Goal: Information Seeking & Learning: Learn about a topic

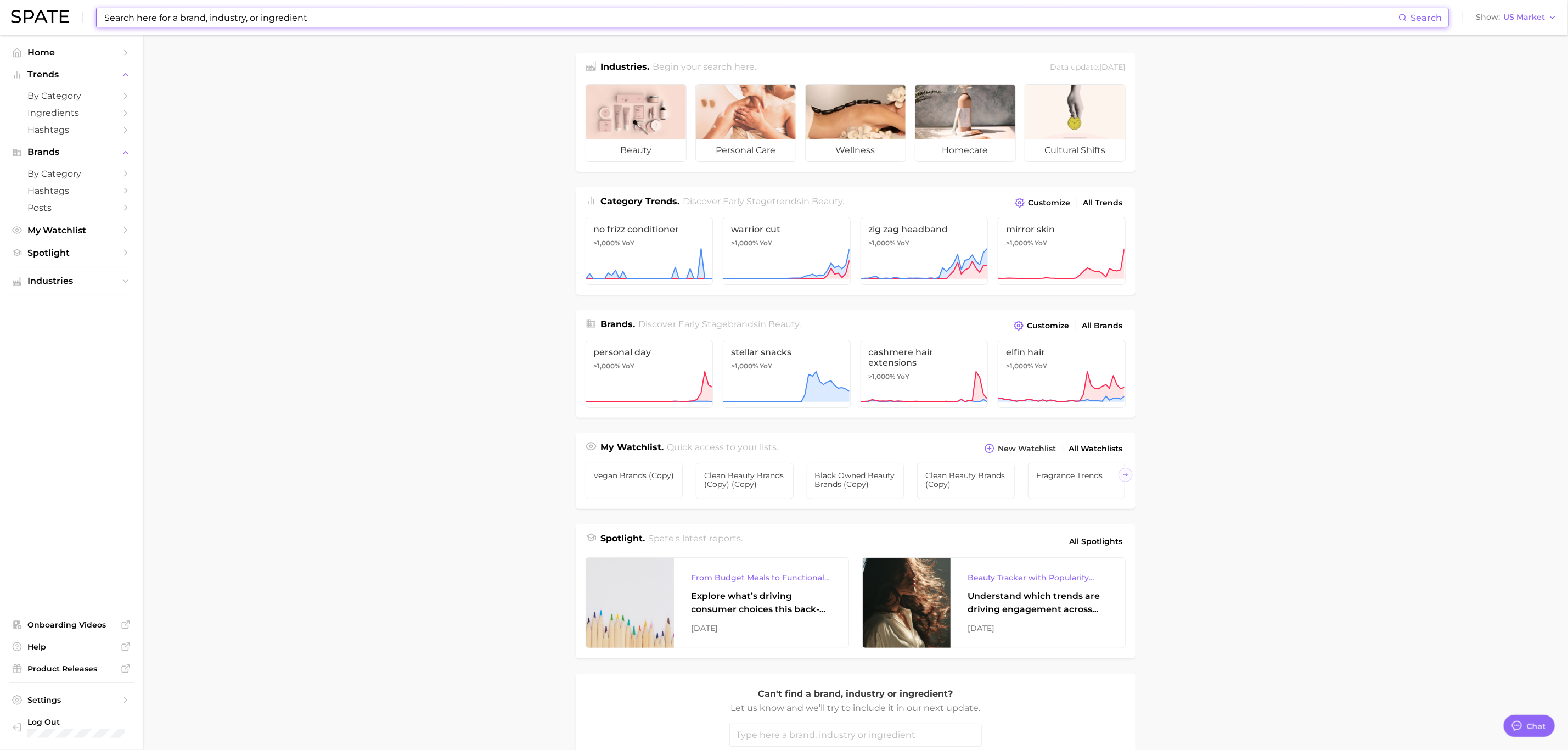
click at [314, 10] on input at bounding box center [750, 17] width 1295 height 19
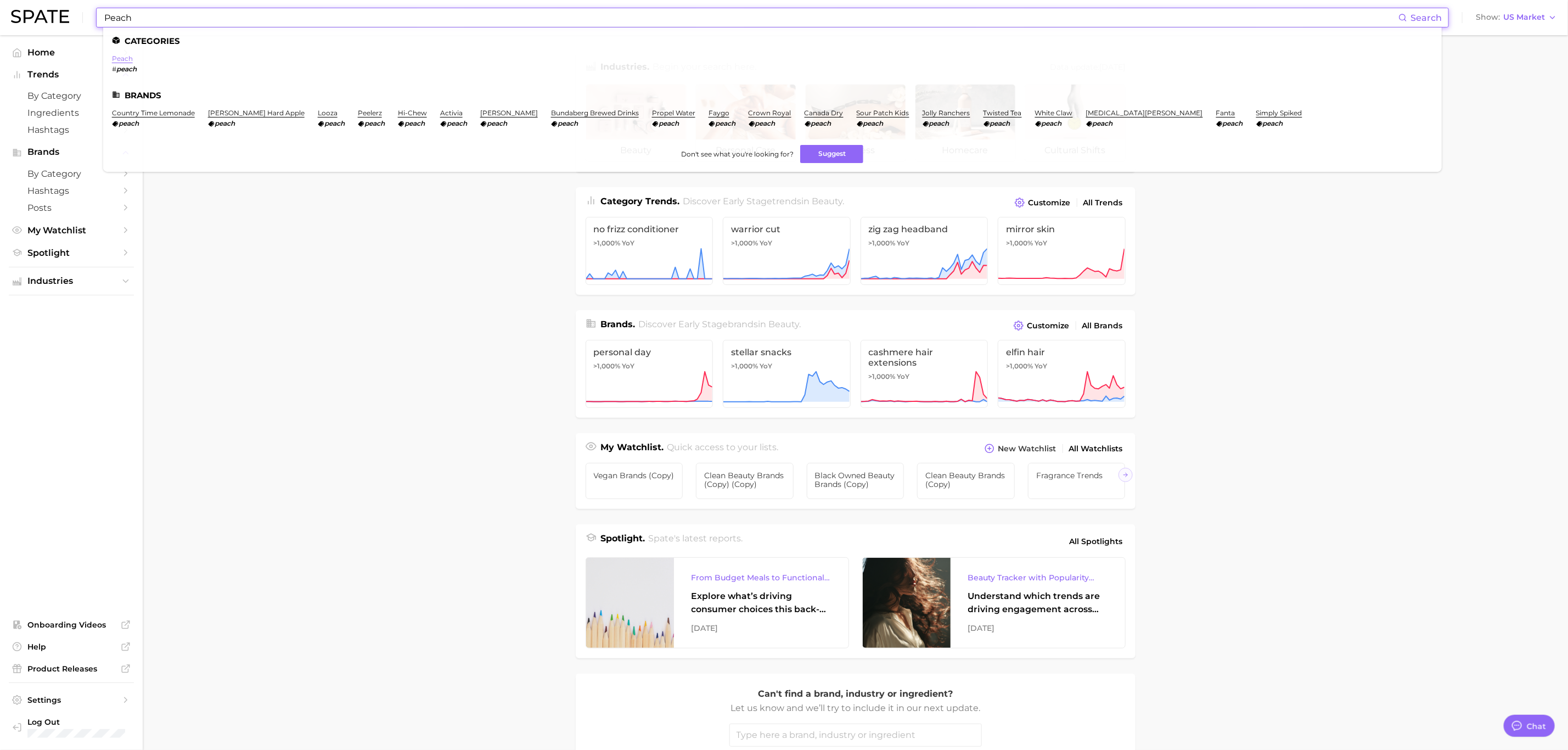
type input "Peach"
click at [121, 60] on link "peach" at bounding box center [122, 58] width 21 height 8
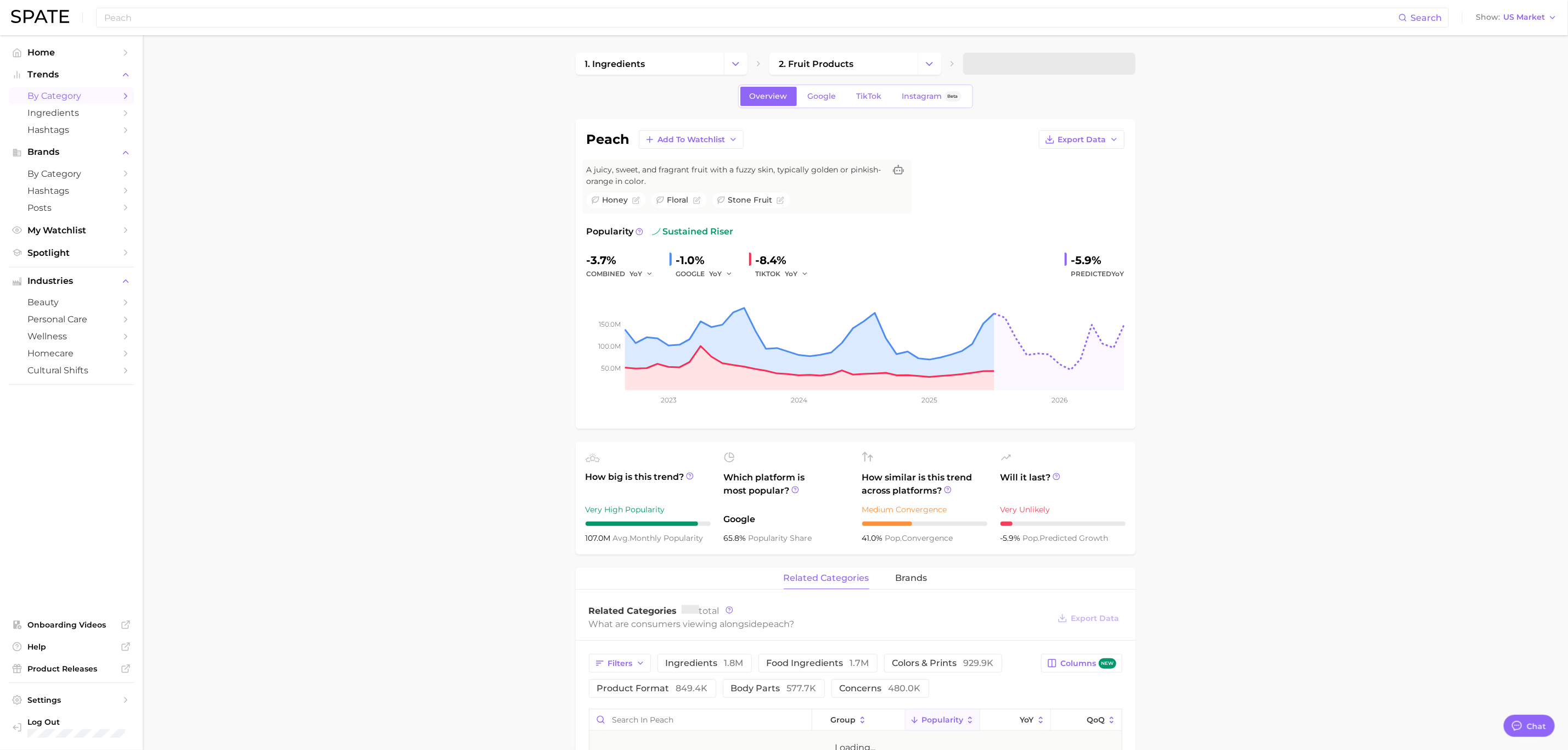
type textarea "x"
click at [826, 97] on span "Google" at bounding box center [822, 97] width 29 height 9
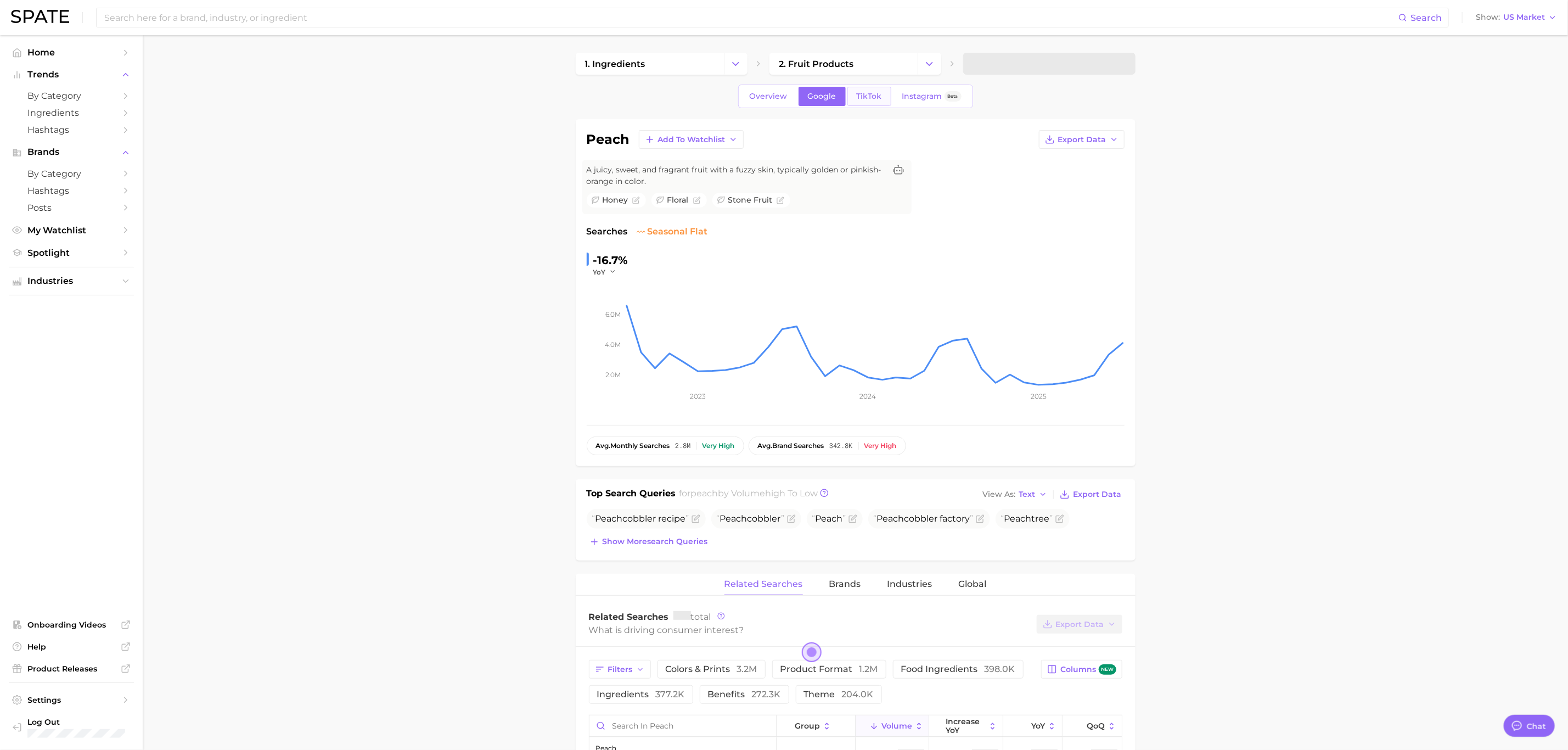
click at [867, 99] on span "TikTok" at bounding box center [869, 97] width 26 height 9
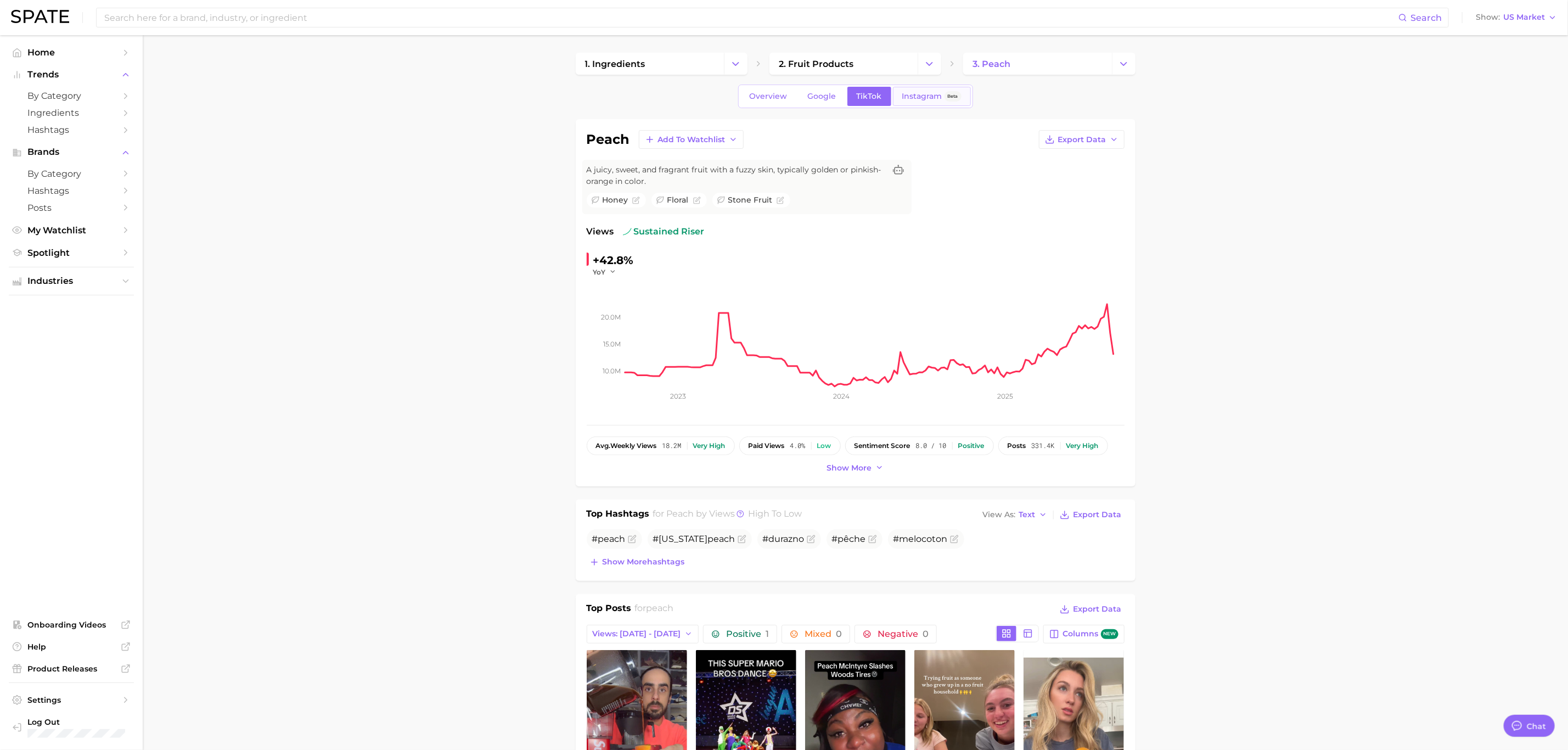
click at [922, 95] on span "Instagram" at bounding box center [922, 97] width 40 height 9
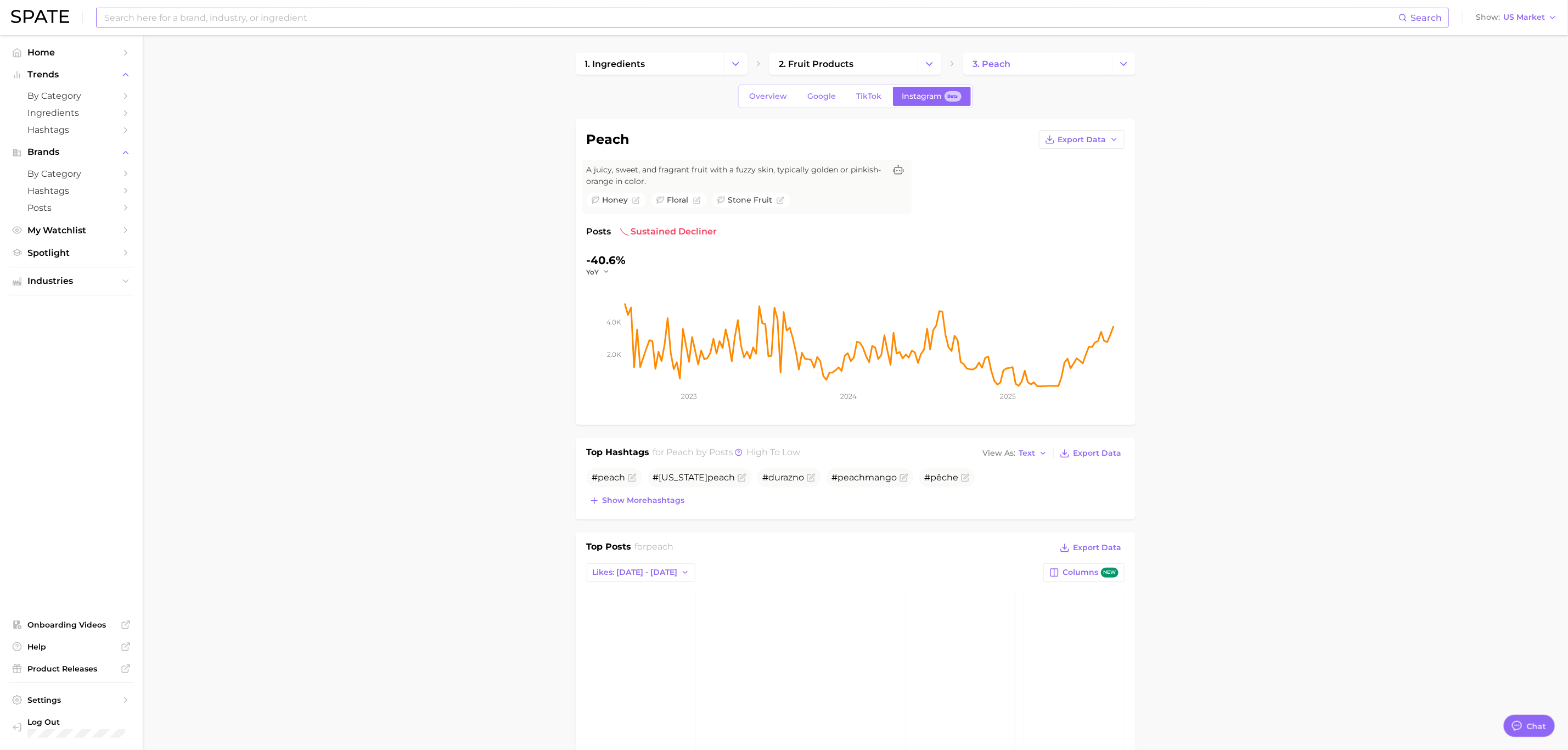
click at [499, 19] on input at bounding box center [750, 17] width 1295 height 19
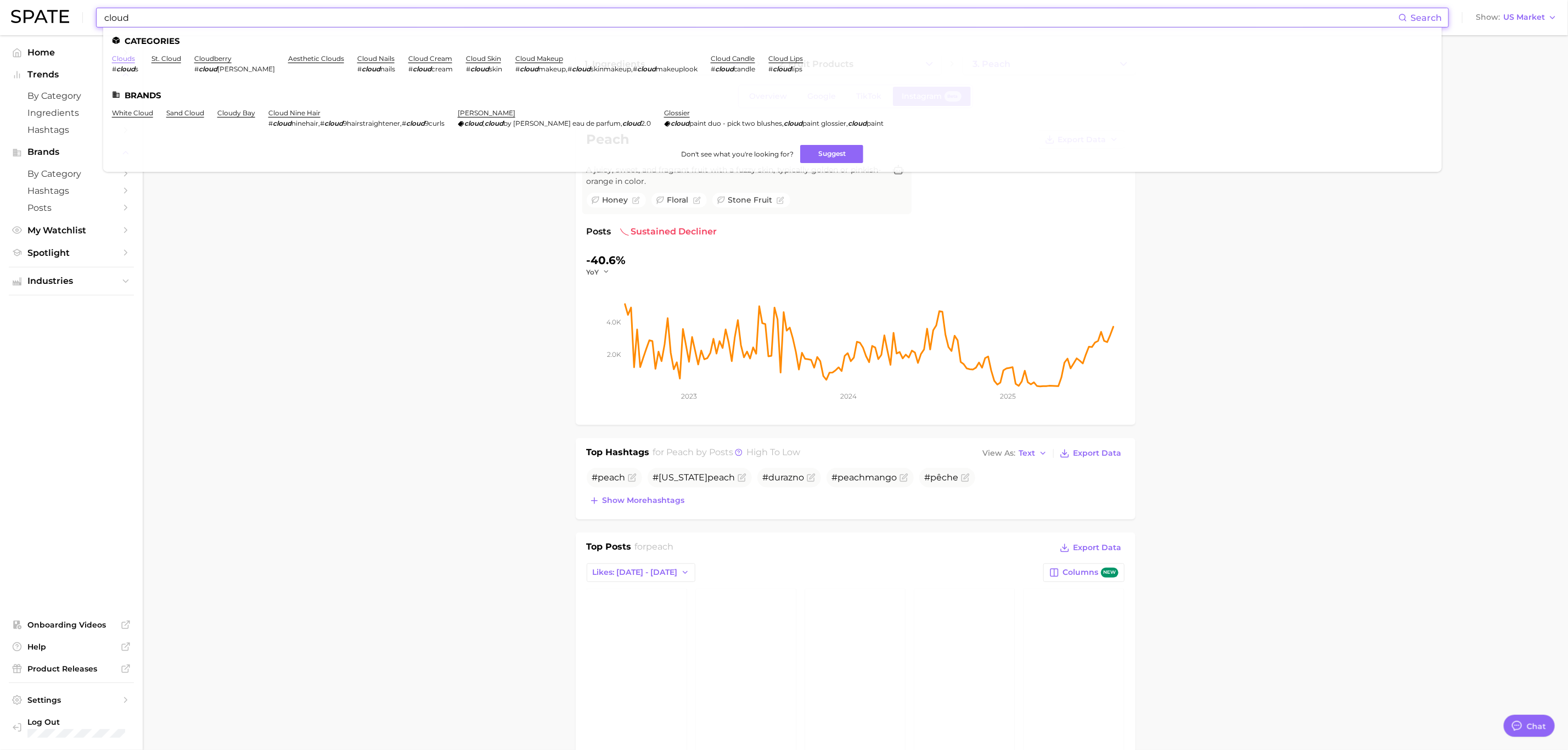
type input "cloud"
click at [129, 62] on link "clouds" at bounding box center [124, 58] width 23 height 8
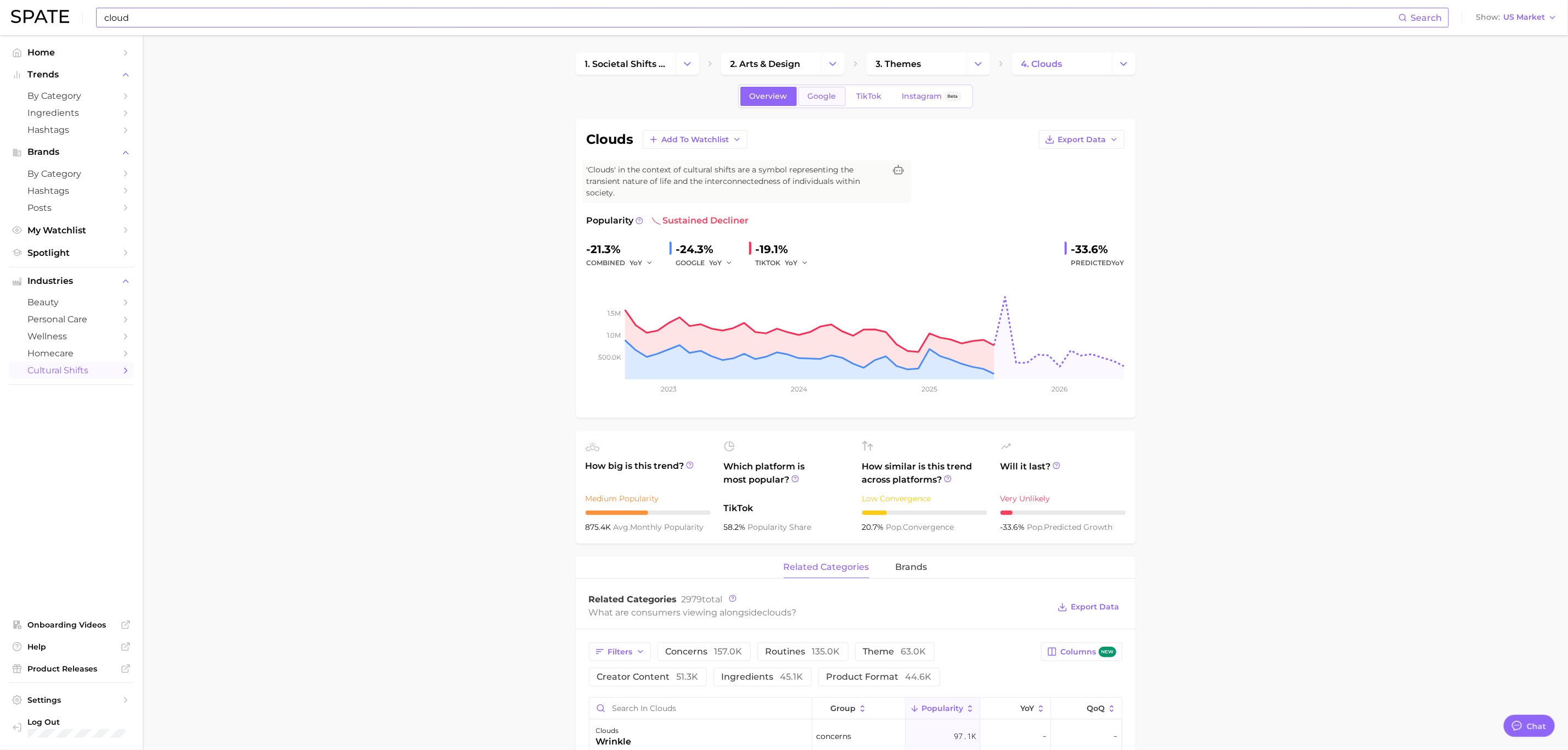
click at [824, 92] on span "Google" at bounding box center [822, 97] width 29 height 9
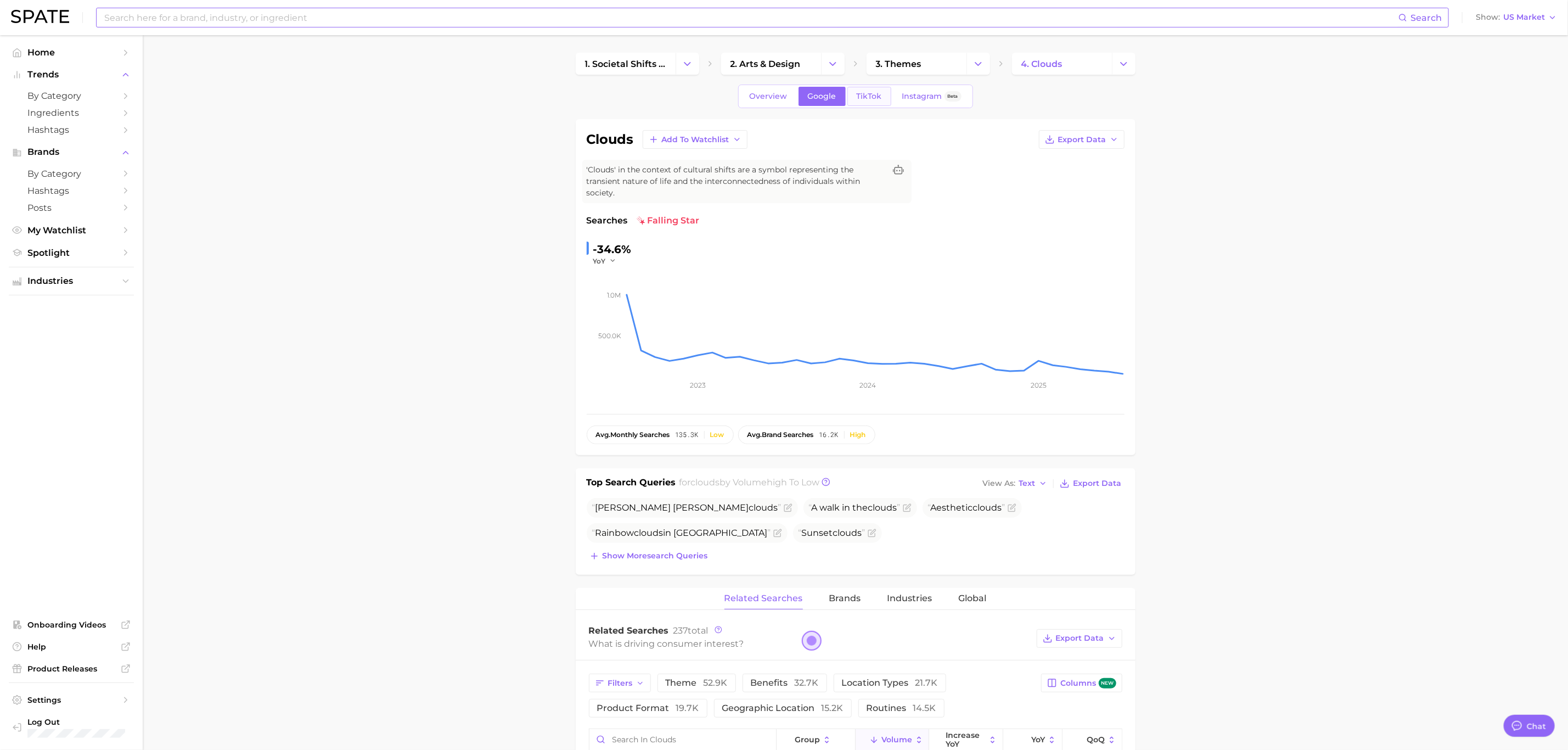
click at [863, 91] on link "TikTok" at bounding box center [869, 96] width 44 height 19
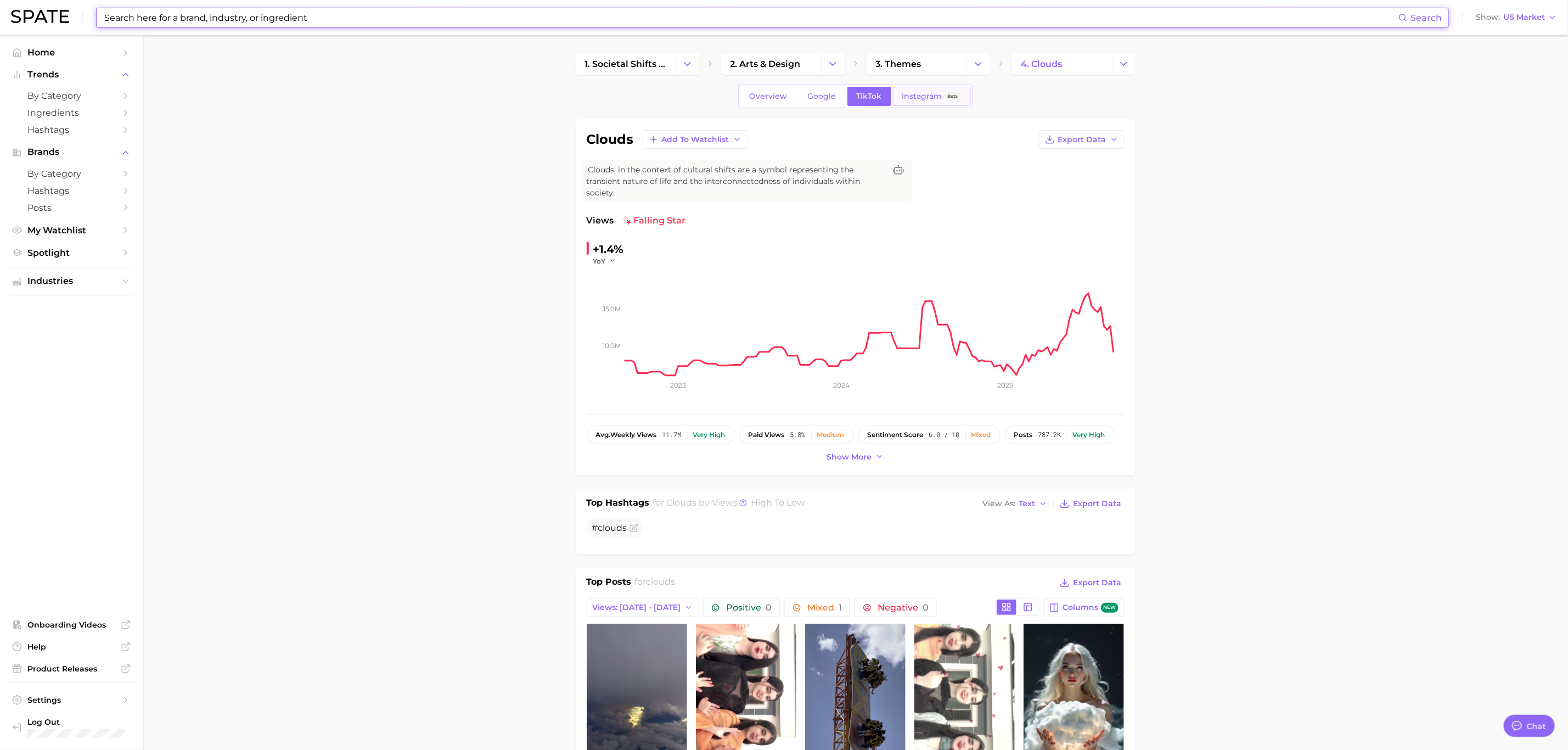
click at [928, 101] on span "Instagram" at bounding box center [922, 97] width 40 height 9
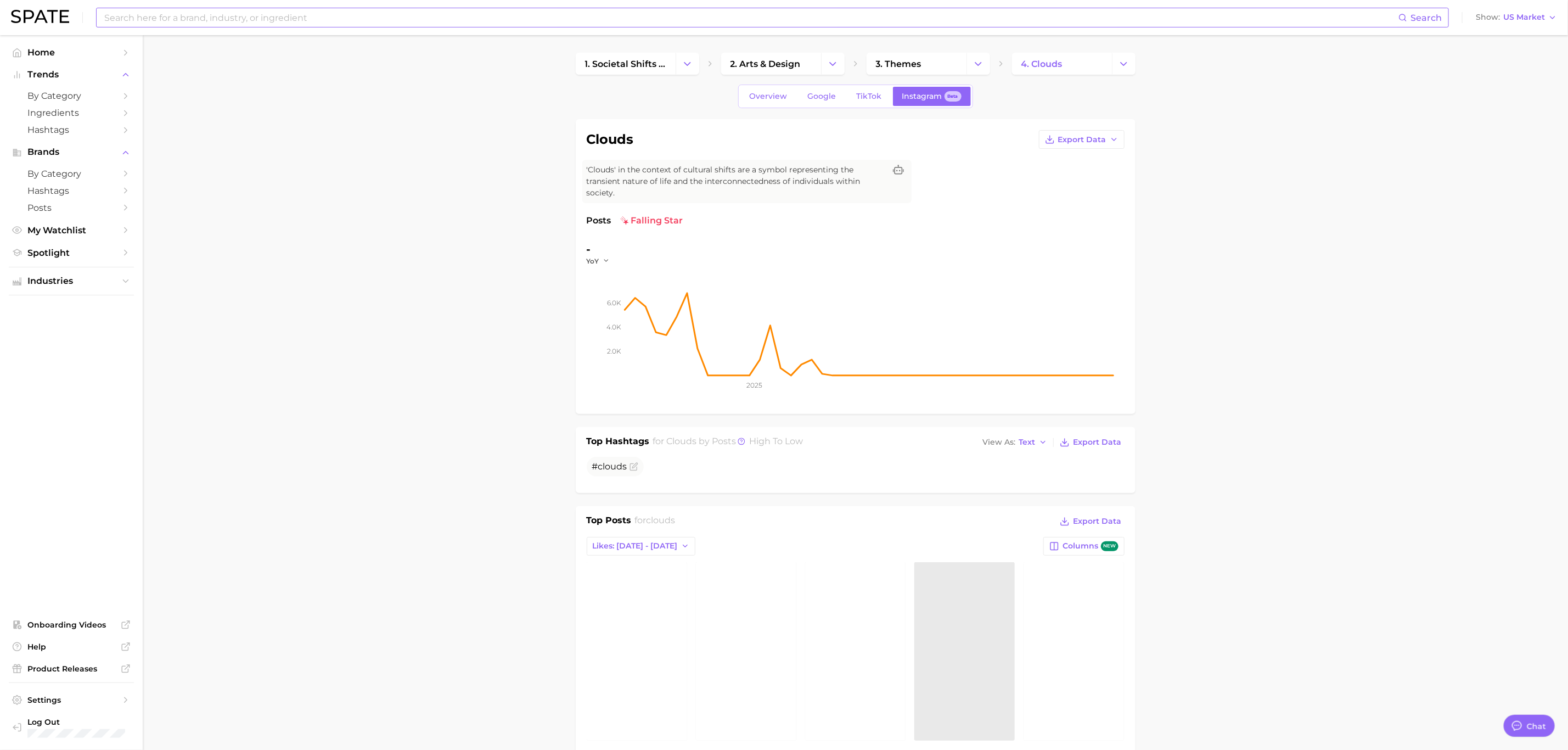
click at [308, 4] on div "Search Show US Market" at bounding box center [783, 17] width 1546 height 35
click at [311, 15] on input at bounding box center [750, 17] width 1295 height 19
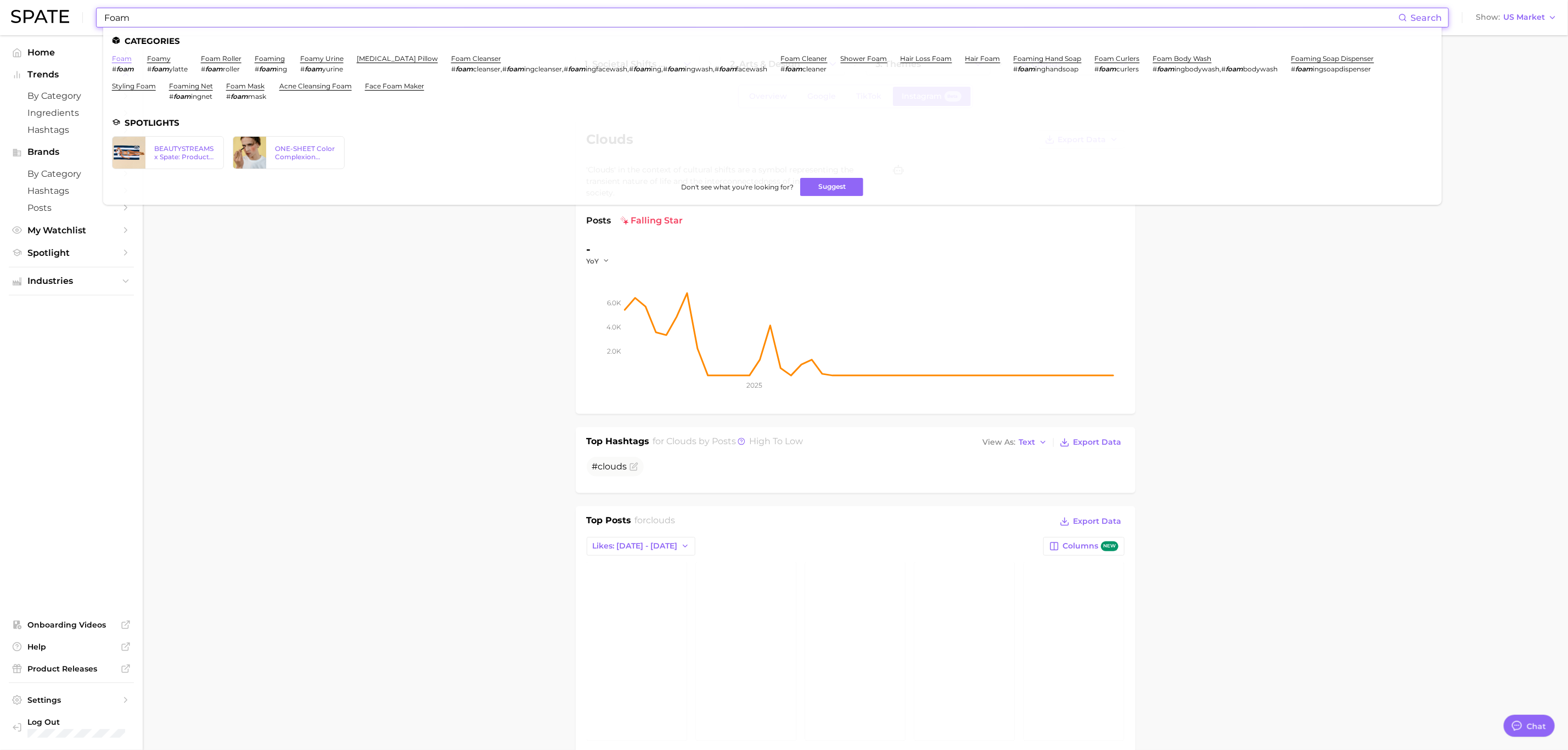
type input "Foam"
click at [115, 58] on link "foam" at bounding box center [121, 58] width 19 height 8
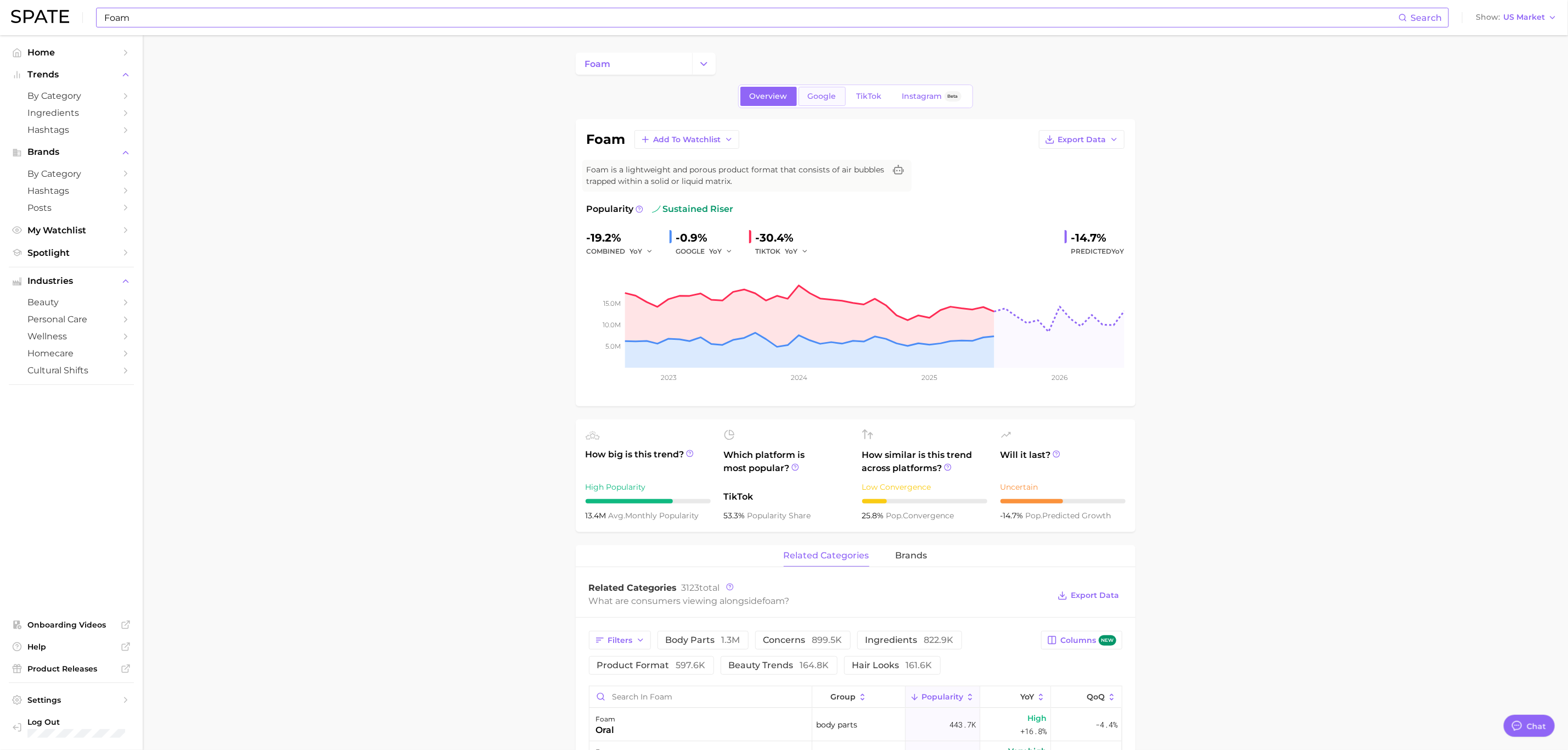
click at [825, 99] on span "Google" at bounding box center [822, 97] width 29 height 9
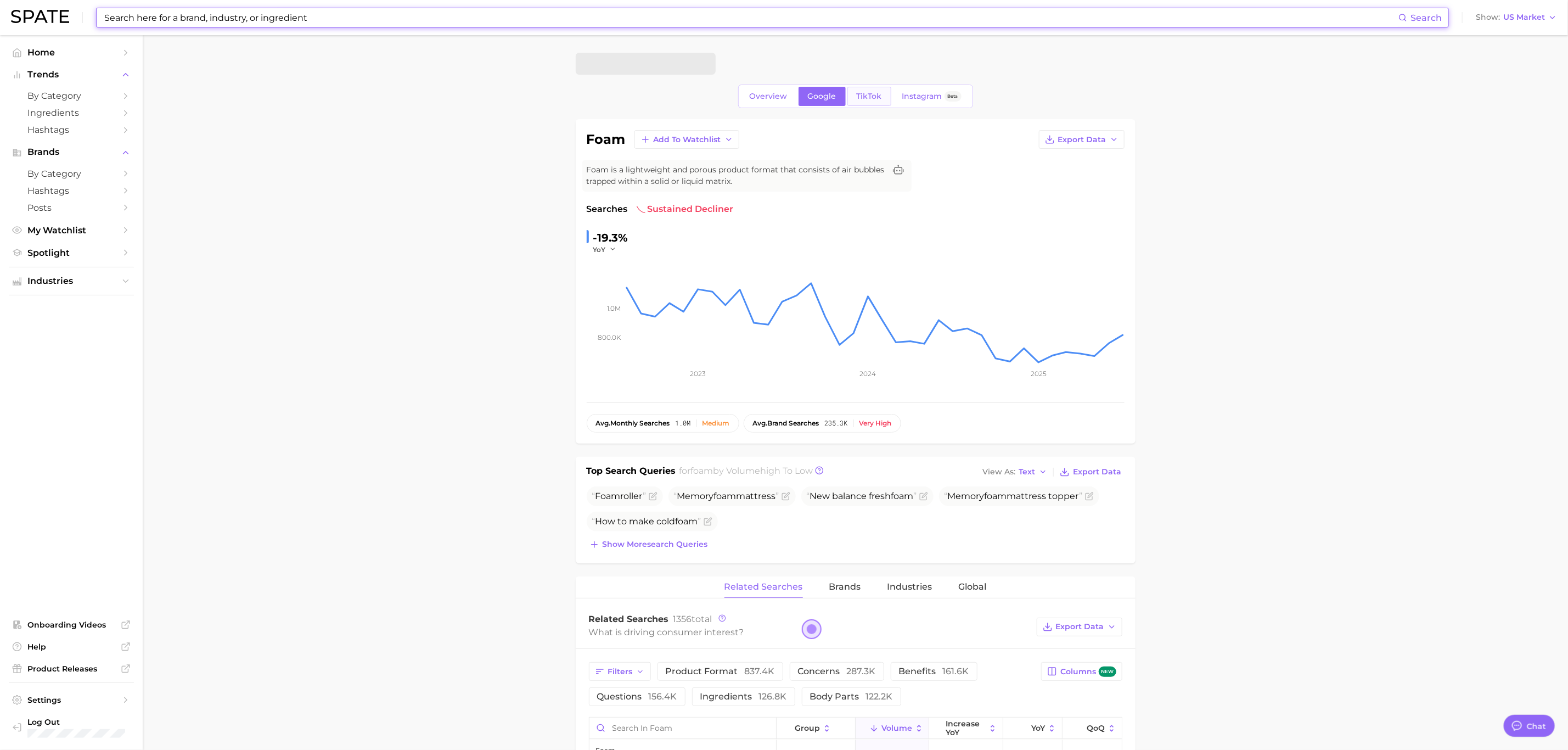
click at [869, 92] on span "TikTok" at bounding box center [869, 97] width 26 height 9
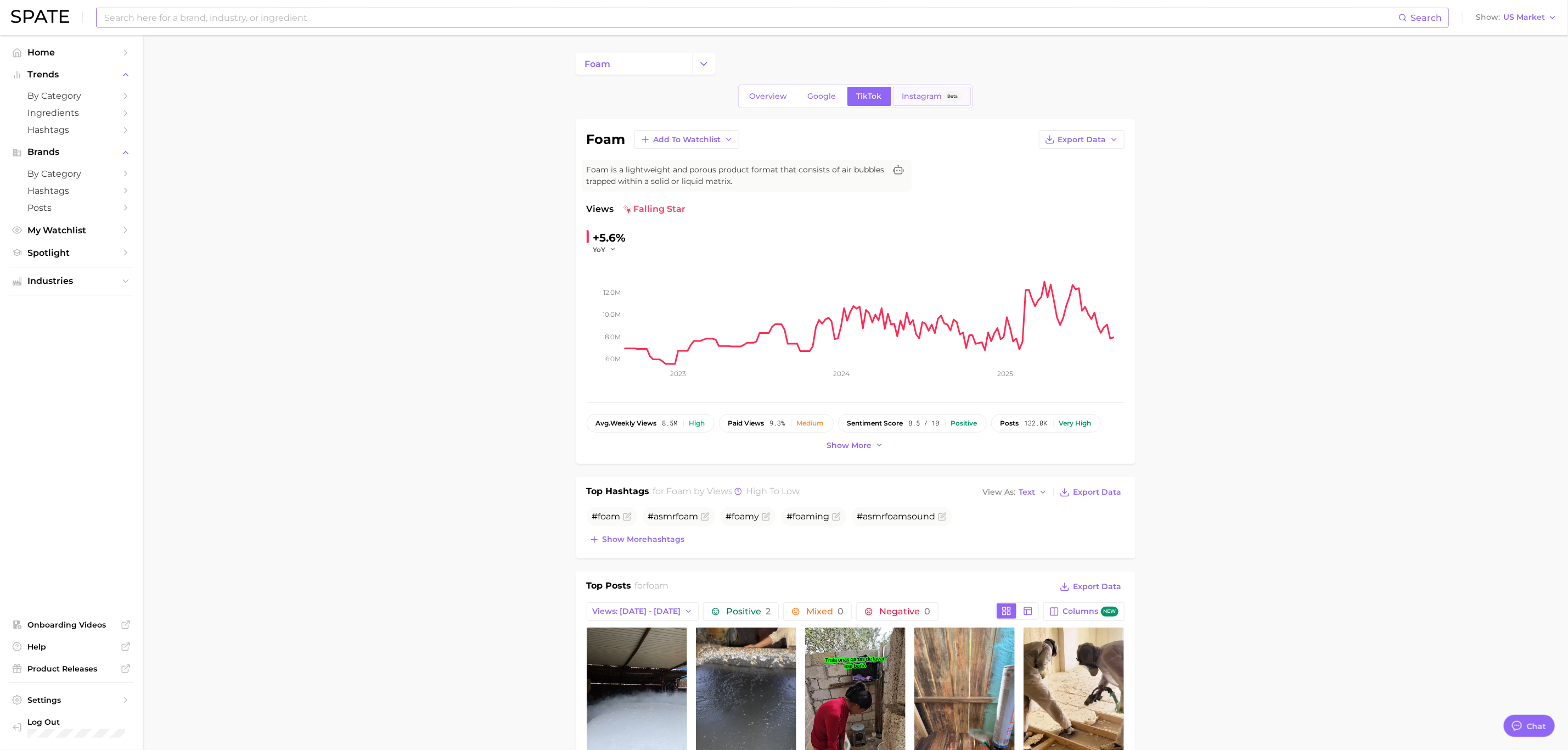
click at [946, 87] on link "Instagram Beta" at bounding box center [932, 96] width 78 height 19
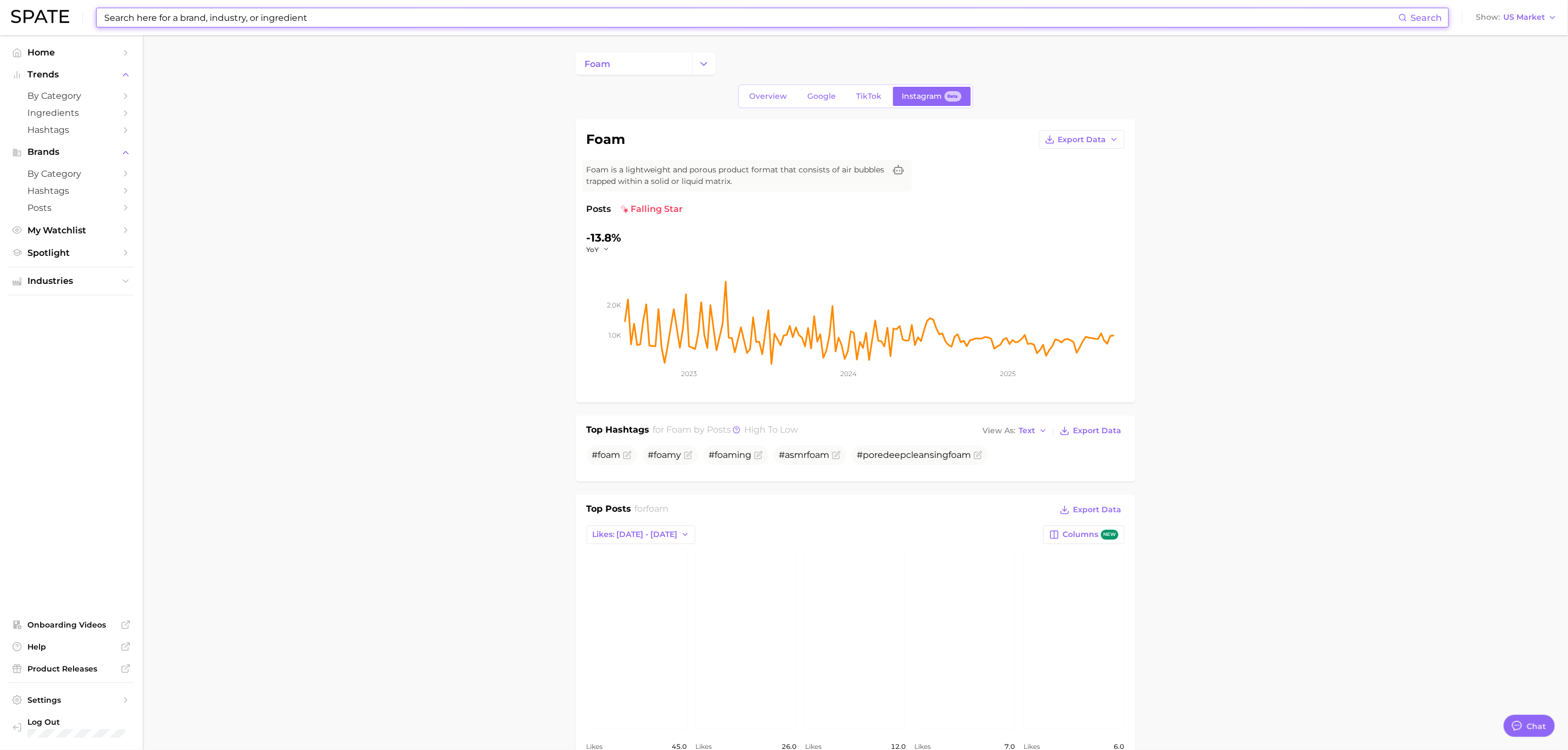
click at [427, 15] on input at bounding box center [750, 17] width 1295 height 19
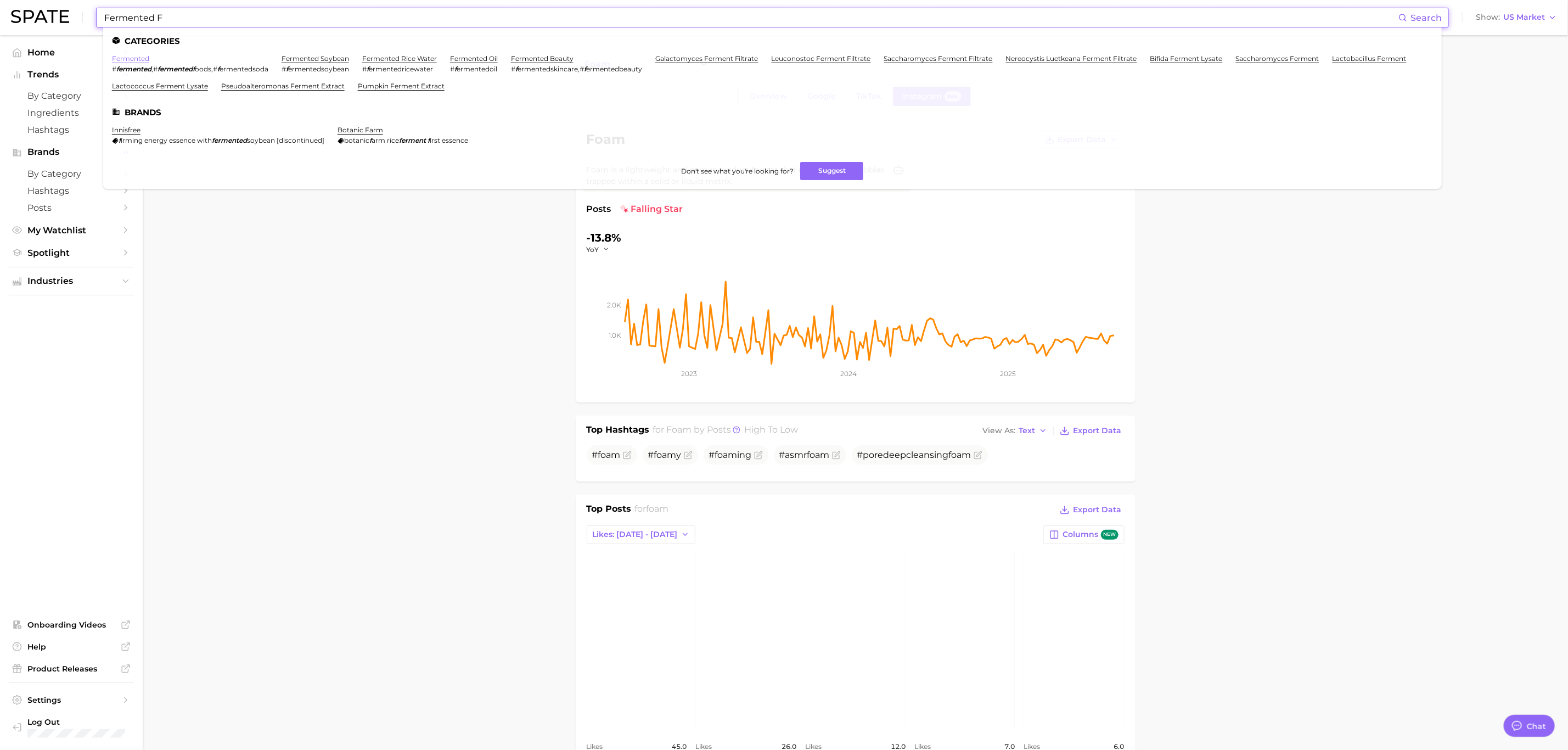
type input "Fermented F"
click at [142, 58] on link "fermented" at bounding box center [131, 58] width 38 height 8
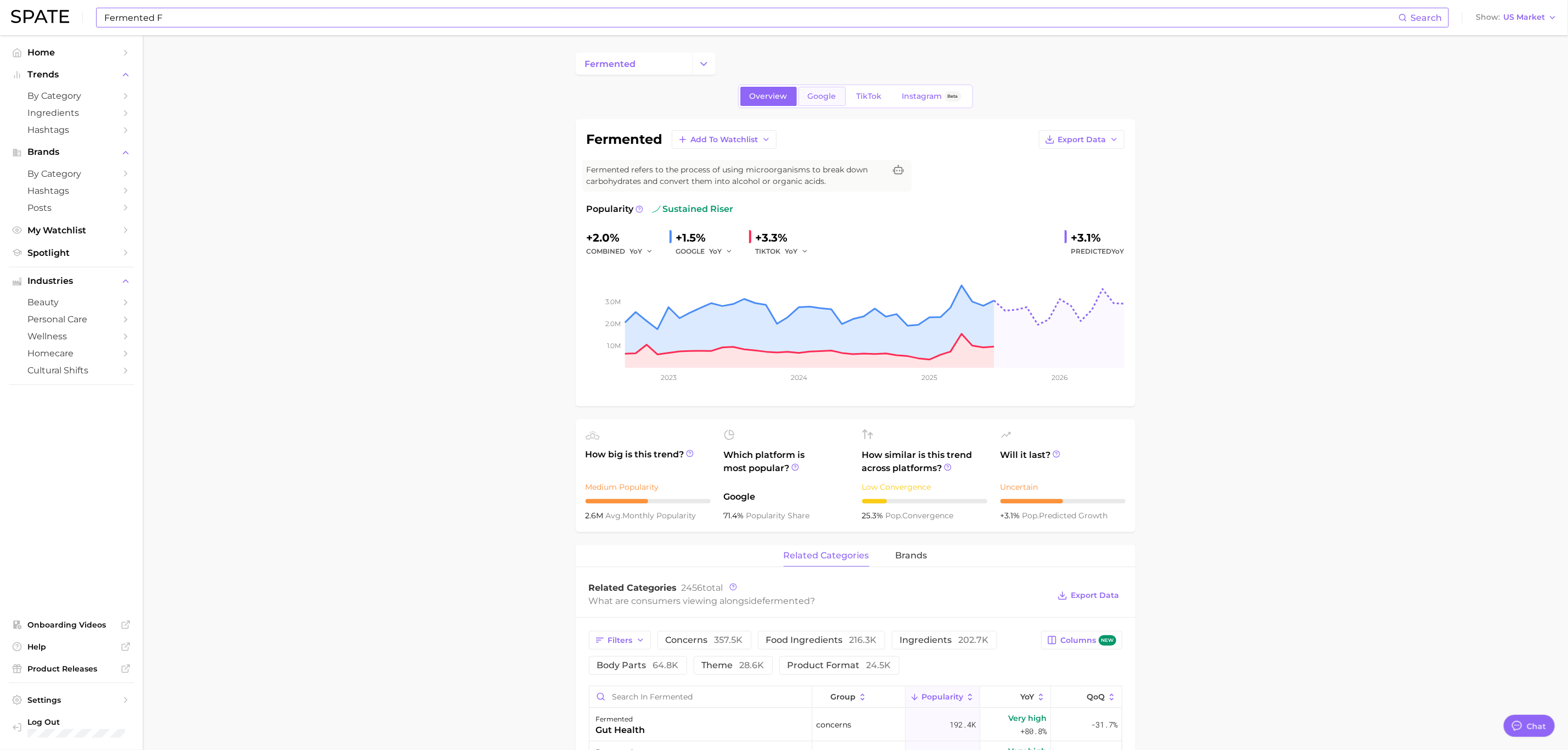
click at [814, 97] on span "Google" at bounding box center [822, 97] width 29 height 9
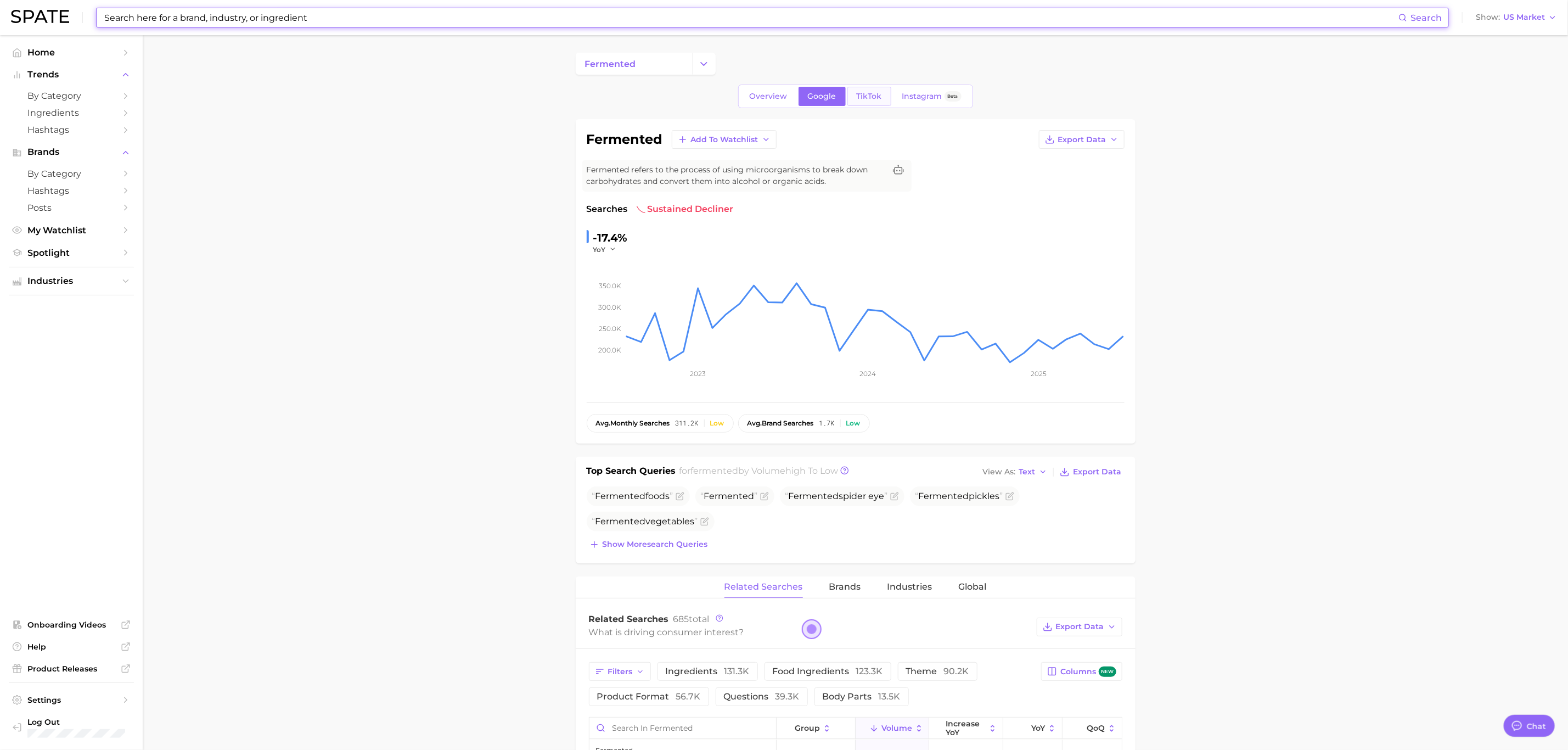
click at [877, 98] on span "TikTok" at bounding box center [869, 97] width 26 height 9
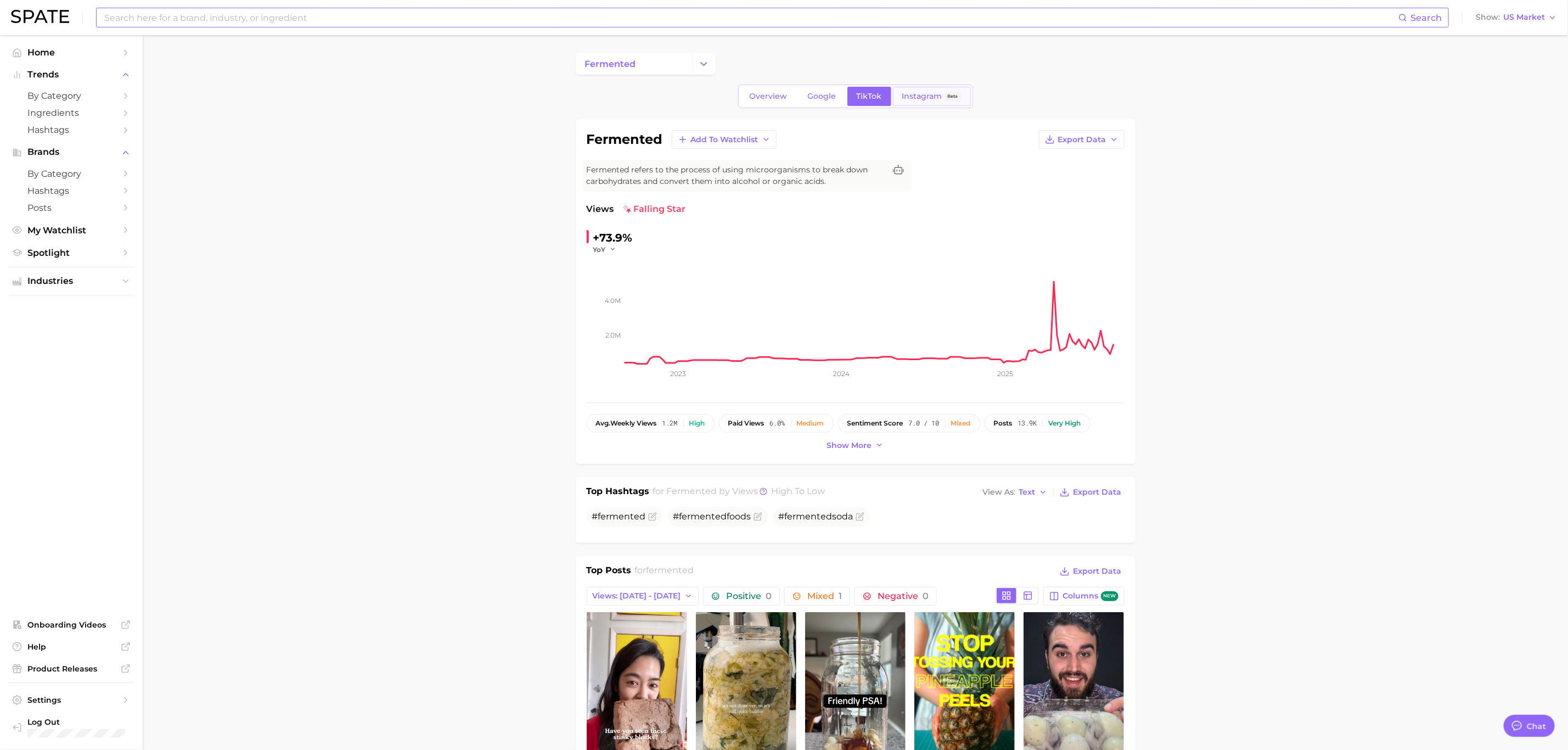
click at [931, 93] on span "Instagram" at bounding box center [922, 97] width 40 height 9
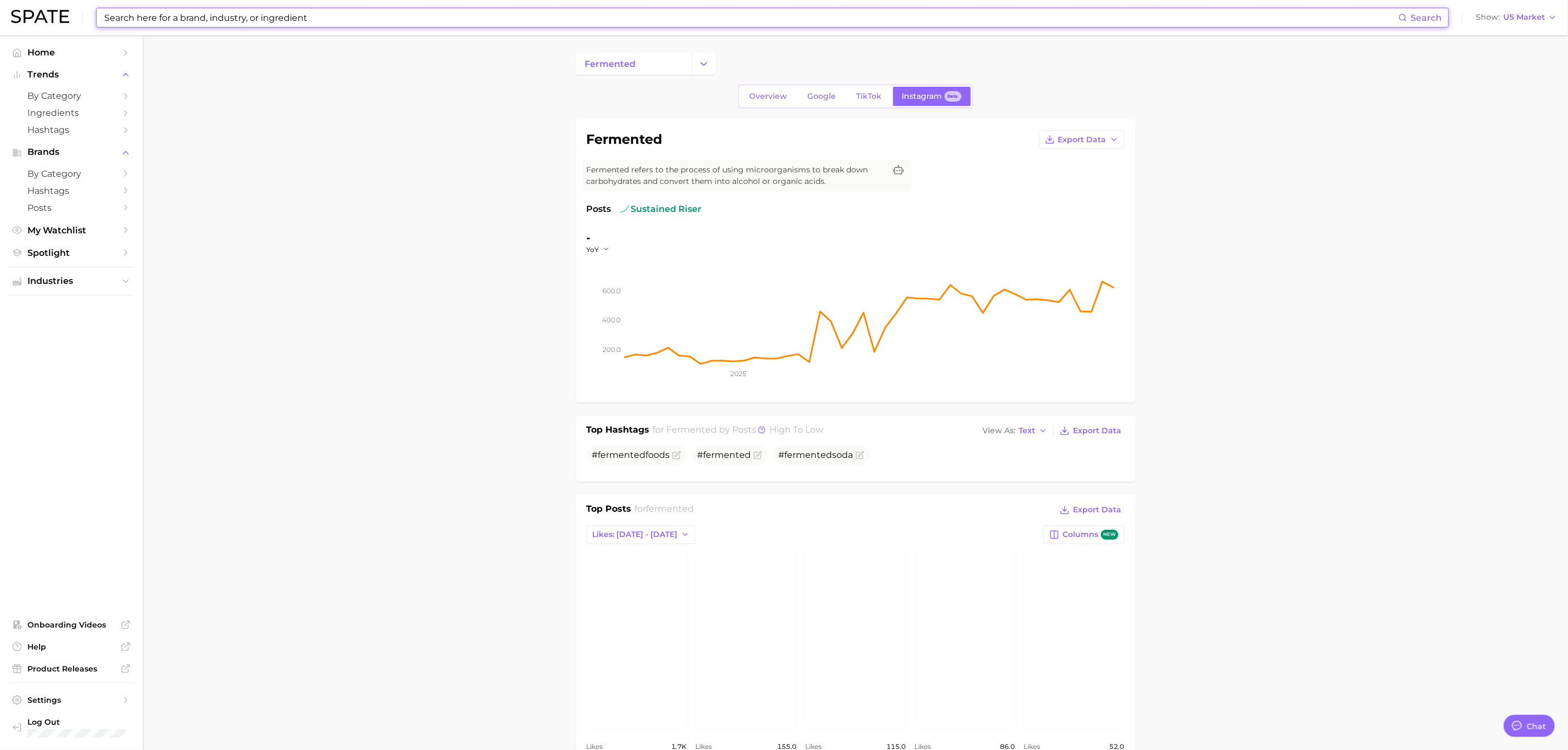
click at [317, 25] on input at bounding box center [750, 17] width 1295 height 19
type input "a"
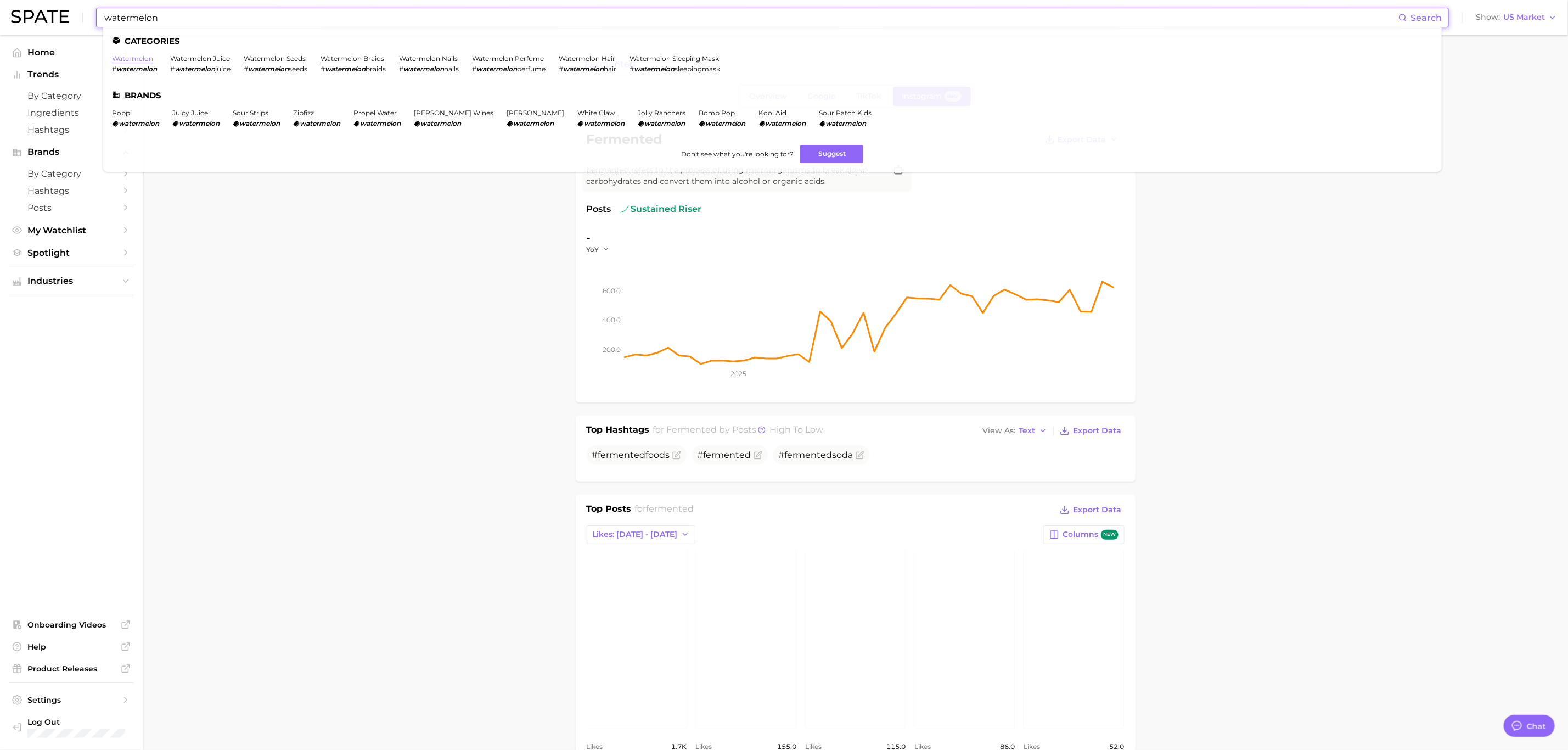
type input "watermelon"
click at [146, 56] on link "watermelon" at bounding box center [132, 58] width 41 height 8
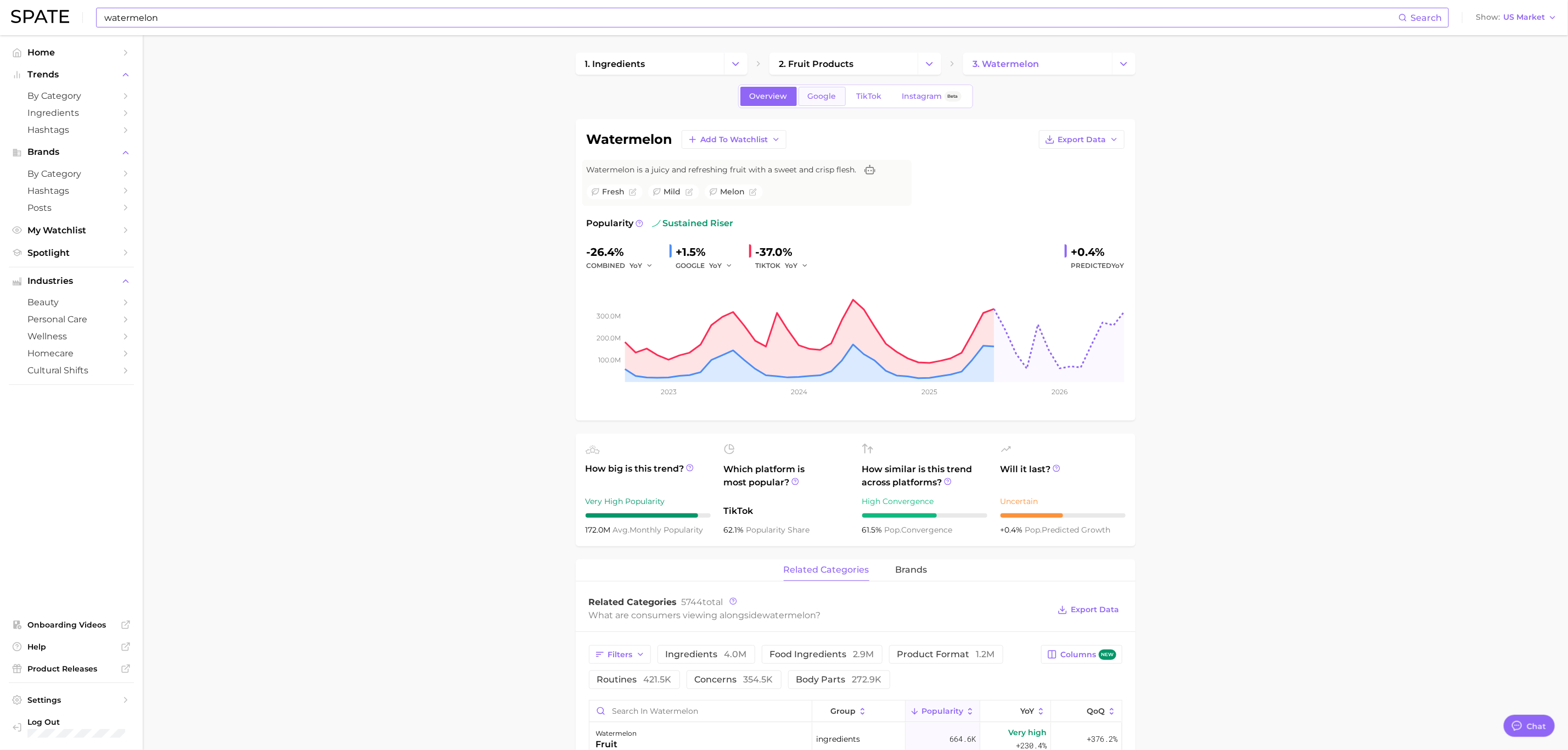
click at [816, 96] on span "Google" at bounding box center [822, 97] width 29 height 9
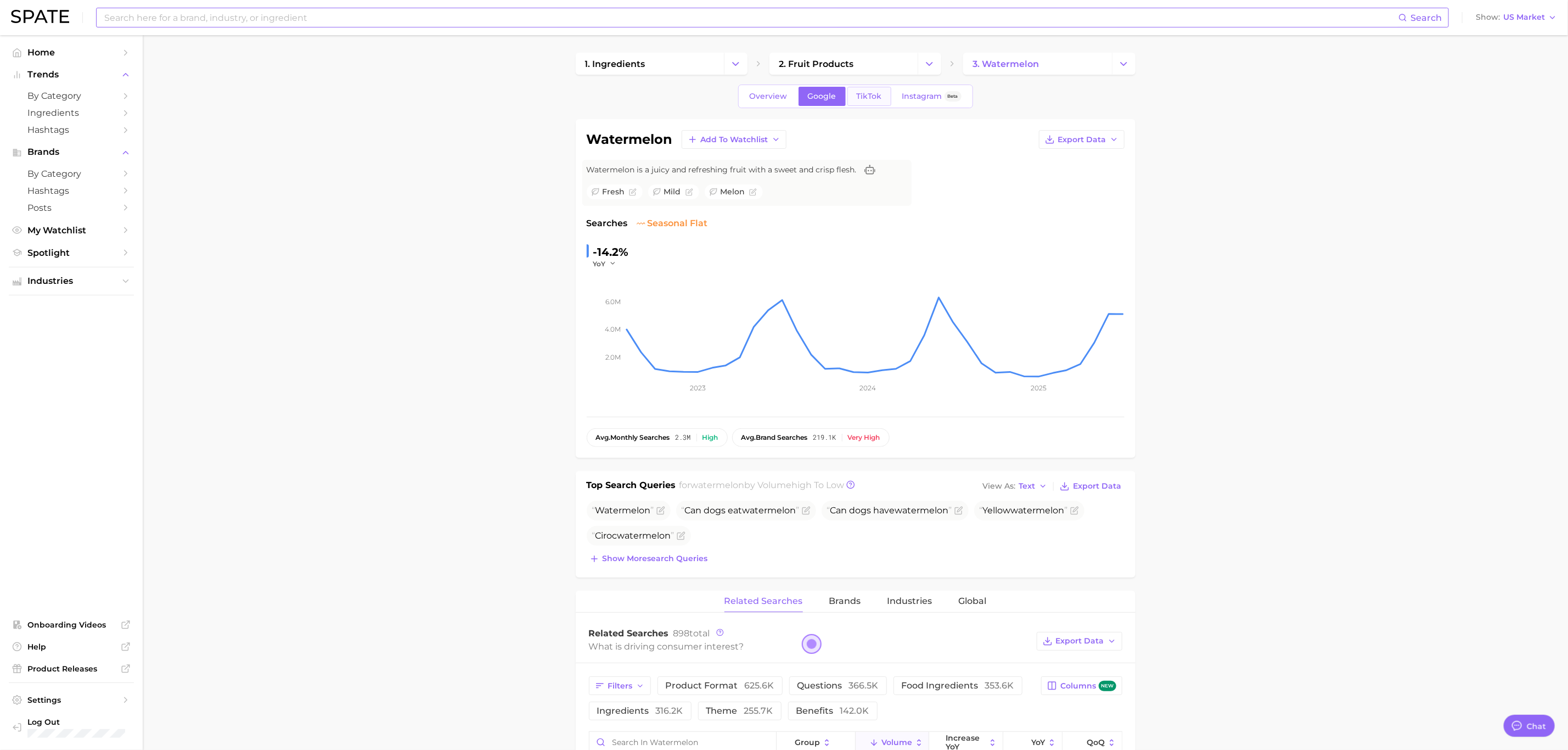
click at [852, 96] on link "TikTok" at bounding box center [869, 96] width 44 height 19
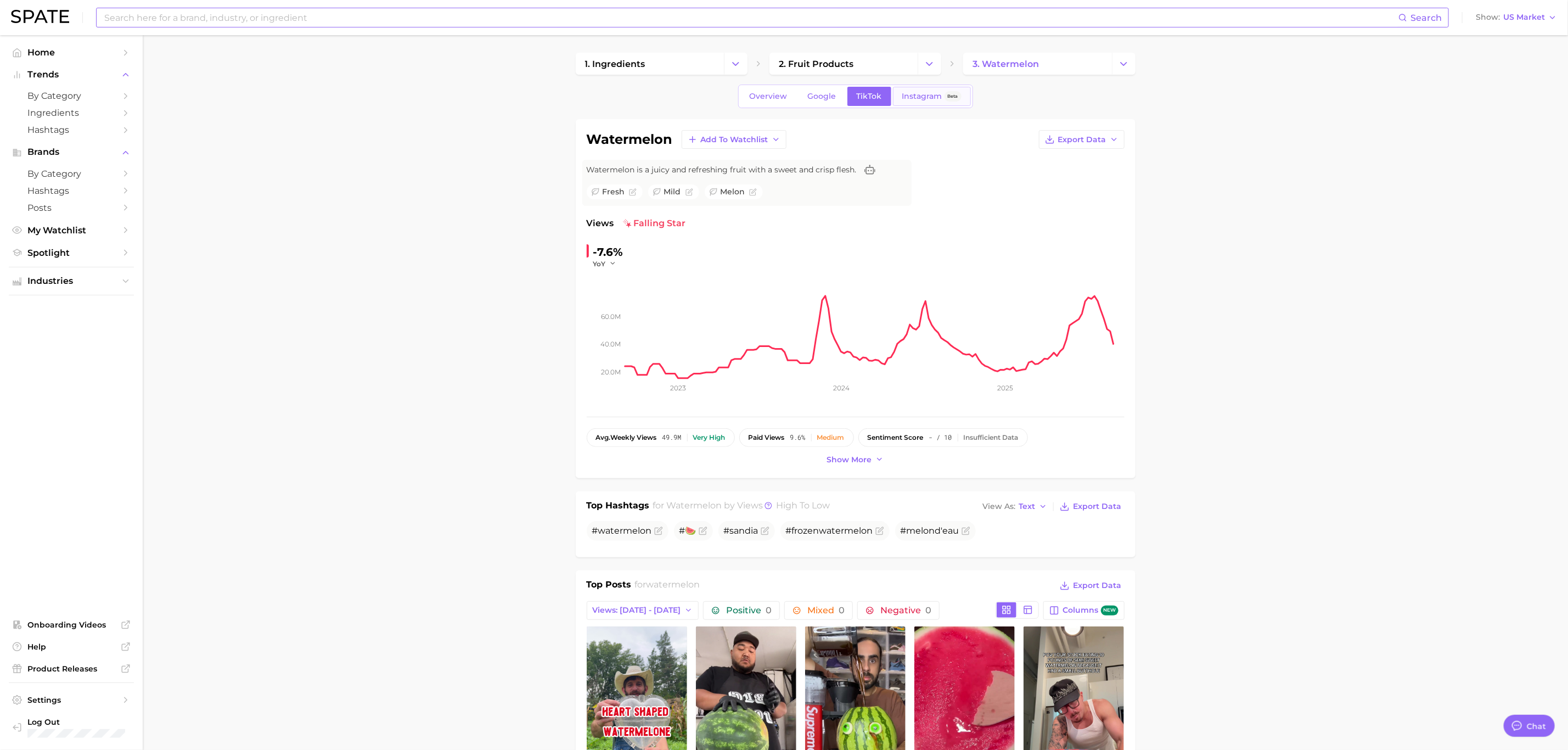
click at [928, 98] on span "Instagram" at bounding box center [922, 97] width 40 height 9
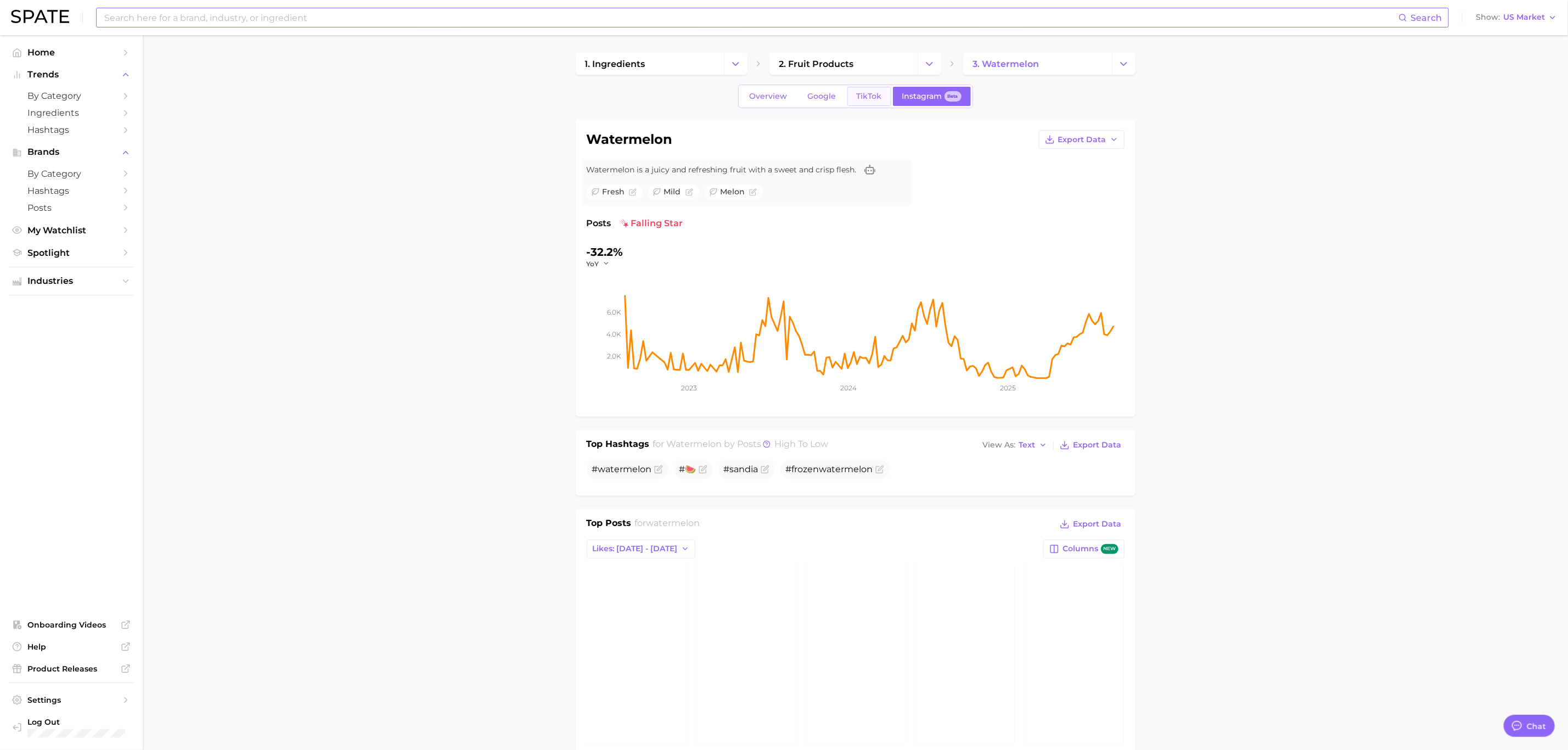
click at [865, 101] on span "TikTok" at bounding box center [869, 97] width 26 height 9
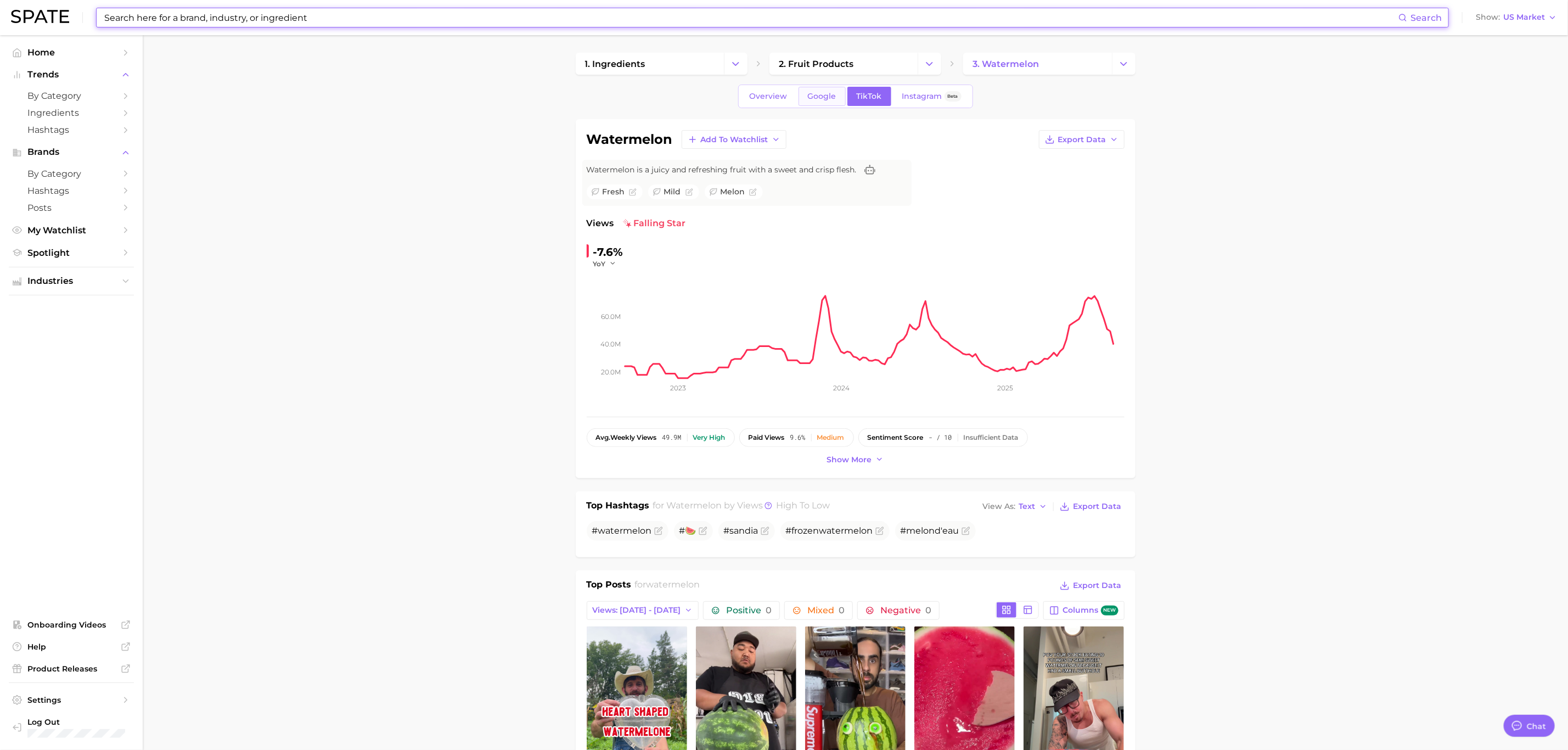
click at [822, 99] on span "Google" at bounding box center [822, 97] width 29 height 9
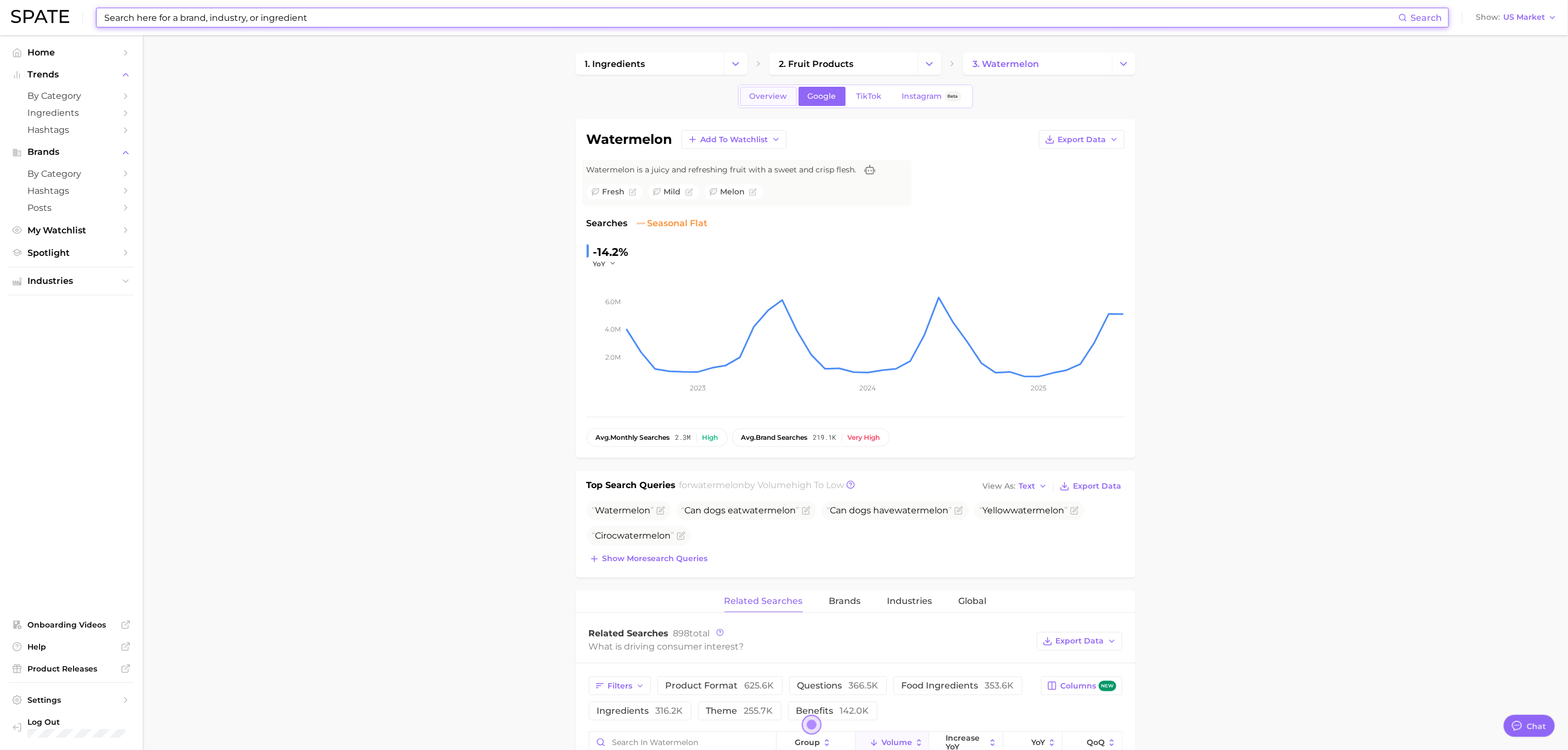
click at [775, 102] on link "Overview" at bounding box center [769, 96] width 56 height 19
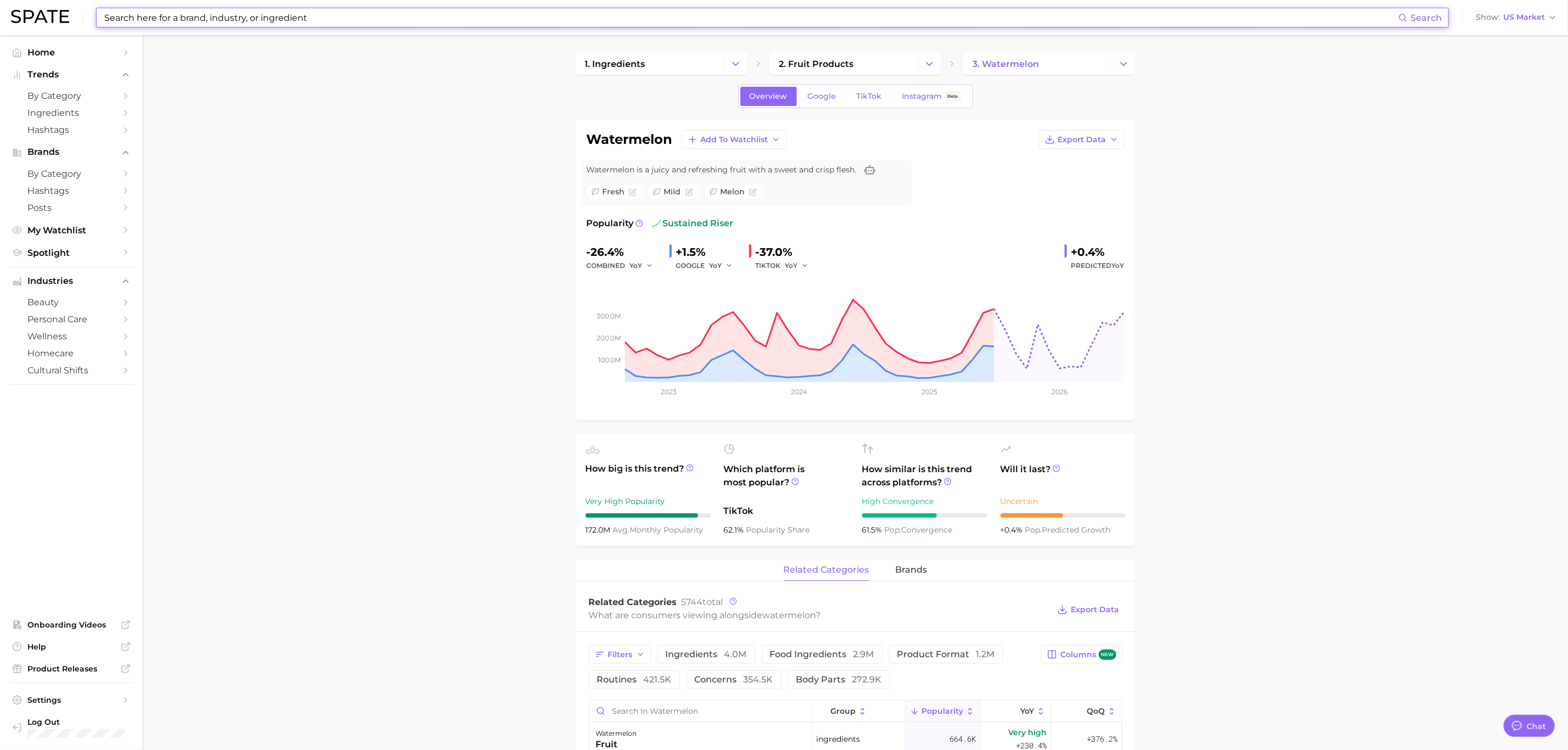
click at [222, 20] on input at bounding box center [750, 17] width 1295 height 19
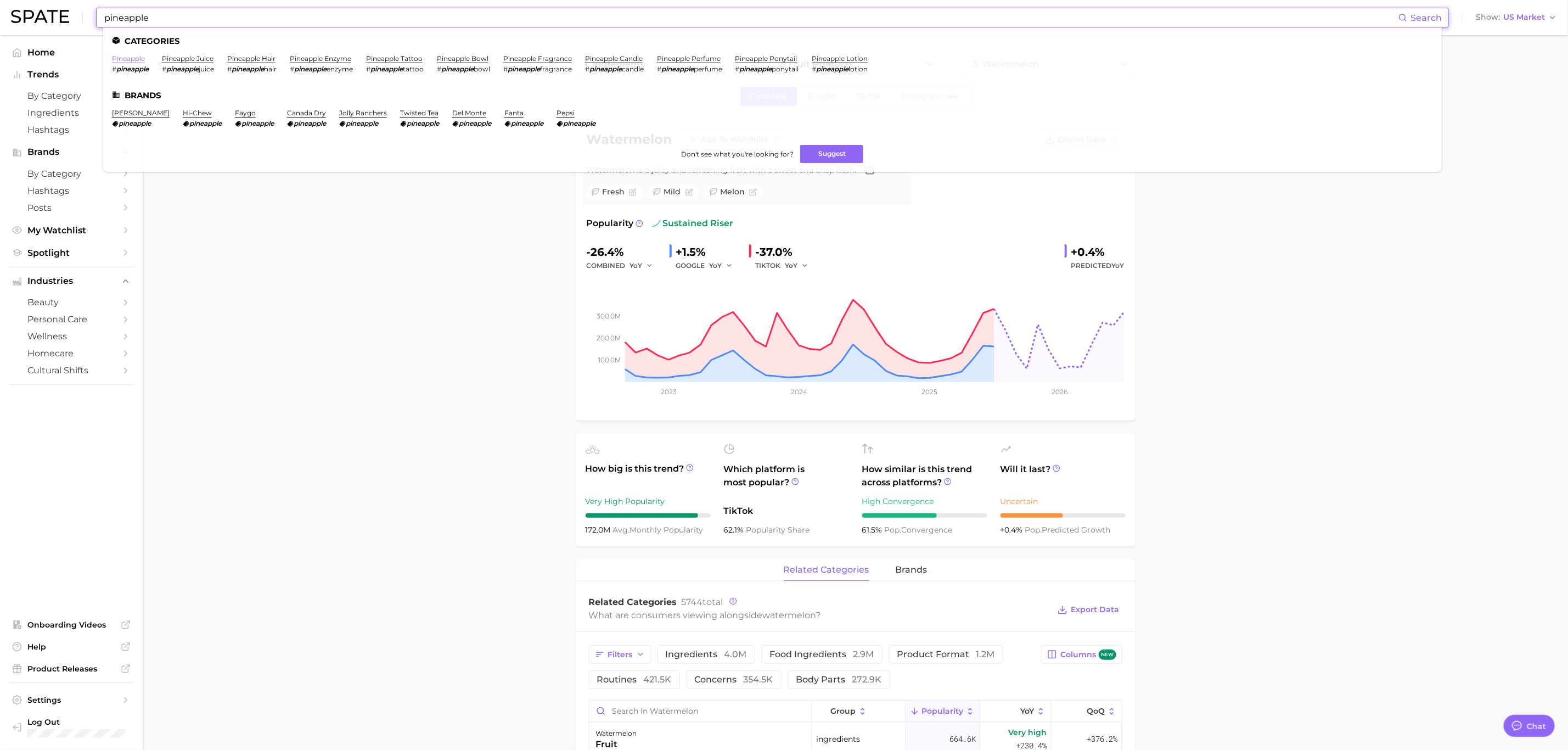
type input "pineapple"
click at [137, 58] on link "pineapple" at bounding box center [128, 58] width 33 height 8
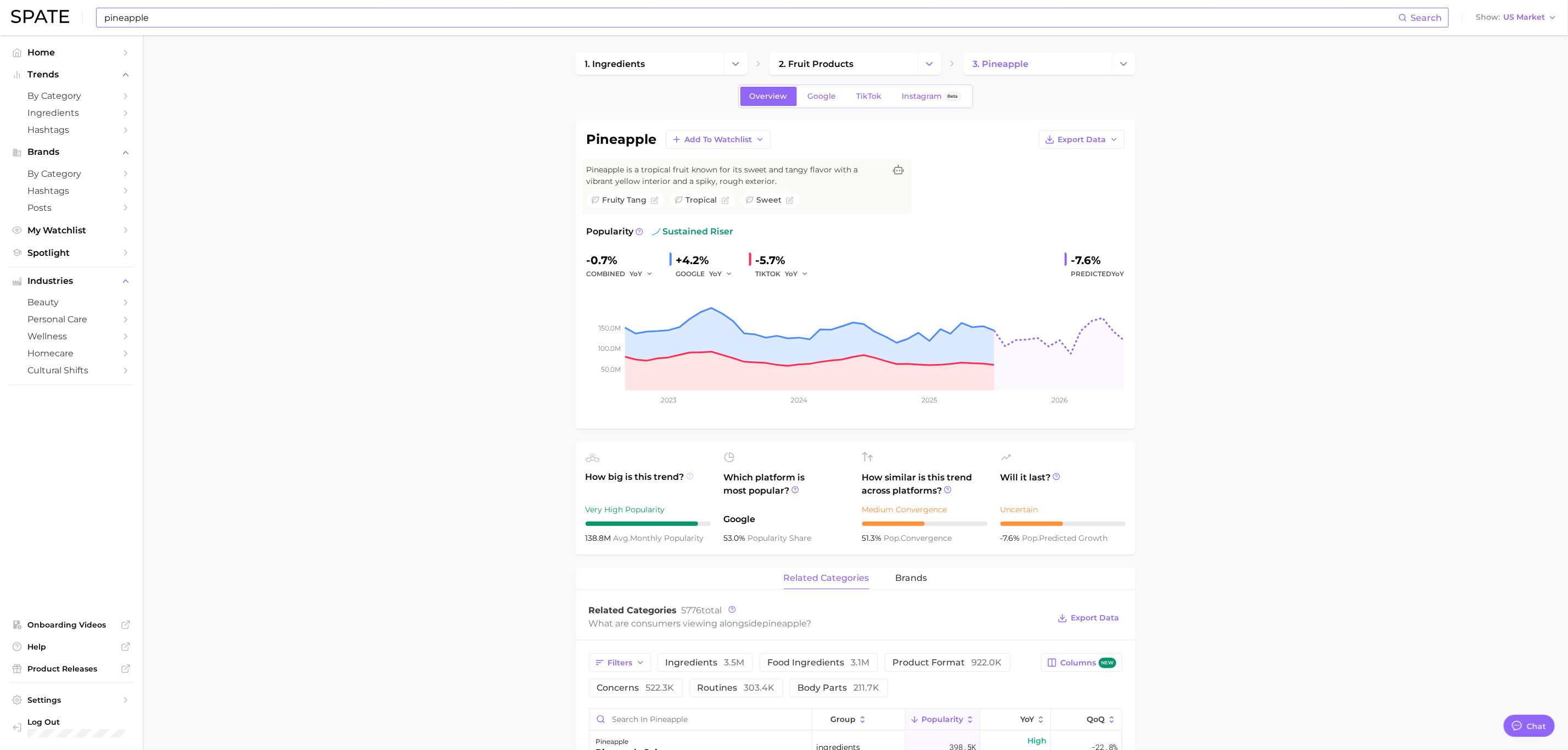
click at [690, 476] on icon at bounding box center [689, 475] width 7 height 7
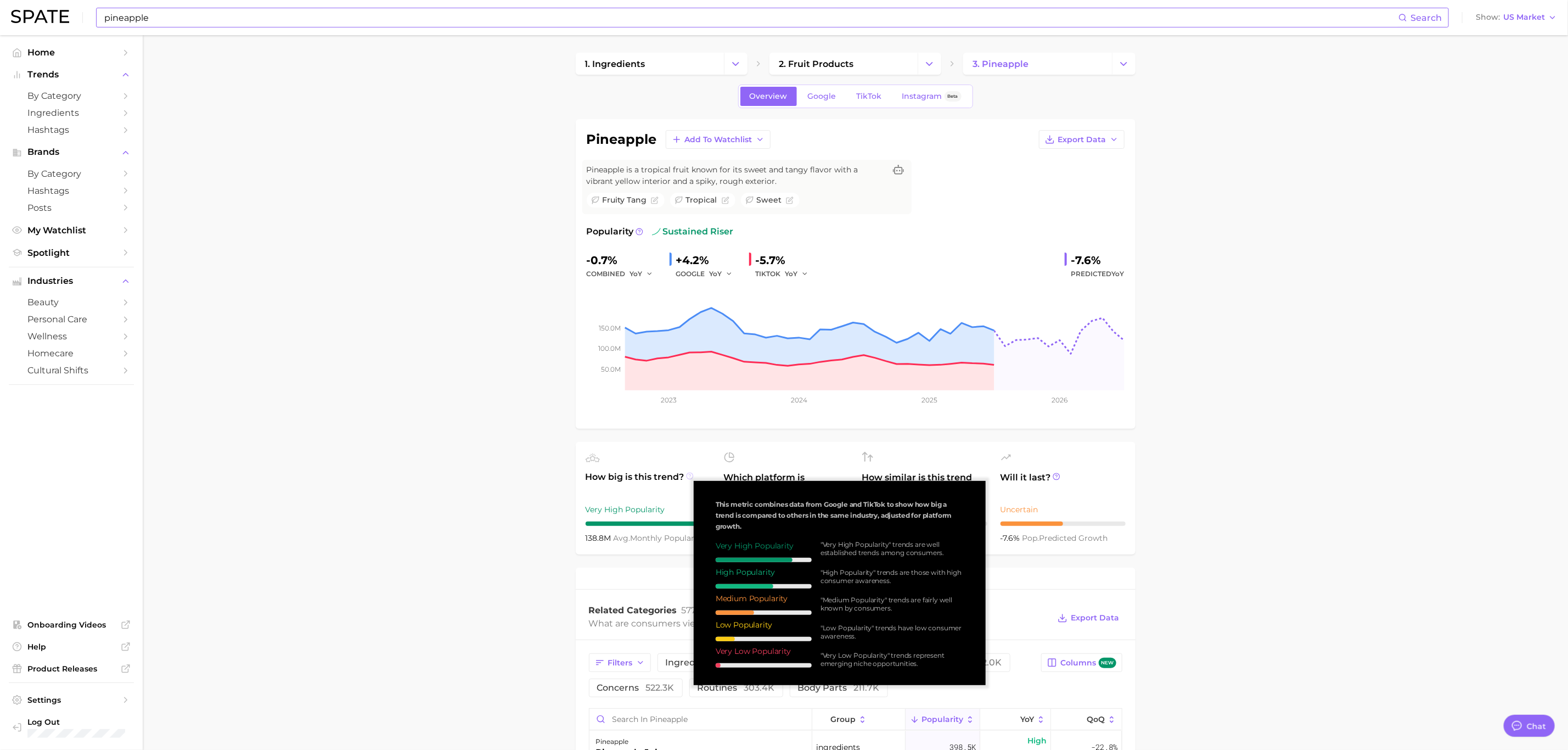
click at [690, 476] on icon at bounding box center [689, 475] width 7 height 7
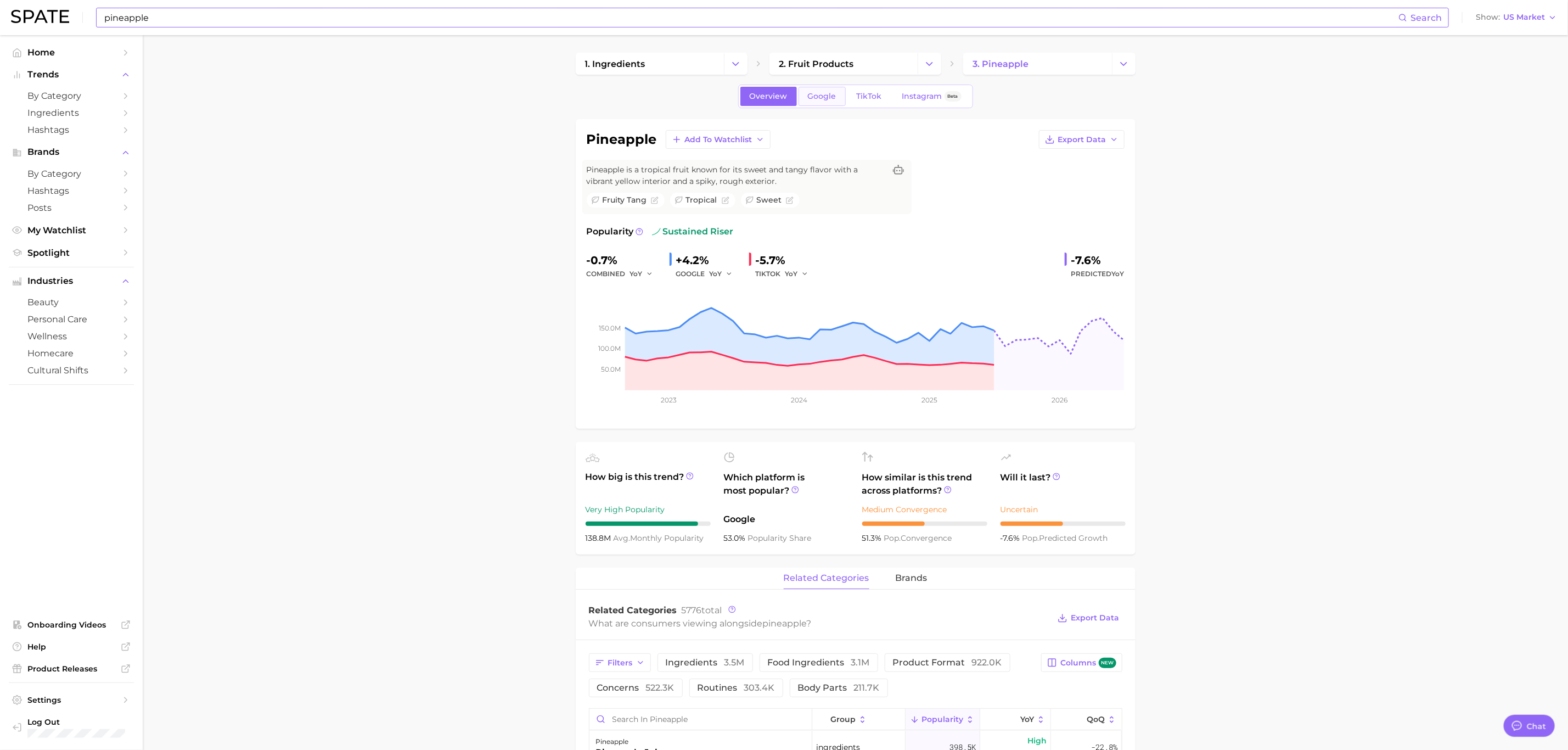
click at [828, 94] on span "Google" at bounding box center [822, 97] width 29 height 9
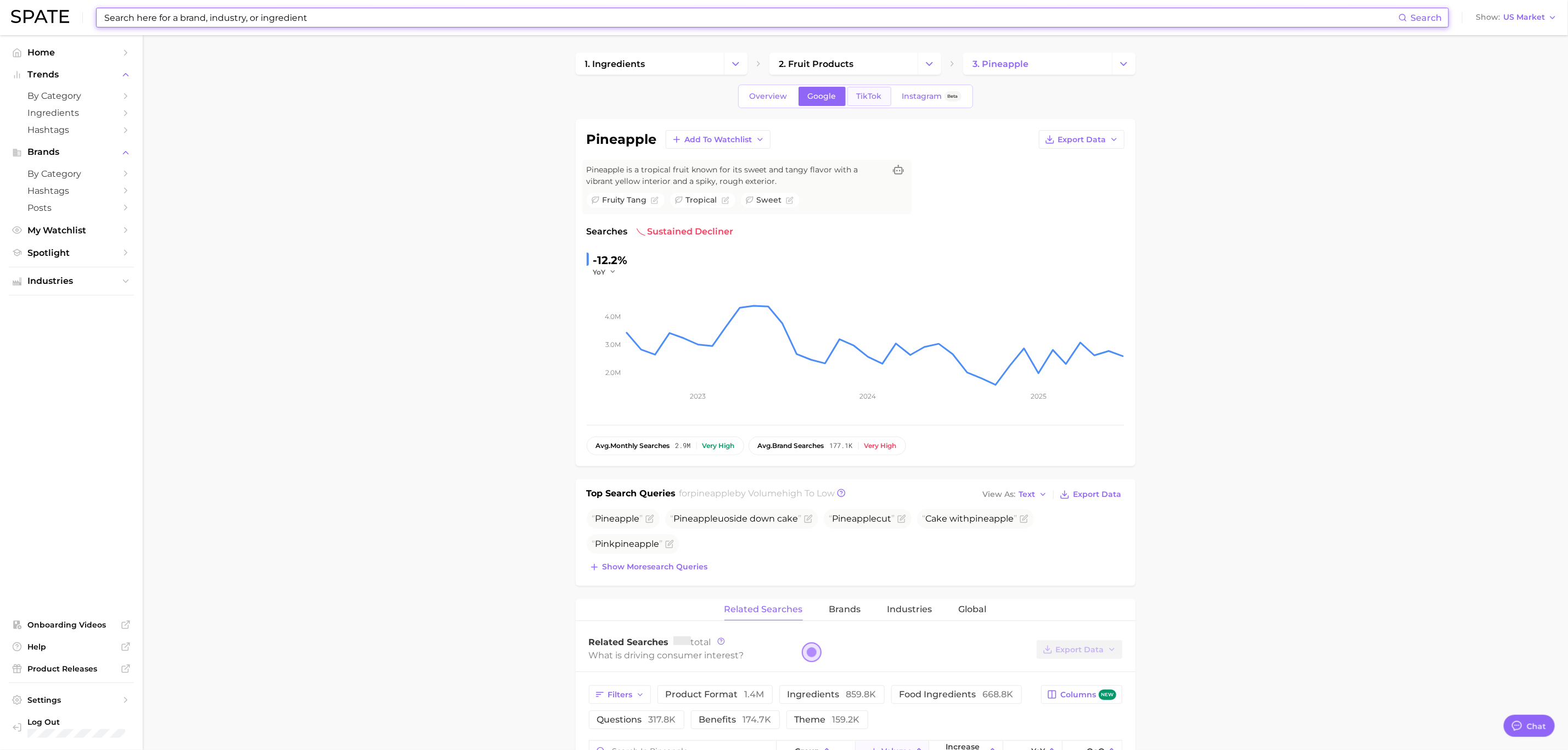
click at [873, 93] on span "TikTok" at bounding box center [869, 97] width 26 height 9
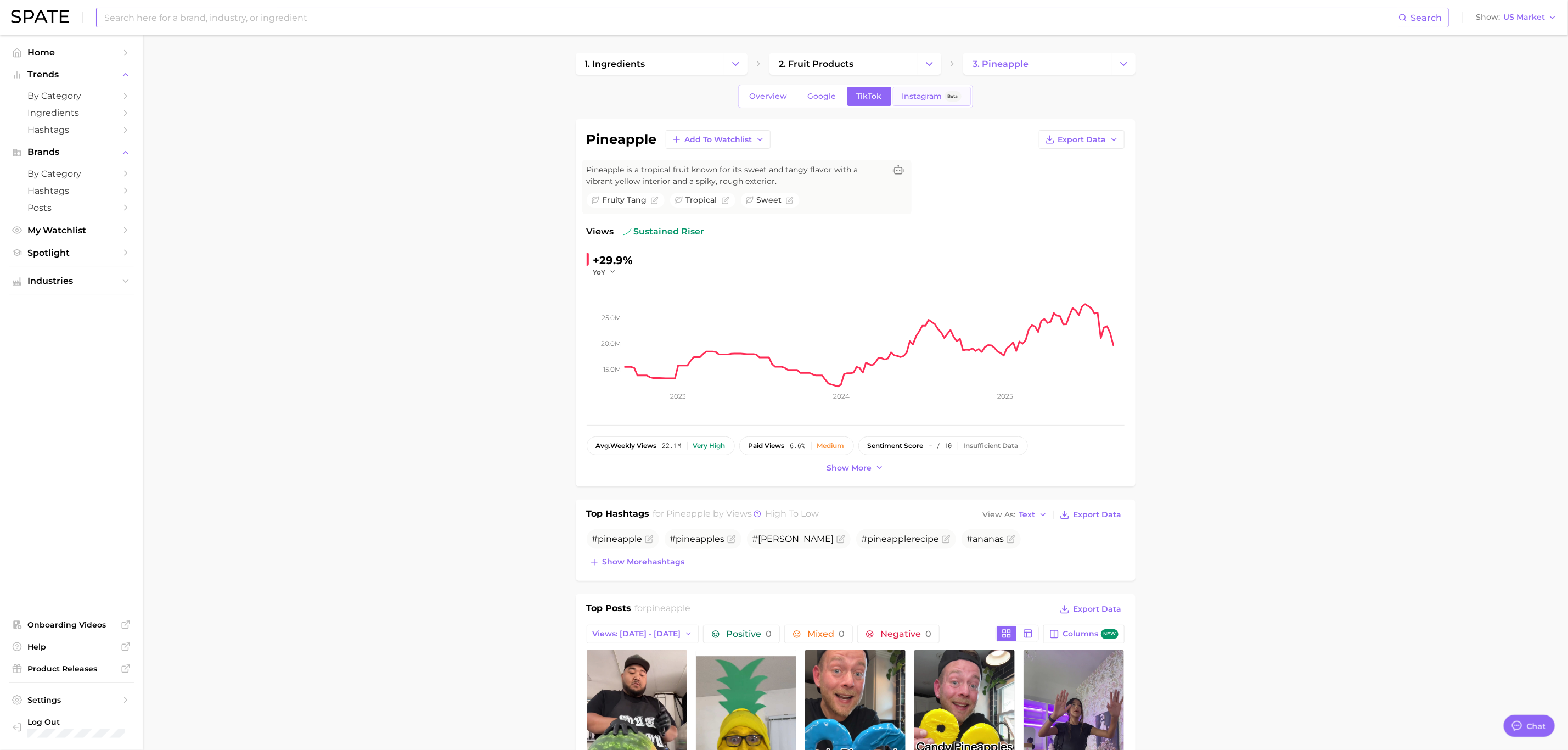
click at [924, 97] on span "Instagram" at bounding box center [922, 97] width 40 height 9
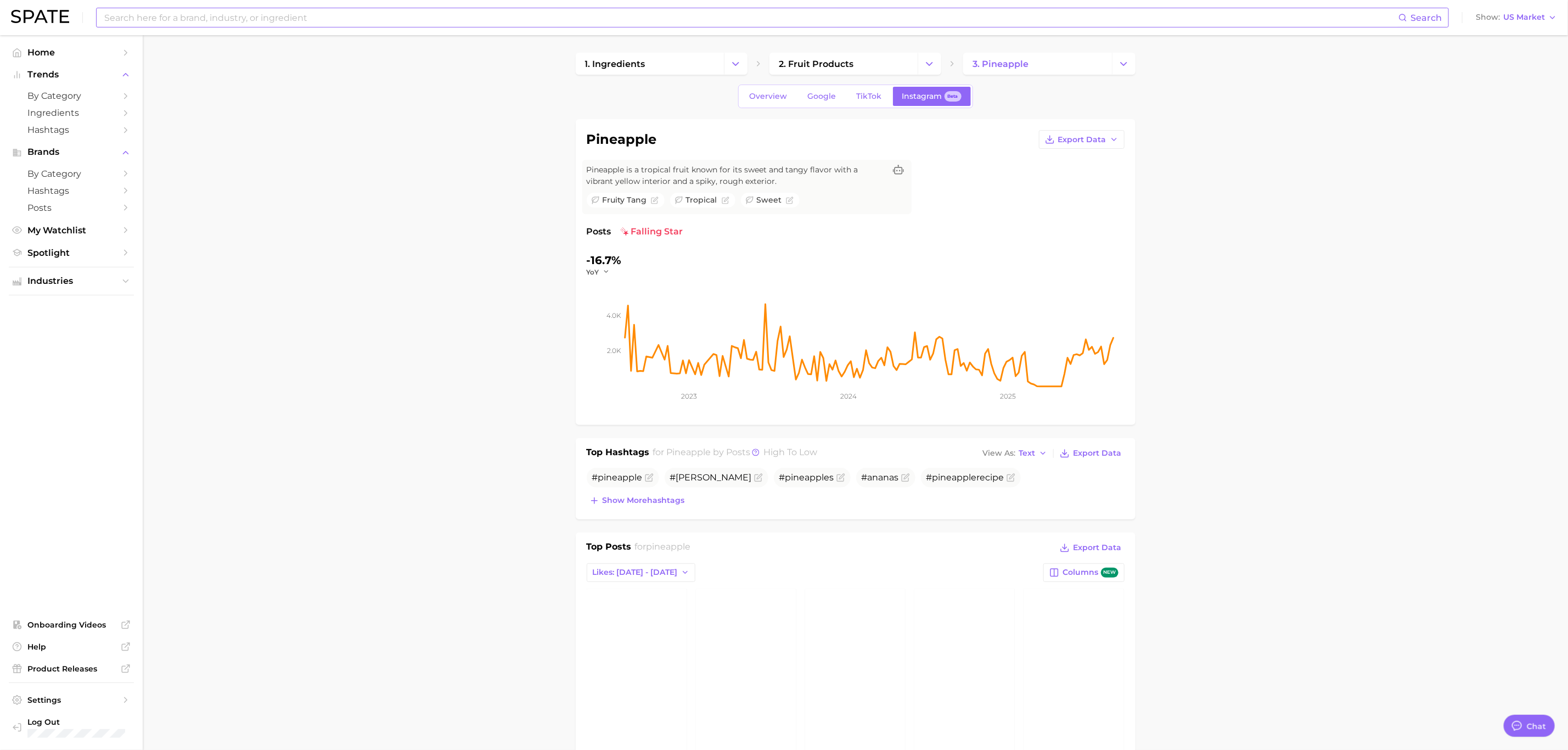
click at [248, 17] on input at bounding box center [750, 17] width 1295 height 19
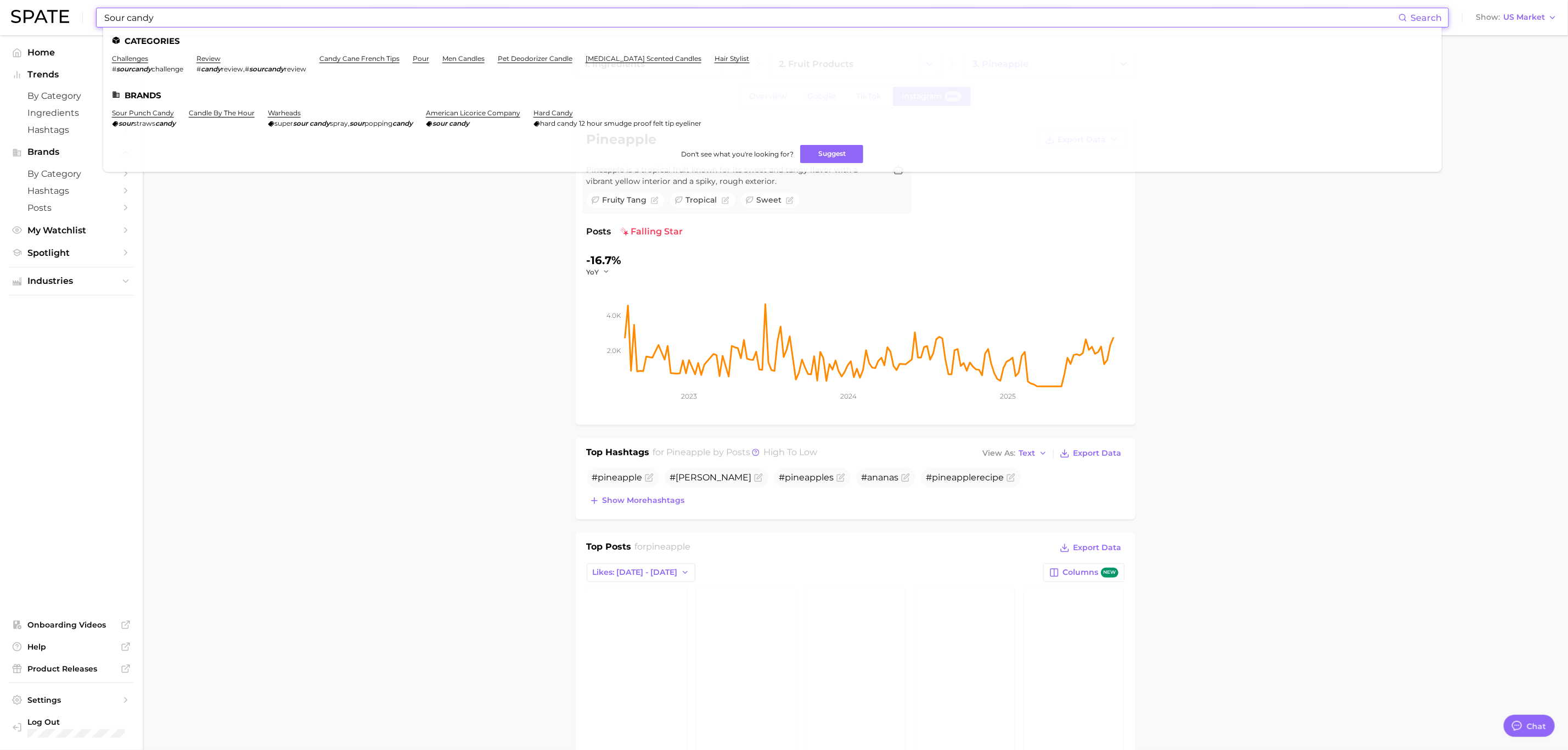
click at [214, 20] on input "Sour candy" at bounding box center [750, 17] width 1295 height 19
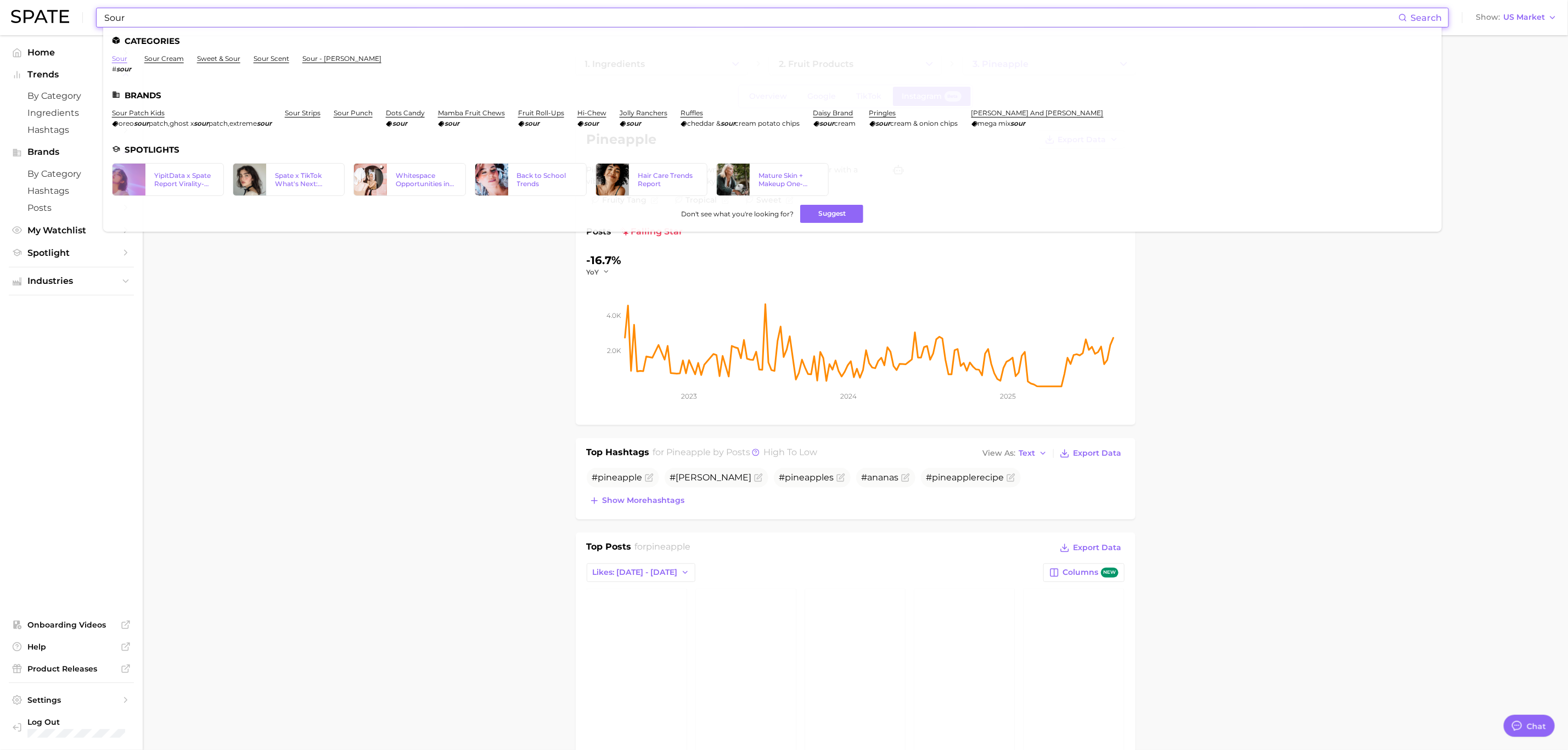
type input "Sour"
click at [113, 62] on link "sour" at bounding box center [119, 58] width 15 height 8
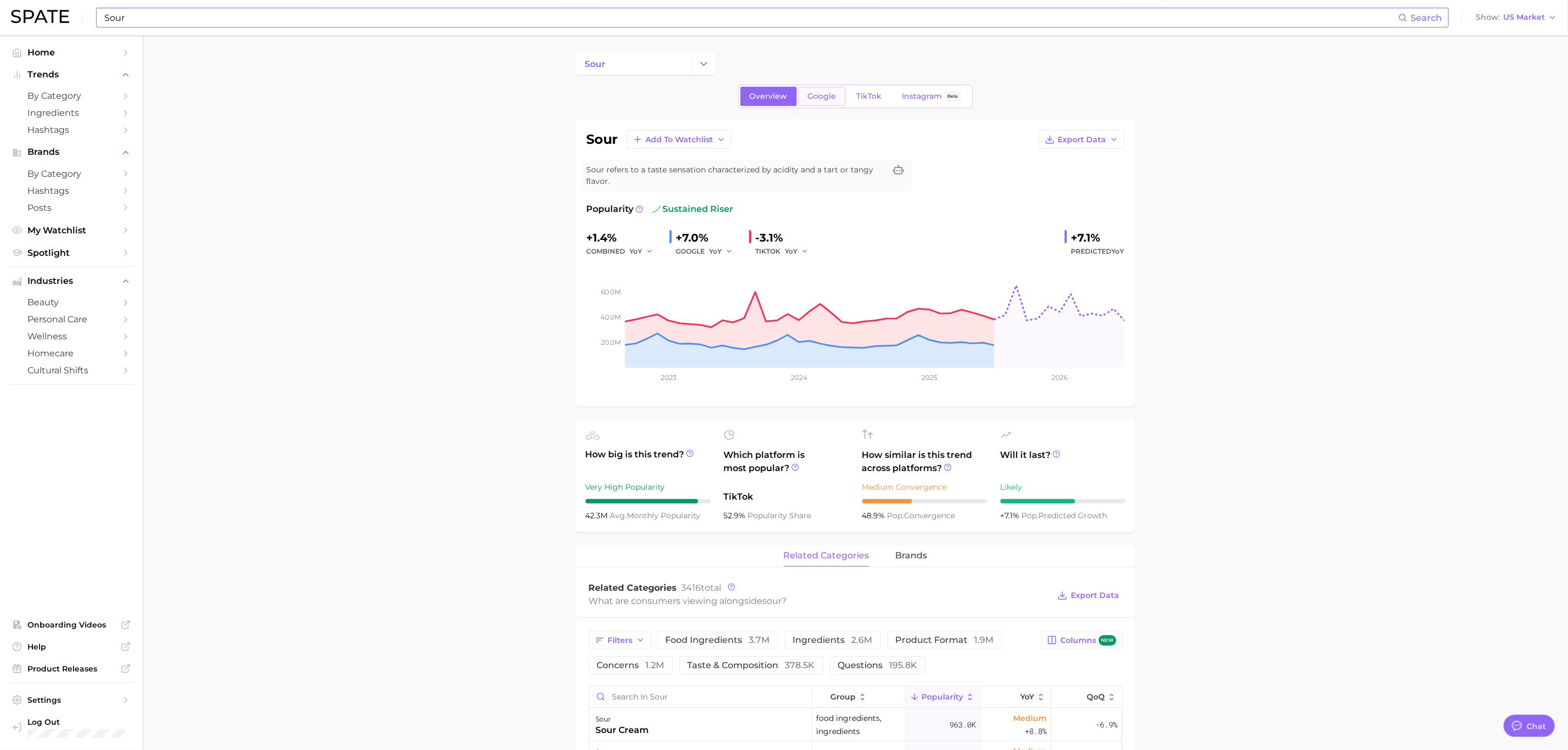
click at [820, 94] on span "Google" at bounding box center [822, 97] width 29 height 9
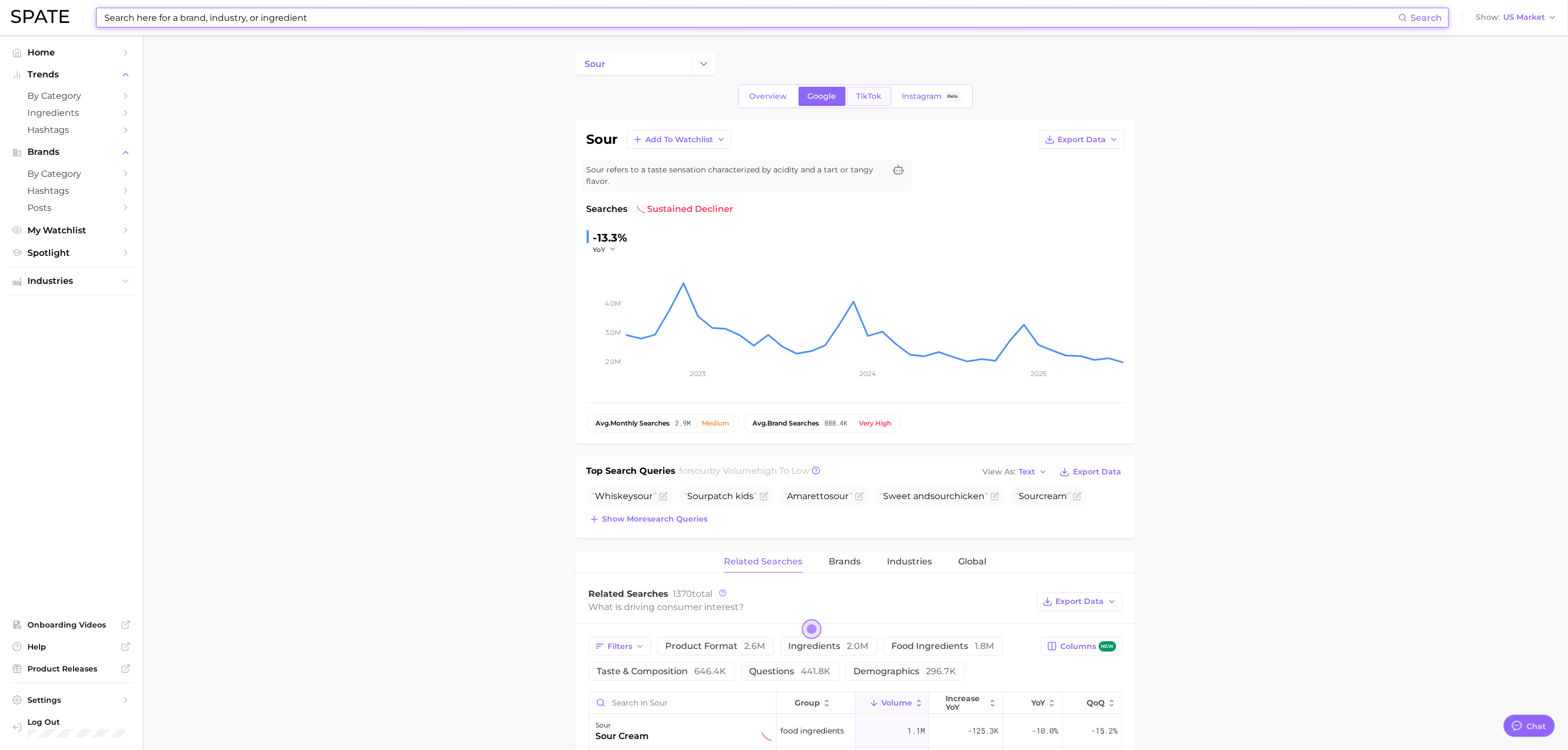
click at [853, 99] on link "TikTok" at bounding box center [869, 96] width 44 height 19
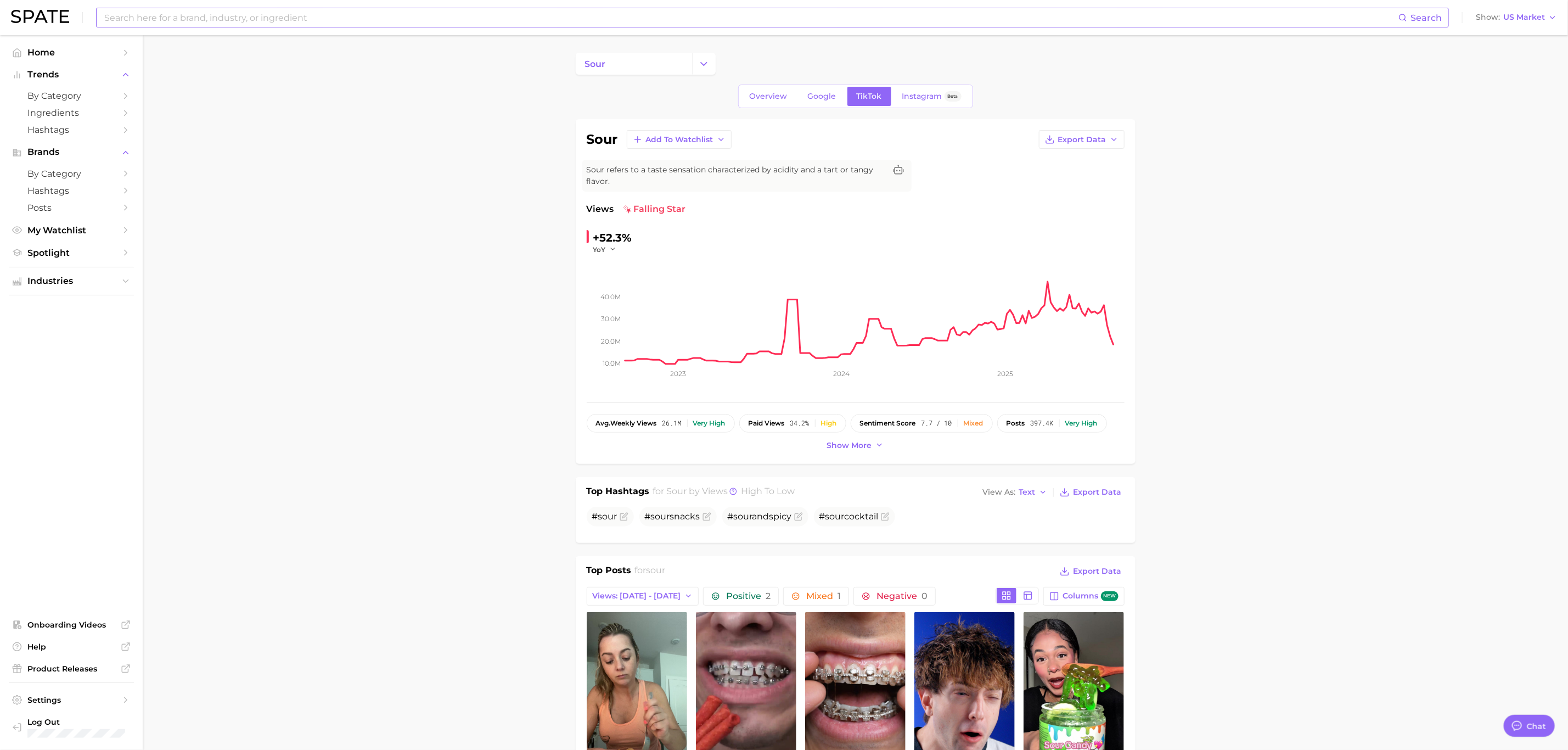
click at [919, 86] on div "Overview Google TikTok Instagram Beta" at bounding box center [856, 96] width 235 height 24
click at [922, 92] on span "Instagram" at bounding box center [922, 97] width 40 height 9
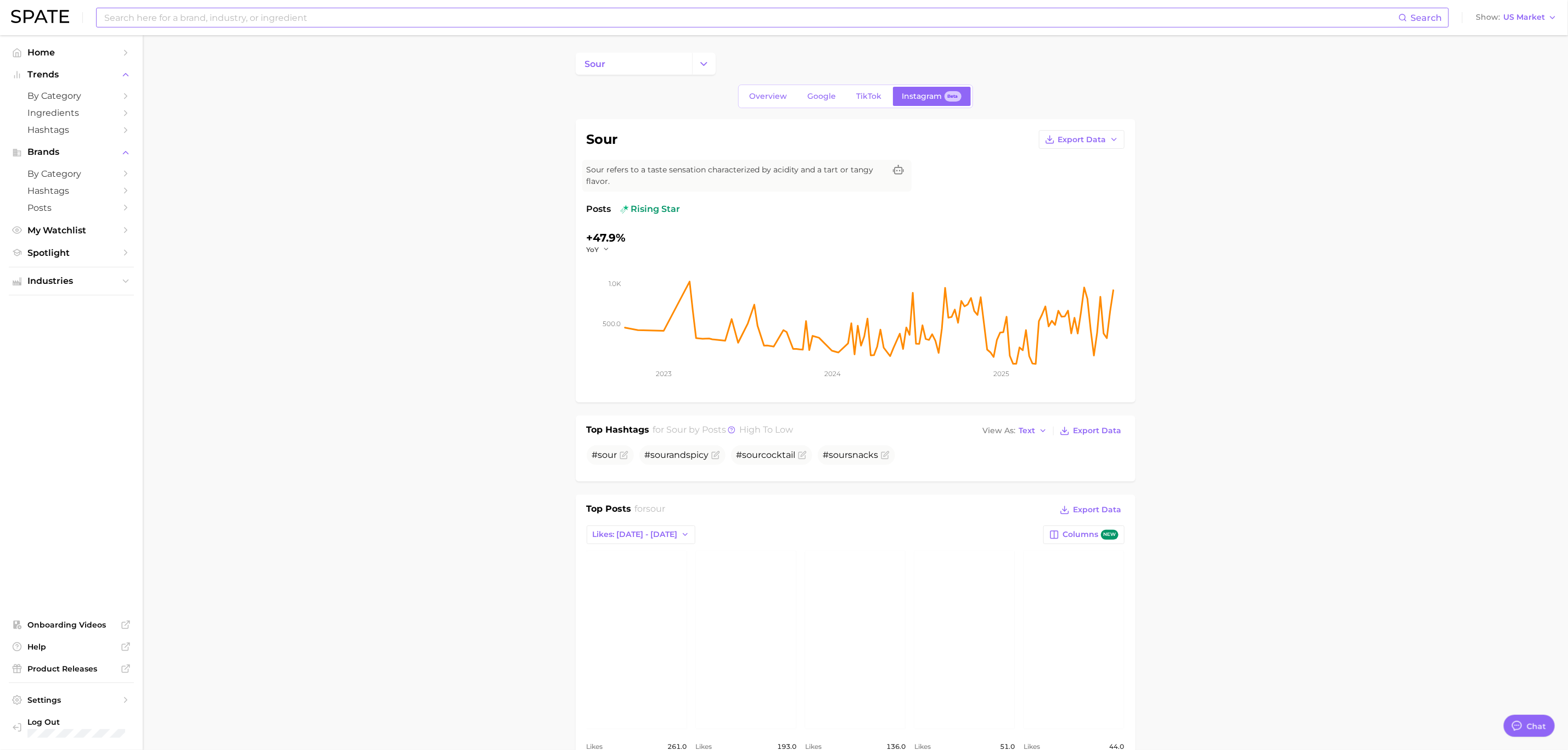
click at [234, 23] on input at bounding box center [750, 17] width 1295 height 19
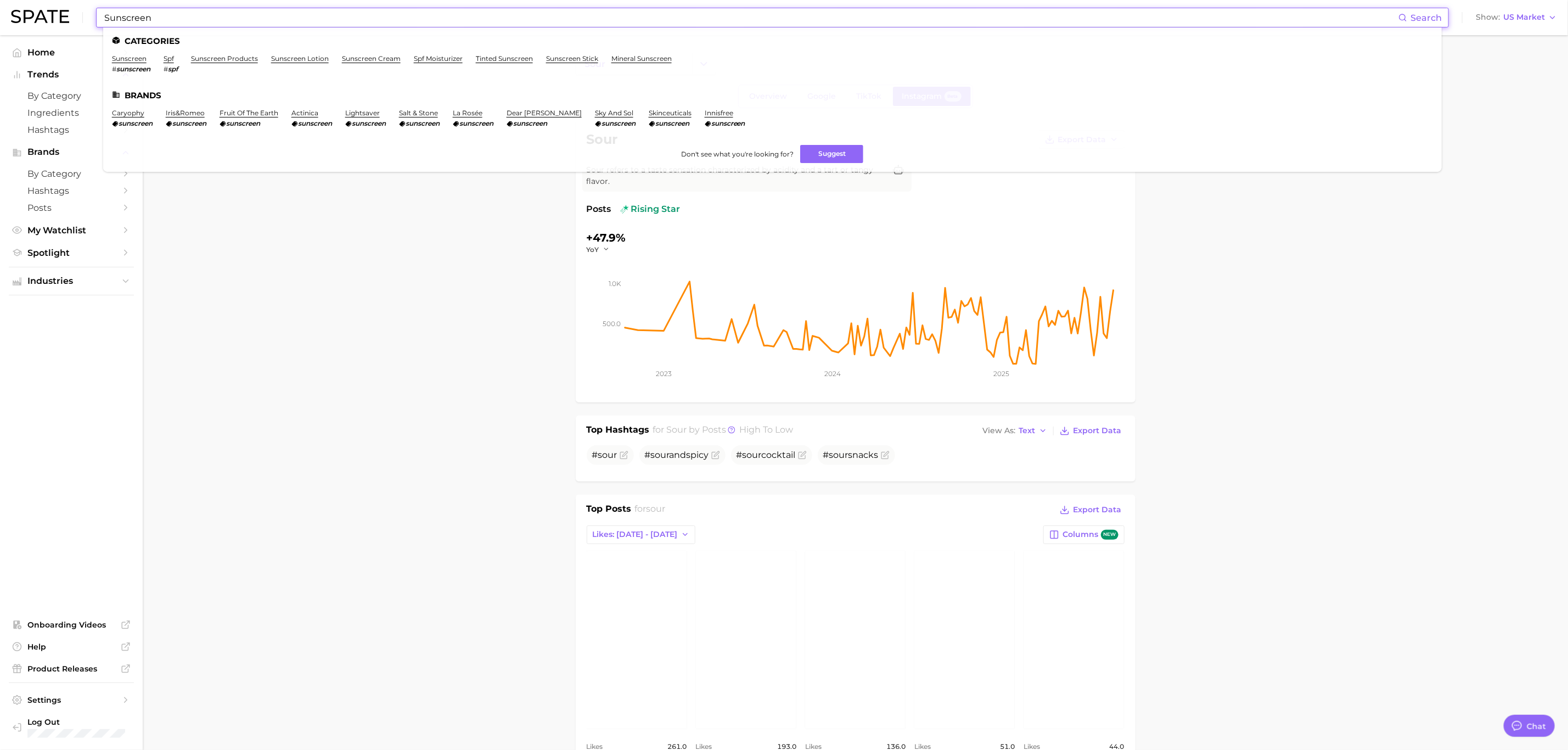
type input "Sunscreen"
click at [124, 53] on ul "Categories sunscreen # sunscreen spf # spf sunscreen products sunscreen lotion …" at bounding box center [773, 99] width 1338 height 144
click at [124, 58] on link "sunscreen" at bounding box center [130, 58] width 35 height 8
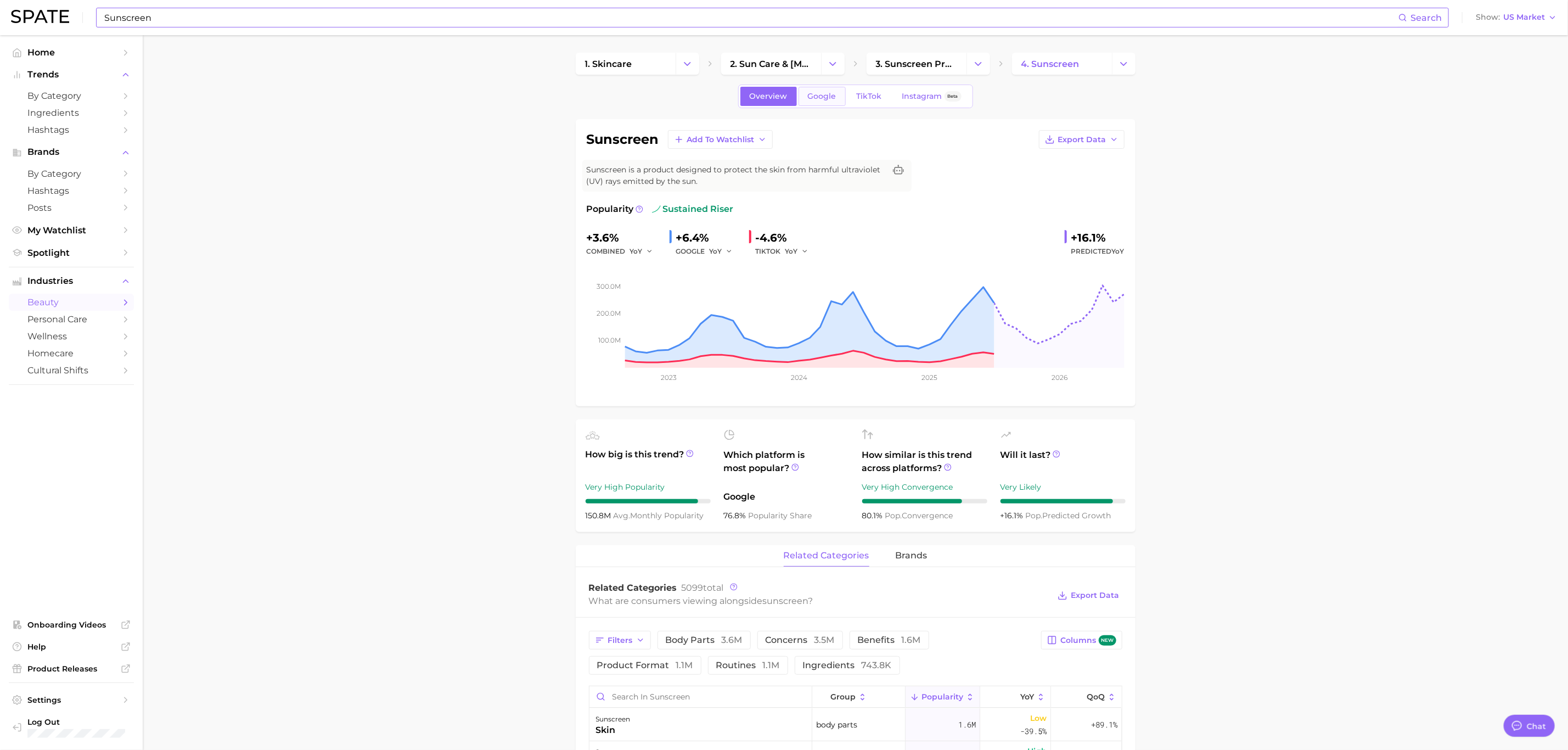
click at [809, 95] on span "Google" at bounding box center [822, 97] width 29 height 9
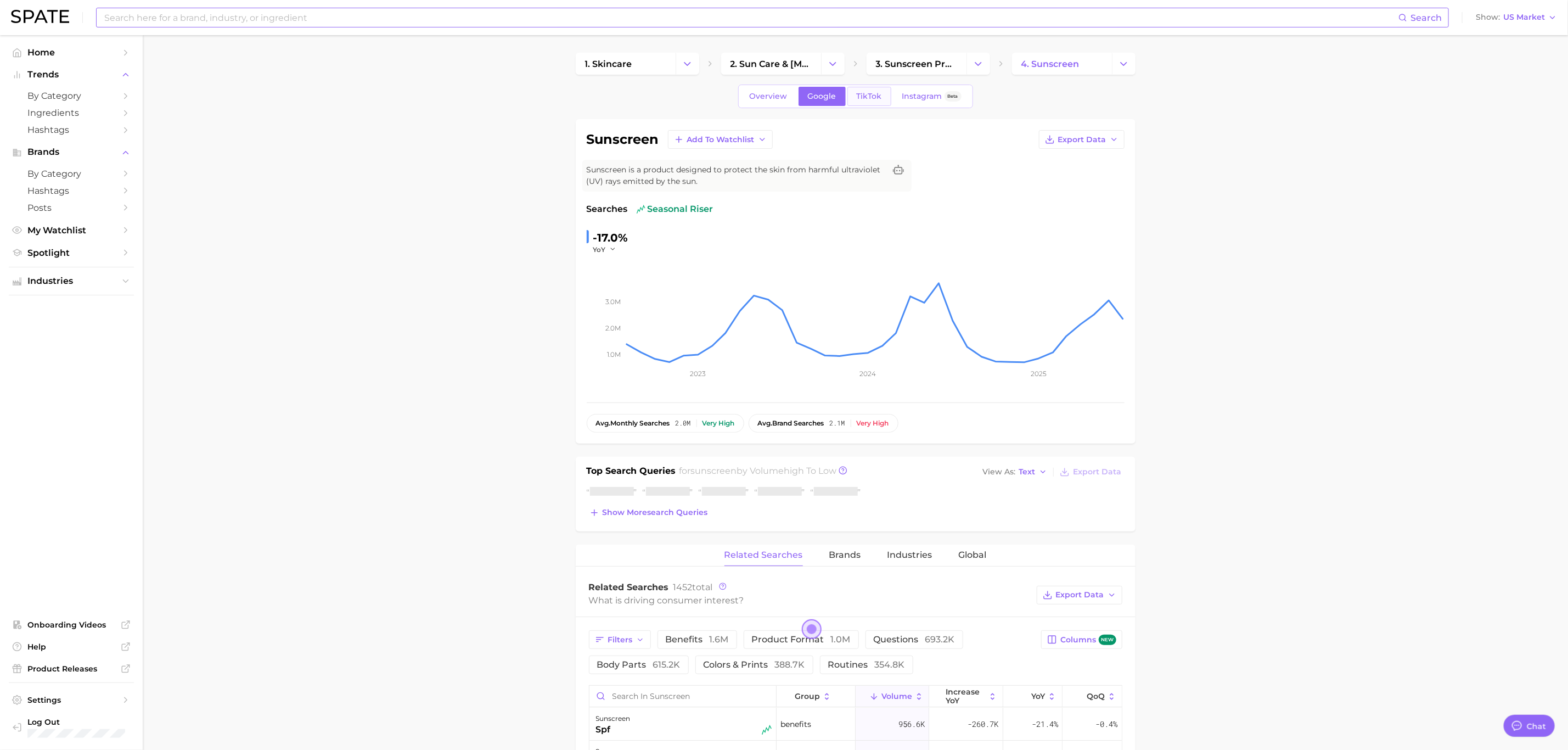
click at [871, 98] on span "TikTok" at bounding box center [869, 97] width 26 height 9
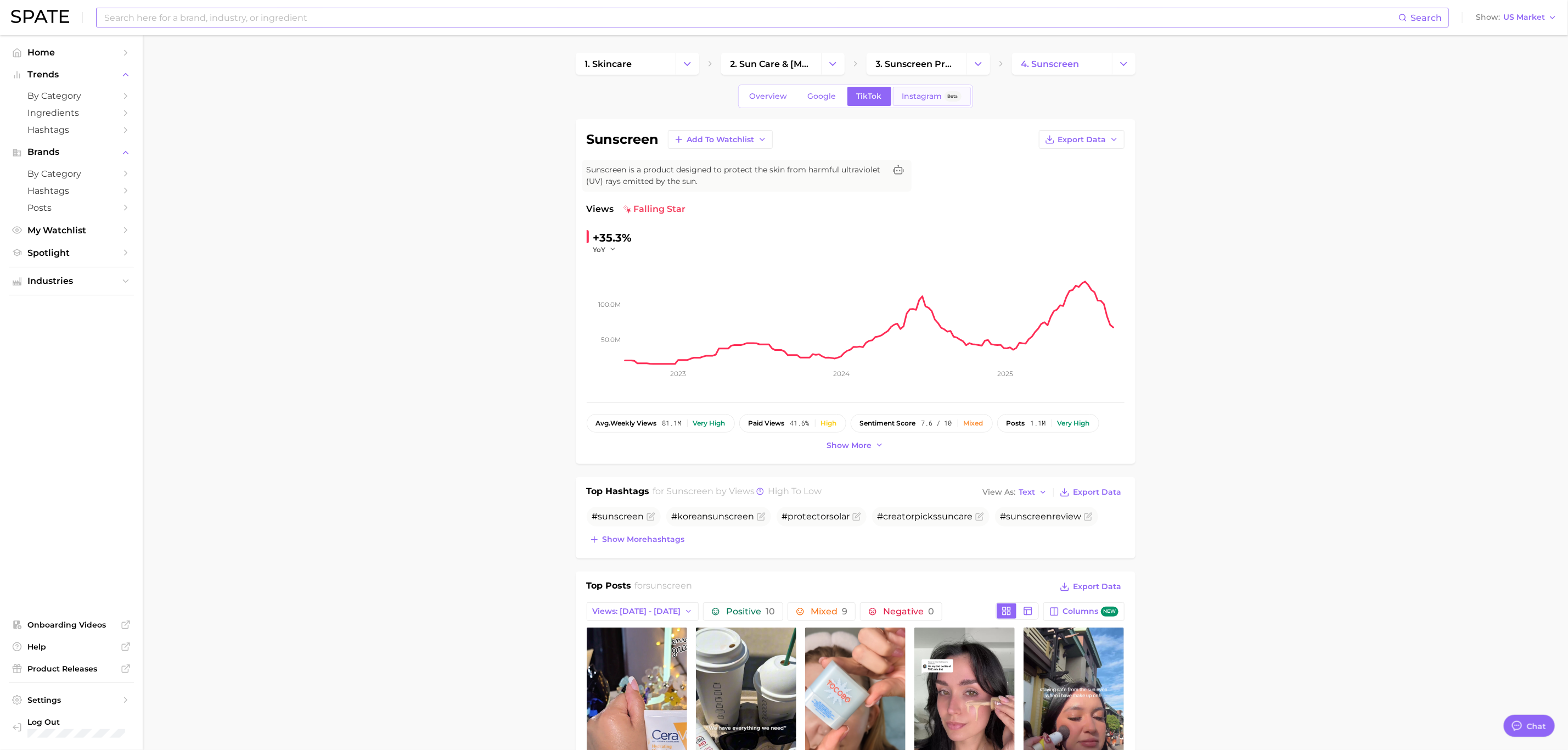
click at [924, 102] on link "Instagram Beta" at bounding box center [932, 96] width 78 height 19
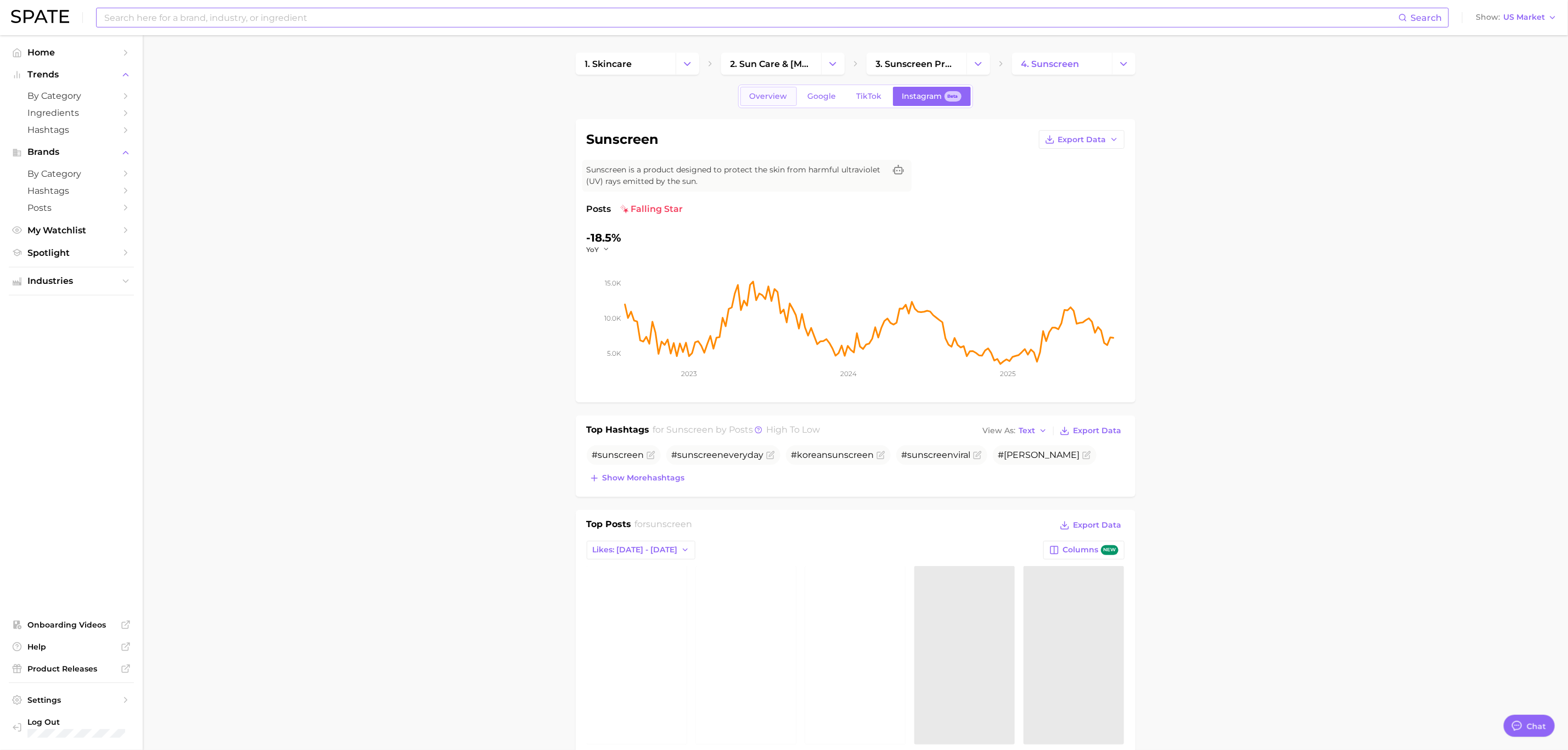
click at [783, 92] on span "Overview" at bounding box center [769, 97] width 38 height 9
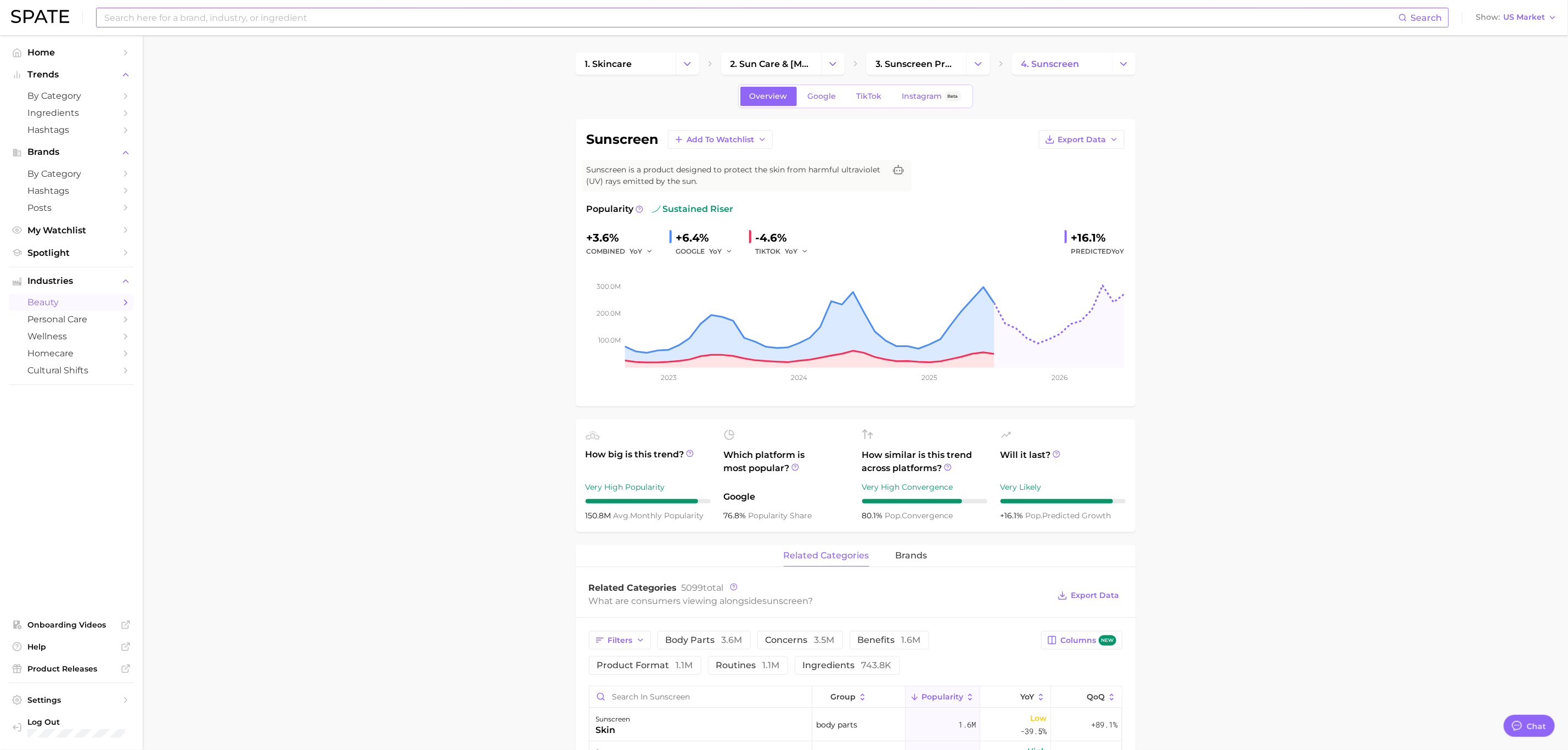
click at [234, 18] on input at bounding box center [750, 17] width 1295 height 19
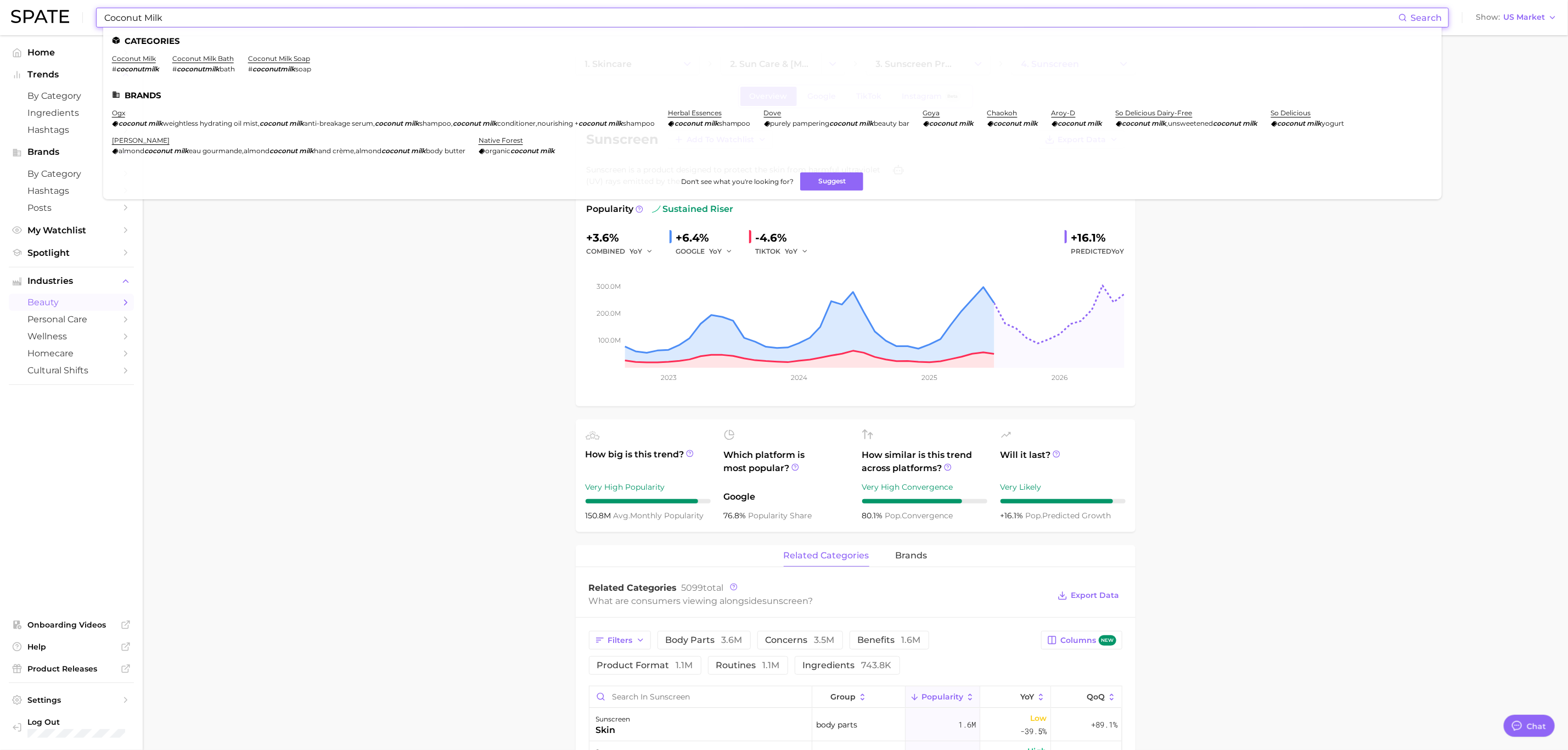
type input "Coconut Milk"
click at [138, 53] on ul "Categories coconut milk # coconutmilk coconut milk bath # coconutmilk bath coco…" at bounding box center [773, 113] width 1338 height 172
click at [140, 56] on link "coconut milk" at bounding box center [134, 58] width 44 height 8
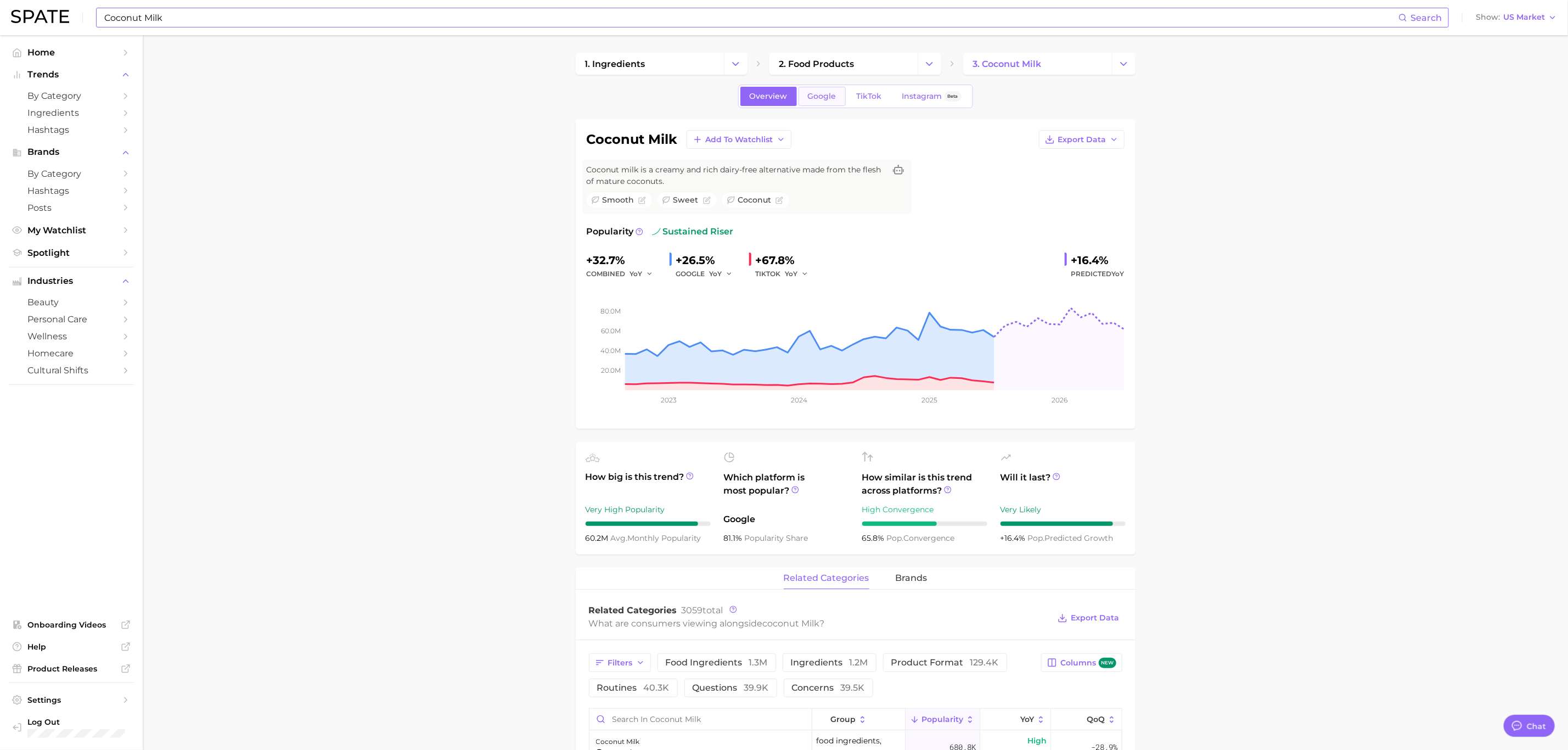
click at [808, 99] on span "Google" at bounding box center [822, 97] width 29 height 9
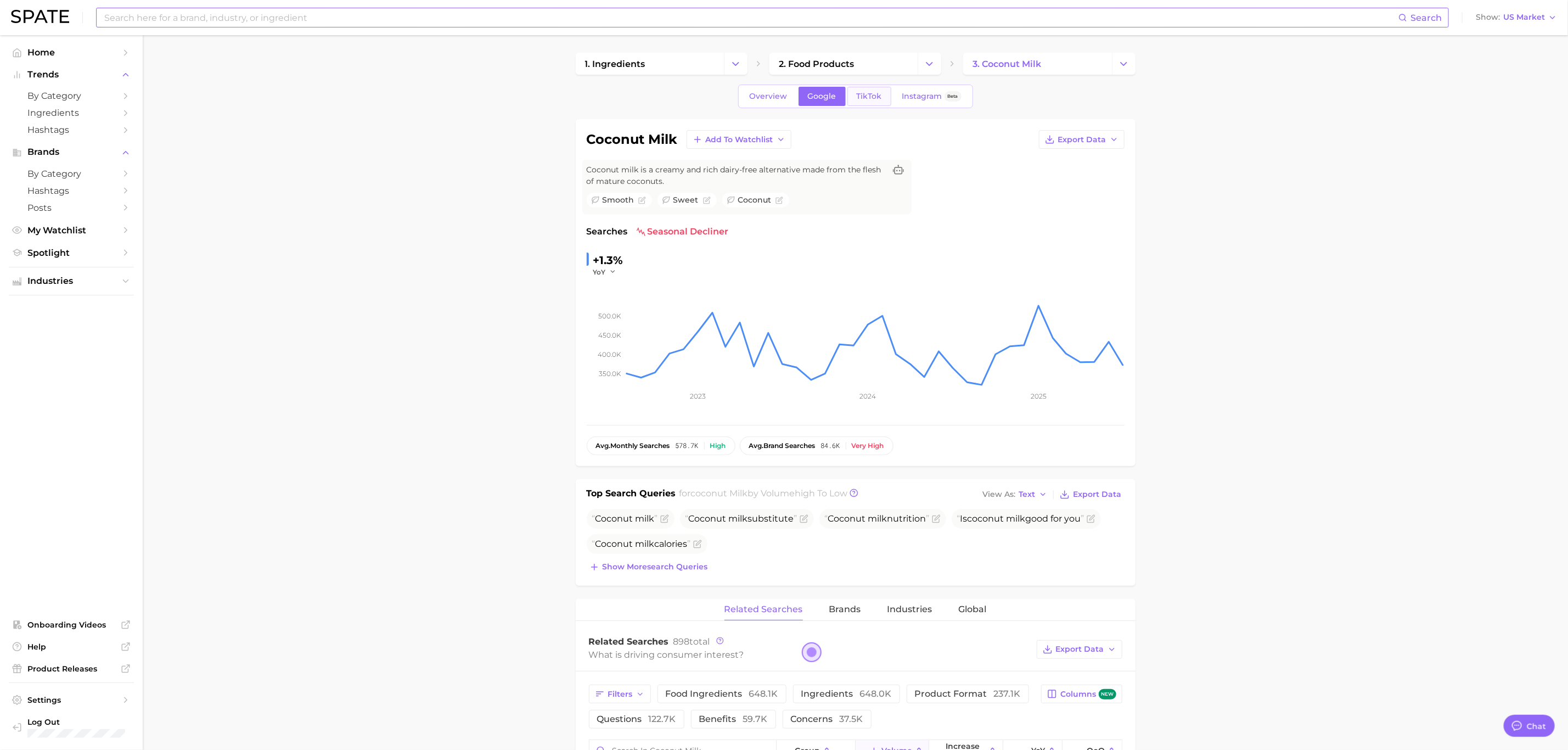
click at [853, 95] on link "TikTok" at bounding box center [869, 96] width 44 height 19
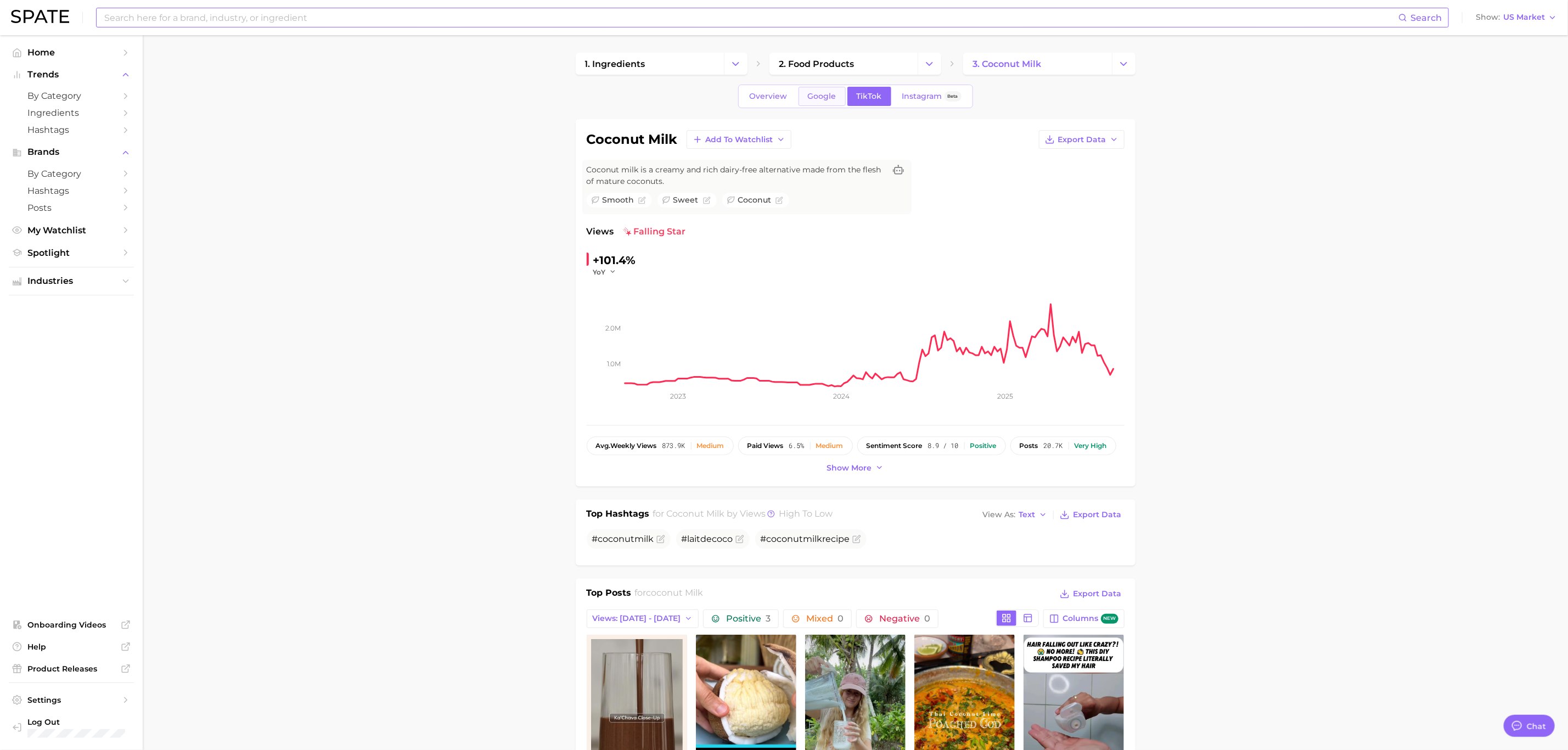
click at [826, 95] on span "Google" at bounding box center [822, 97] width 29 height 9
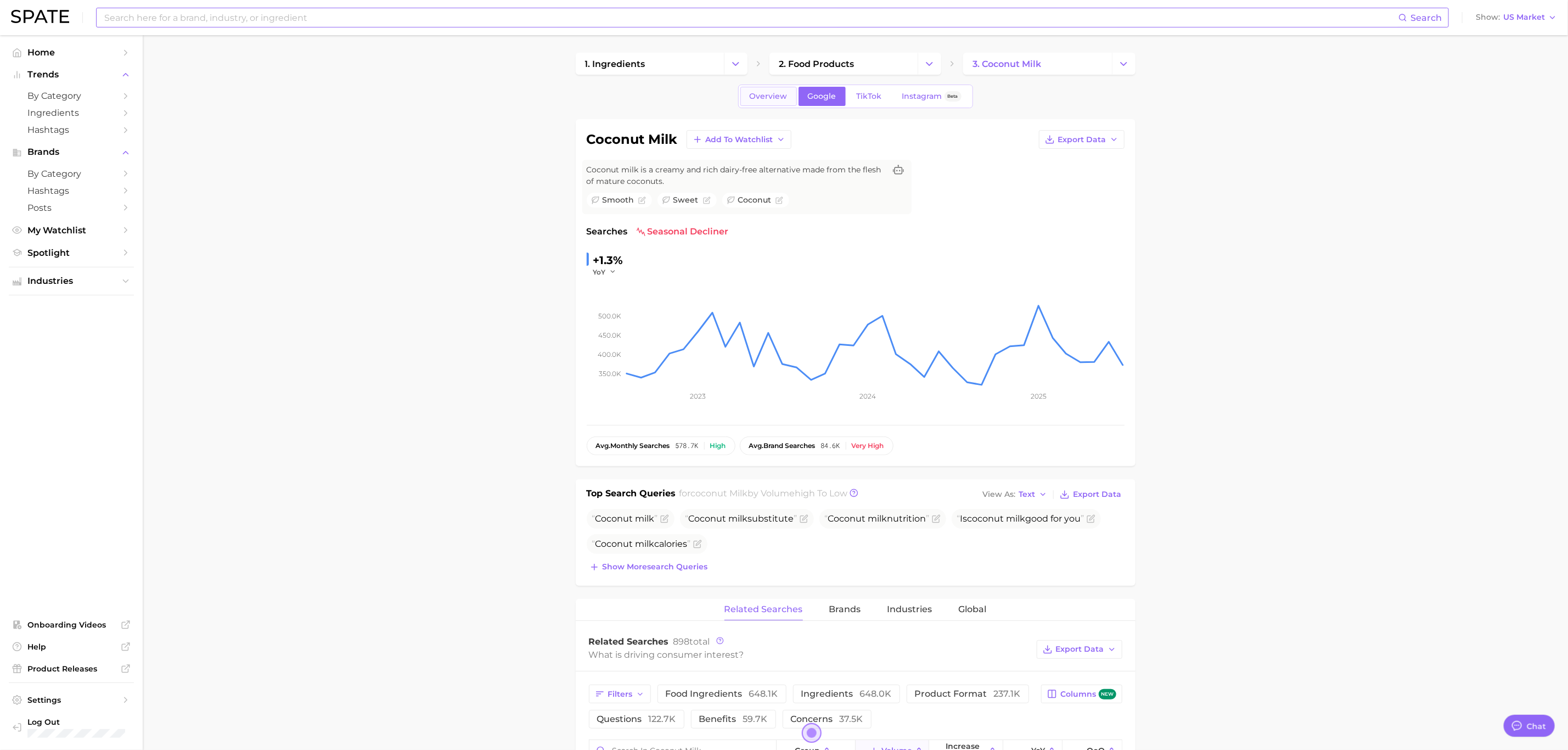
click at [782, 92] on span "Overview" at bounding box center [769, 97] width 38 height 9
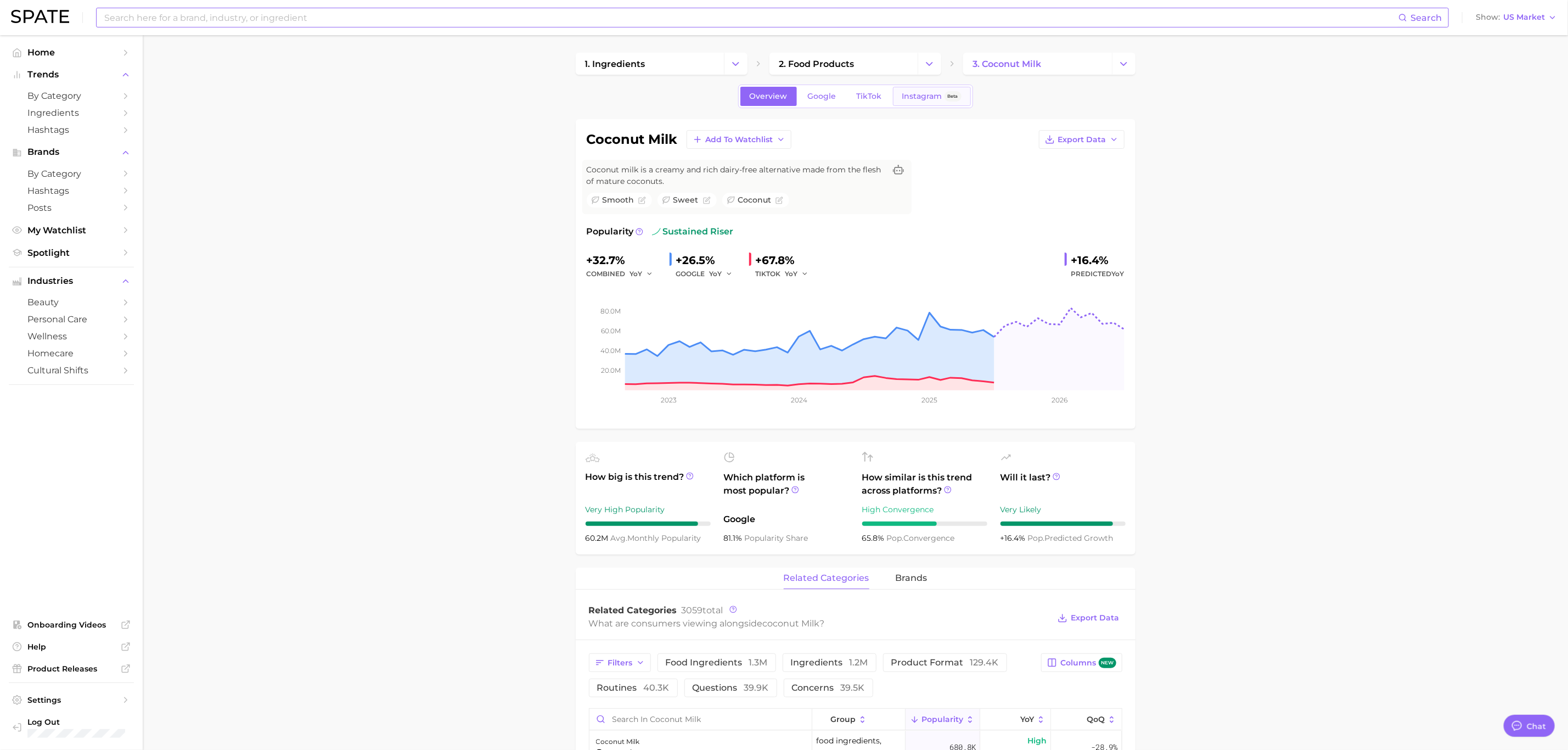
click at [927, 92] on span "Instagram" at bounding box center [922, 97] width 40 height 9
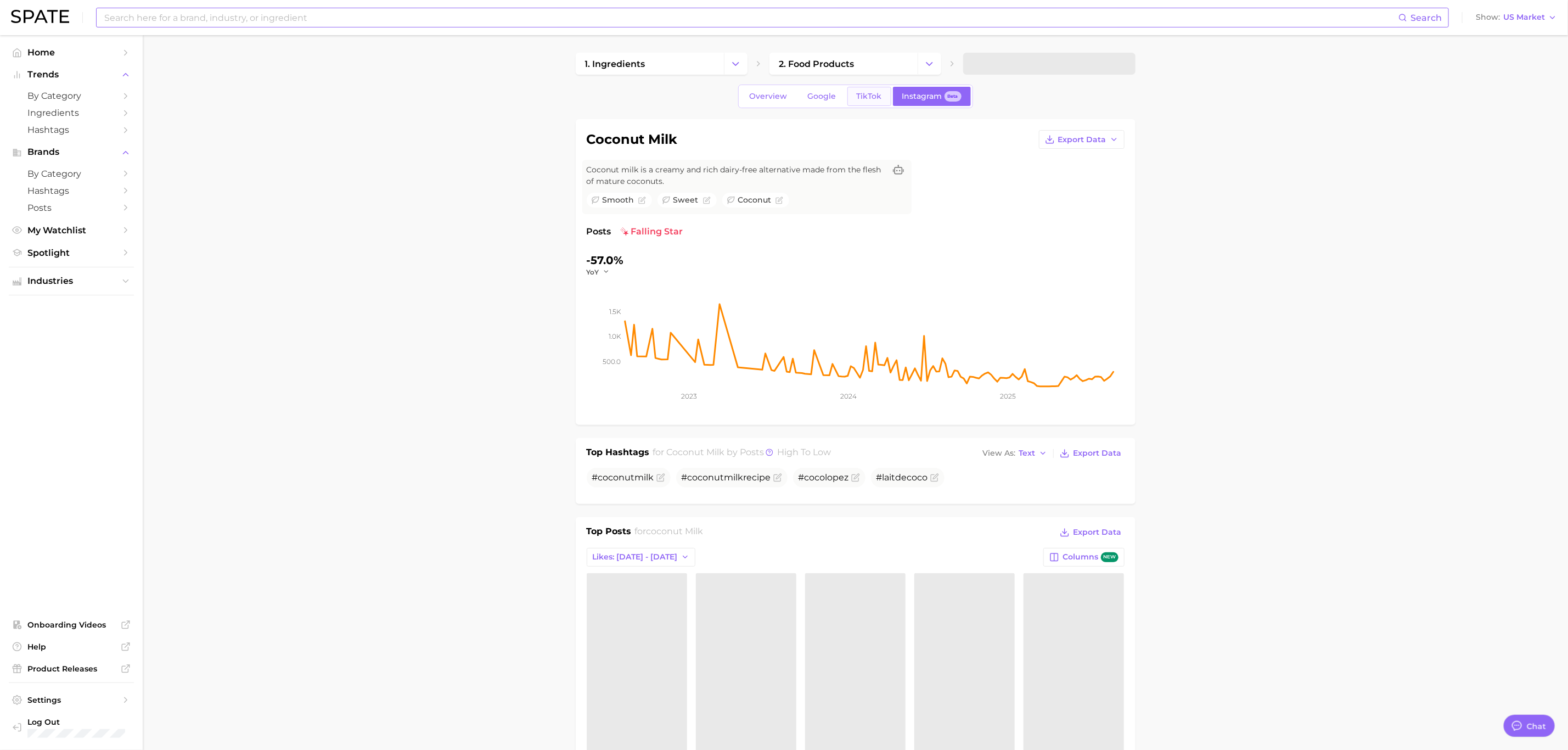
click at [861, 99] on span "TikTok" at bounding box center [869, 97] width 26 height 9
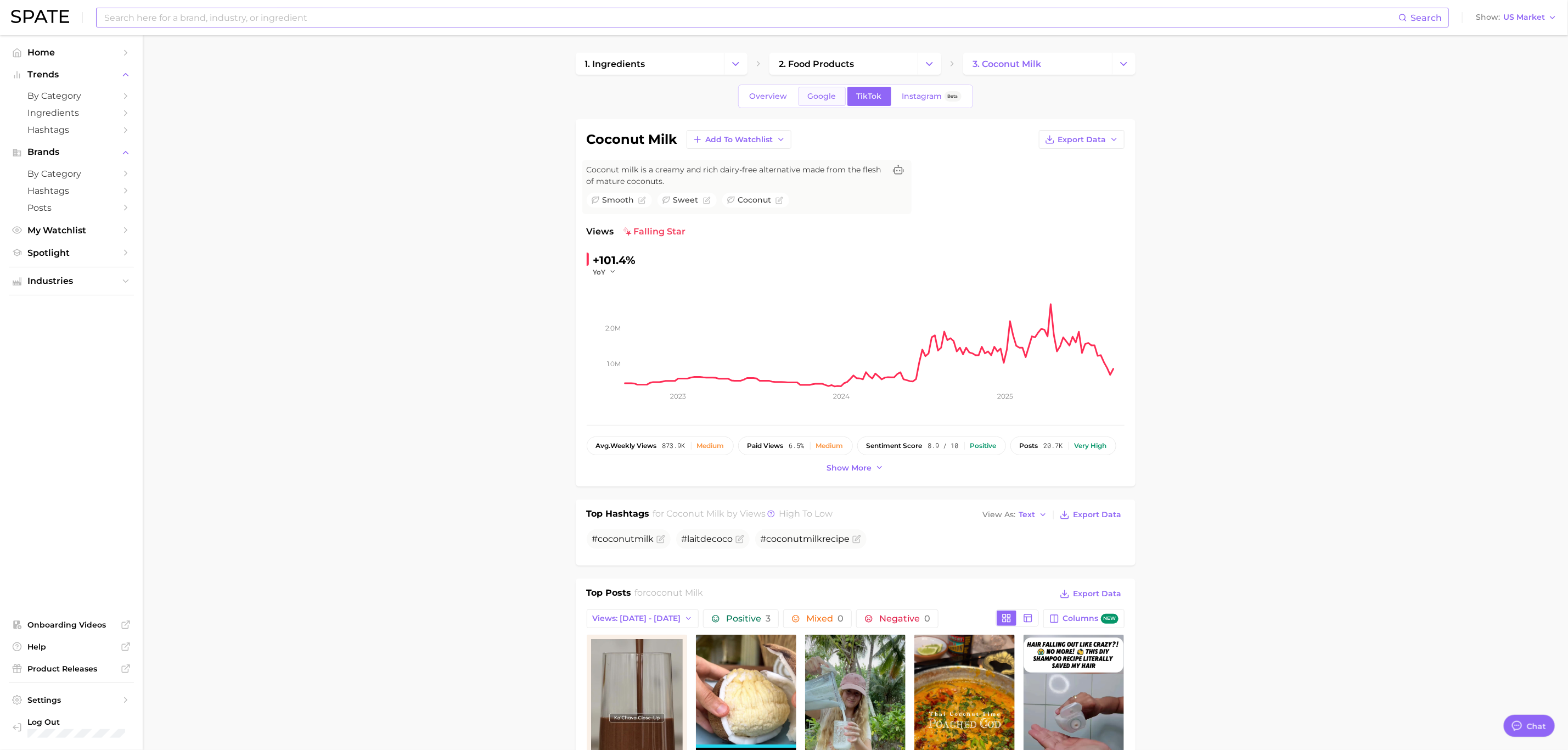
click at [814, 95] on span "Google" at bounding box center [822, 97] width 29 height 9
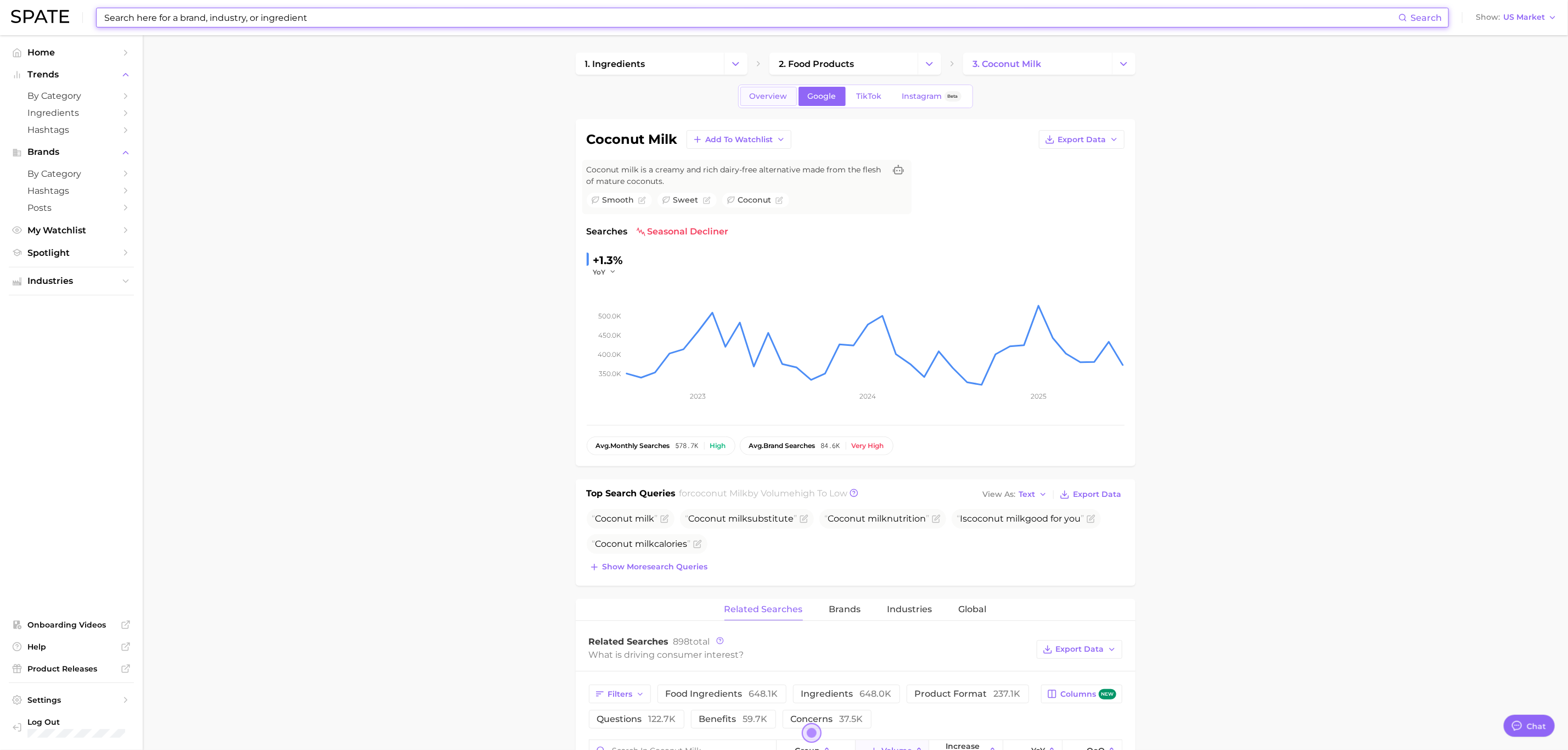
click at [775, 98] on span "Overview" at bounding box center [769, 97] width 38 height 9
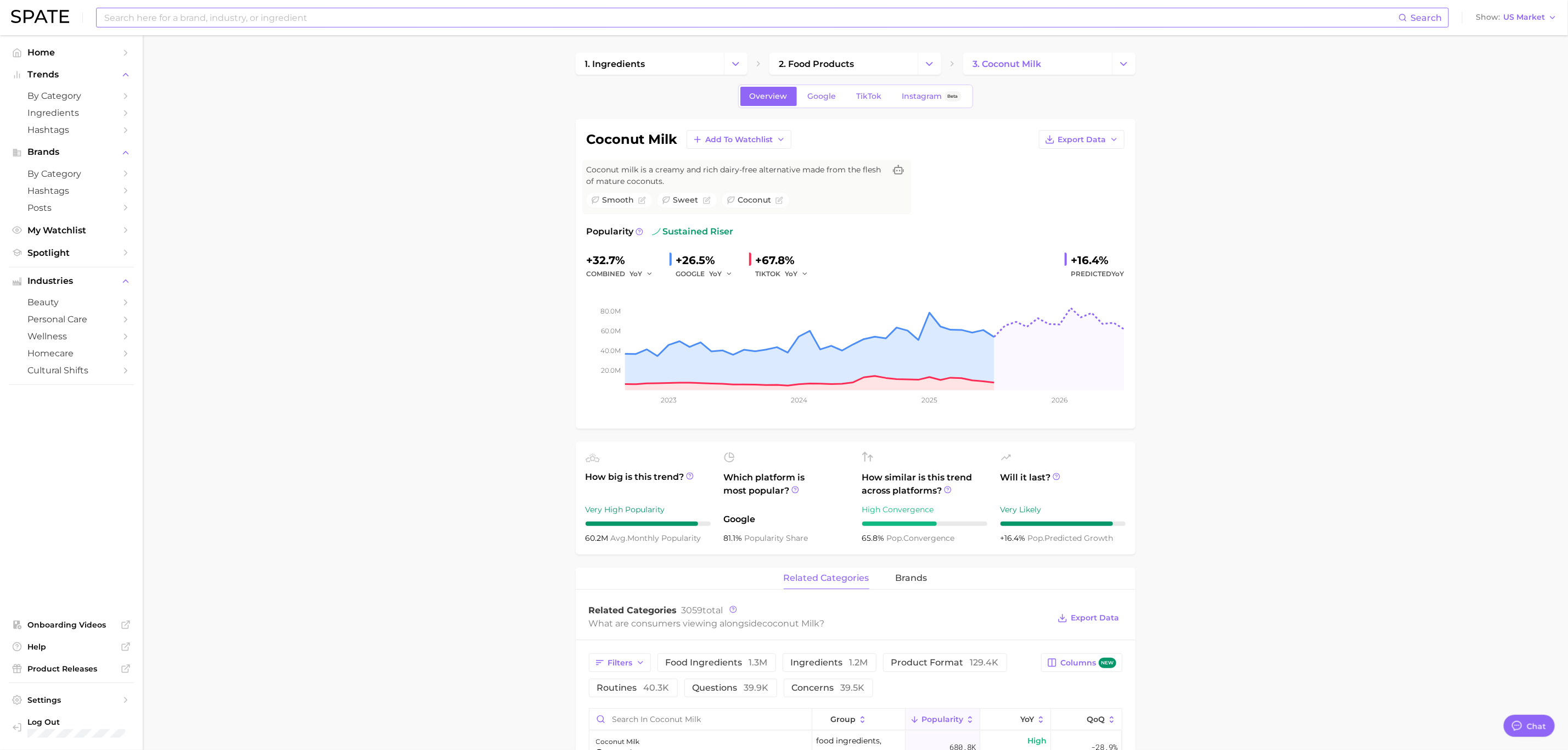
click at [452, 13] on input at bounding box center [750, 17] width 1295 height 19
click at [445, 15] on input "blueberry matcha" at bounding box center [750, 17] width 1295 height 19
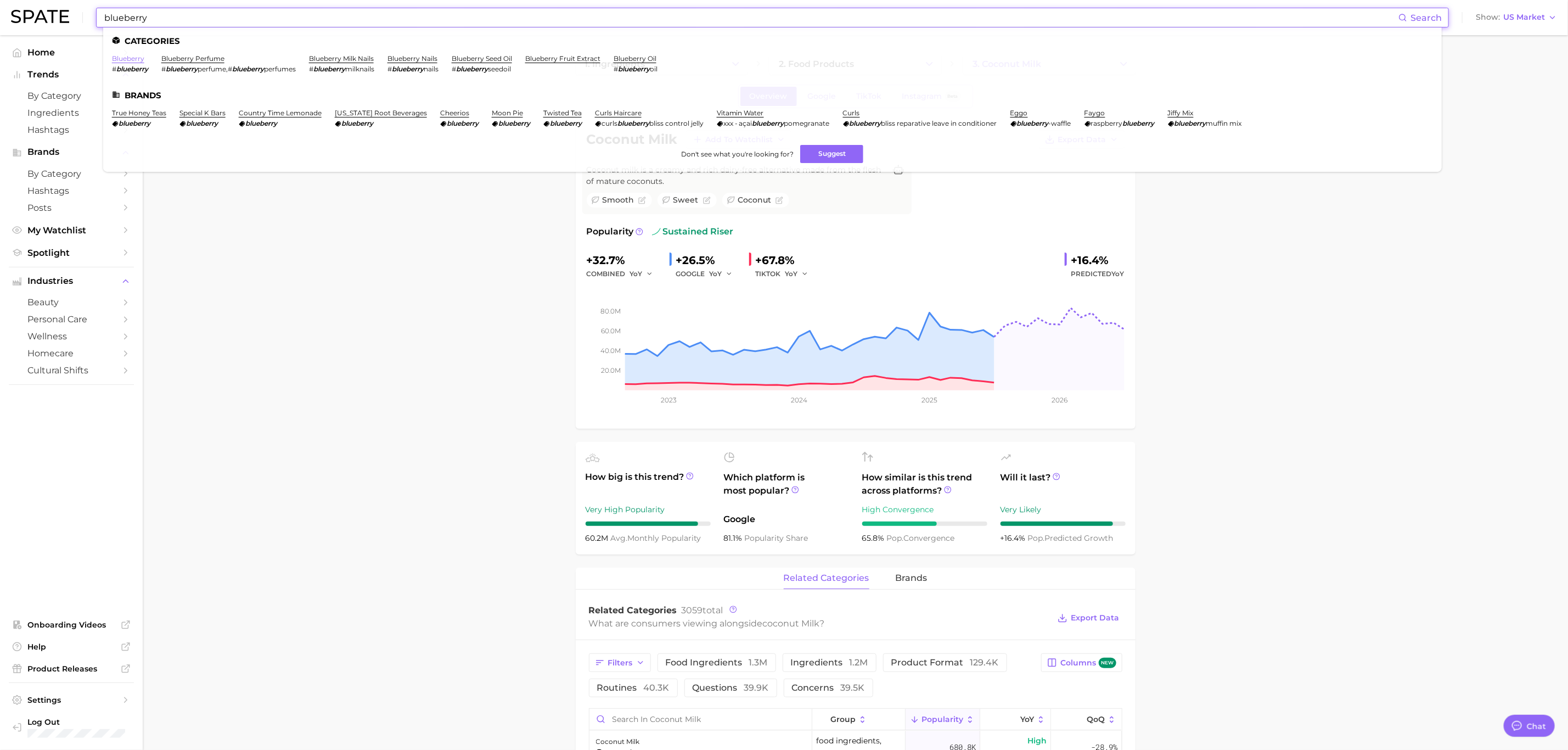
type input "blueberry"
click at [122, 61] on link "blueberry" at bounding box center [128, 58] width 32 height 8
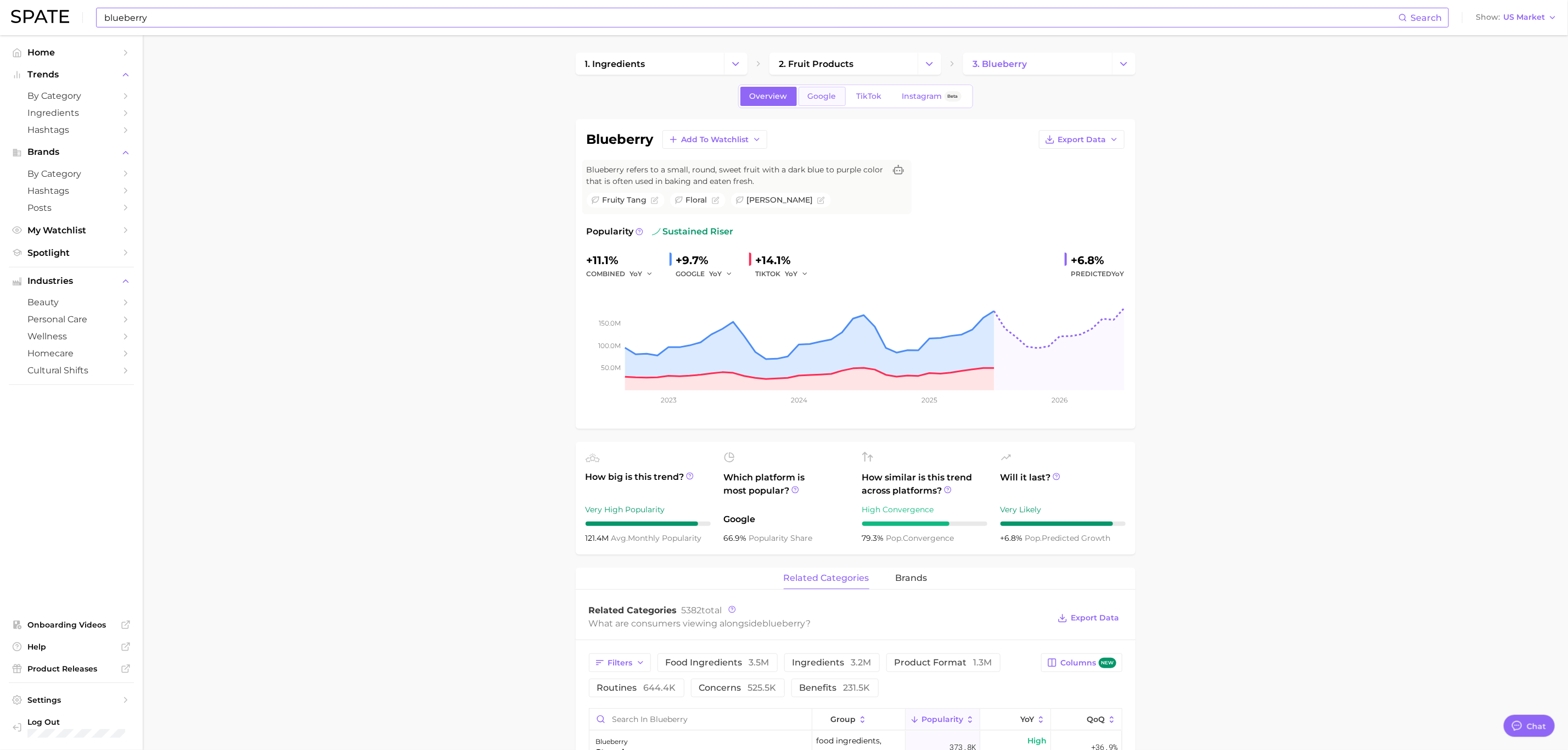
click at [814, 92] on span "Google" at bounding box center [822, 97] width 29 height 9
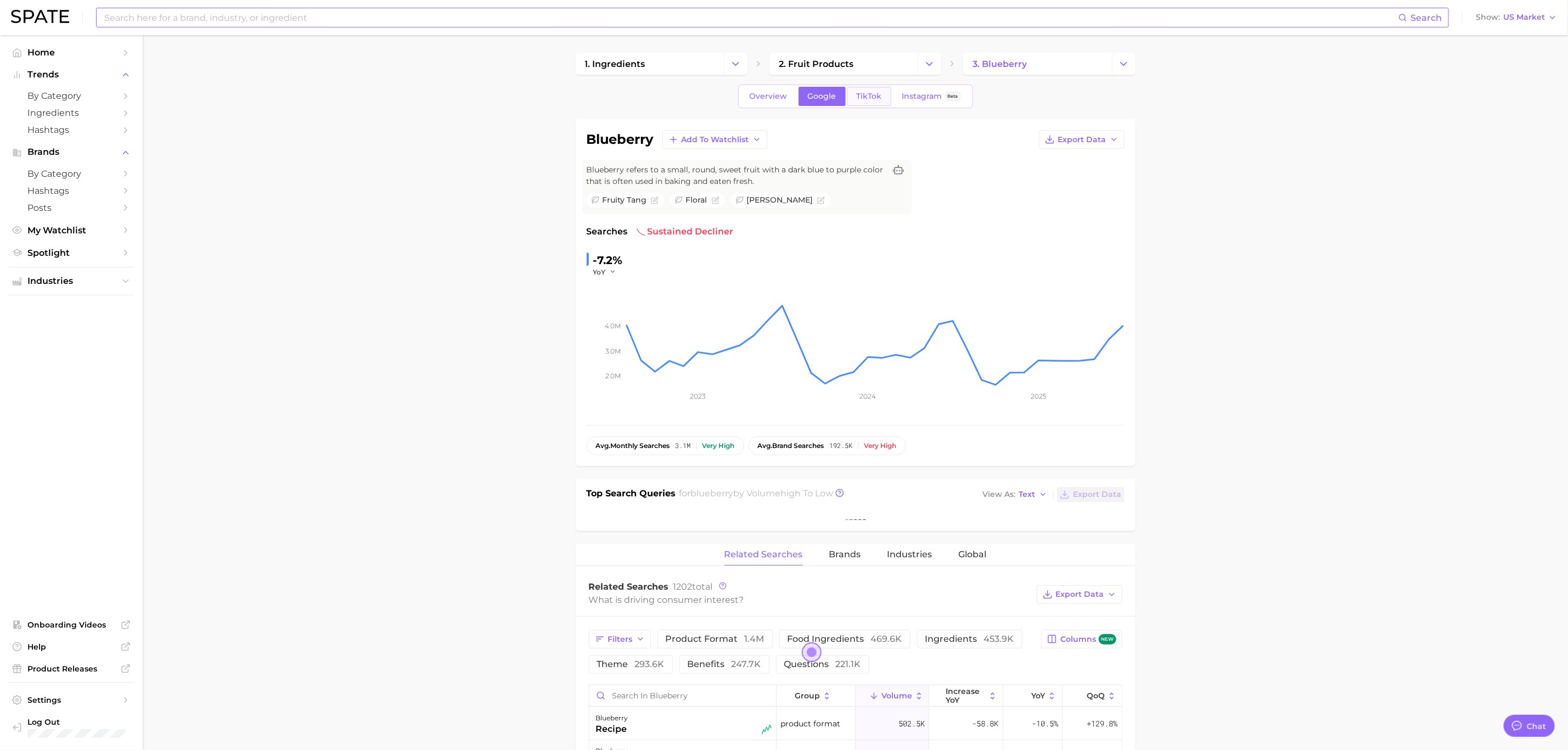
click at [875, 89] on link "TikTok" at bounding box center [869, 96] width 44 height 19
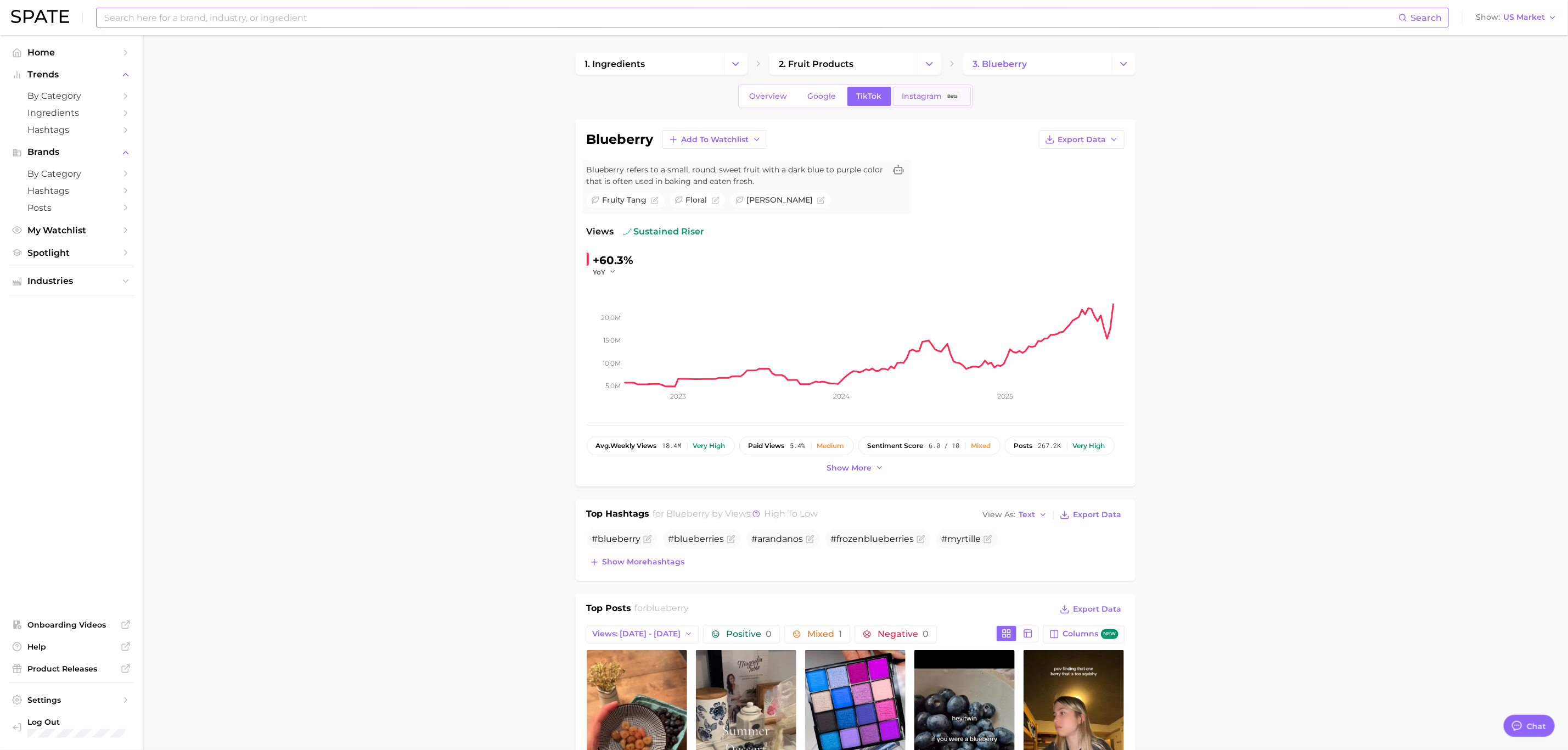
click at [936, 92] on span "Instagram" at bounding box center [922, 97] width 40 height 9
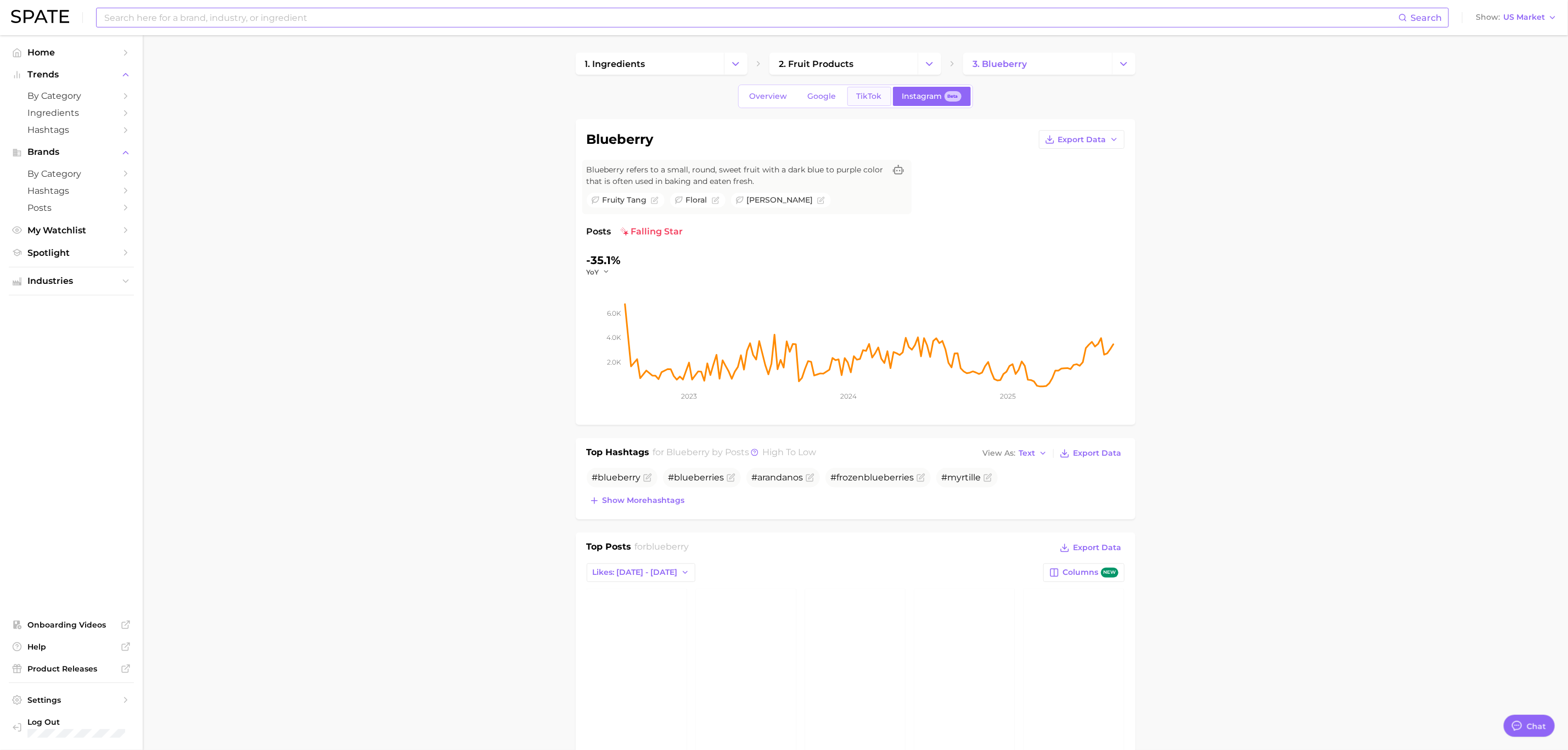
click at [870, 94] on span "TikTok" at bounding box center [869, 97] width 26 height 9
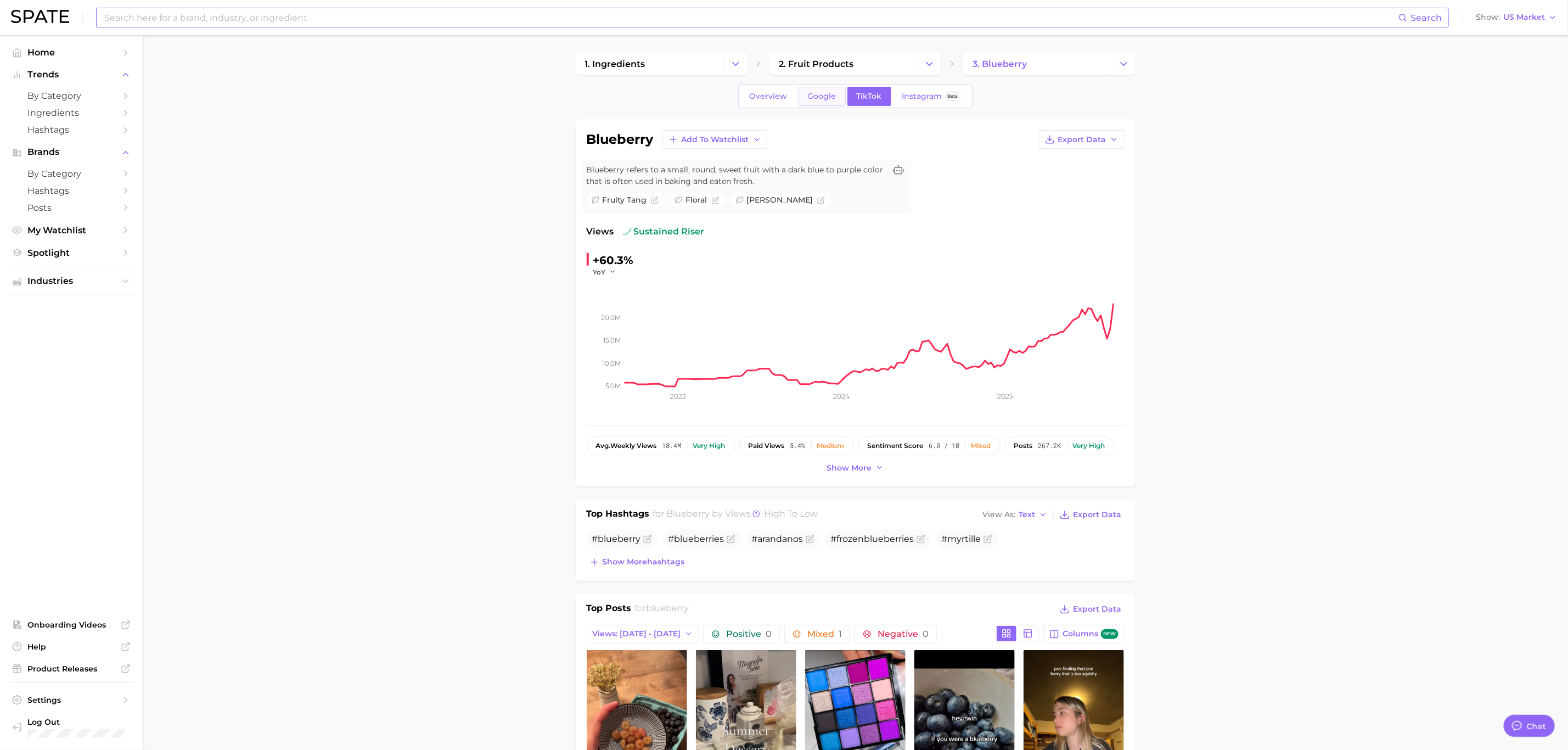
click at [823, 104] on link "Google" at bounding box center [822, 96] width 47 height 19
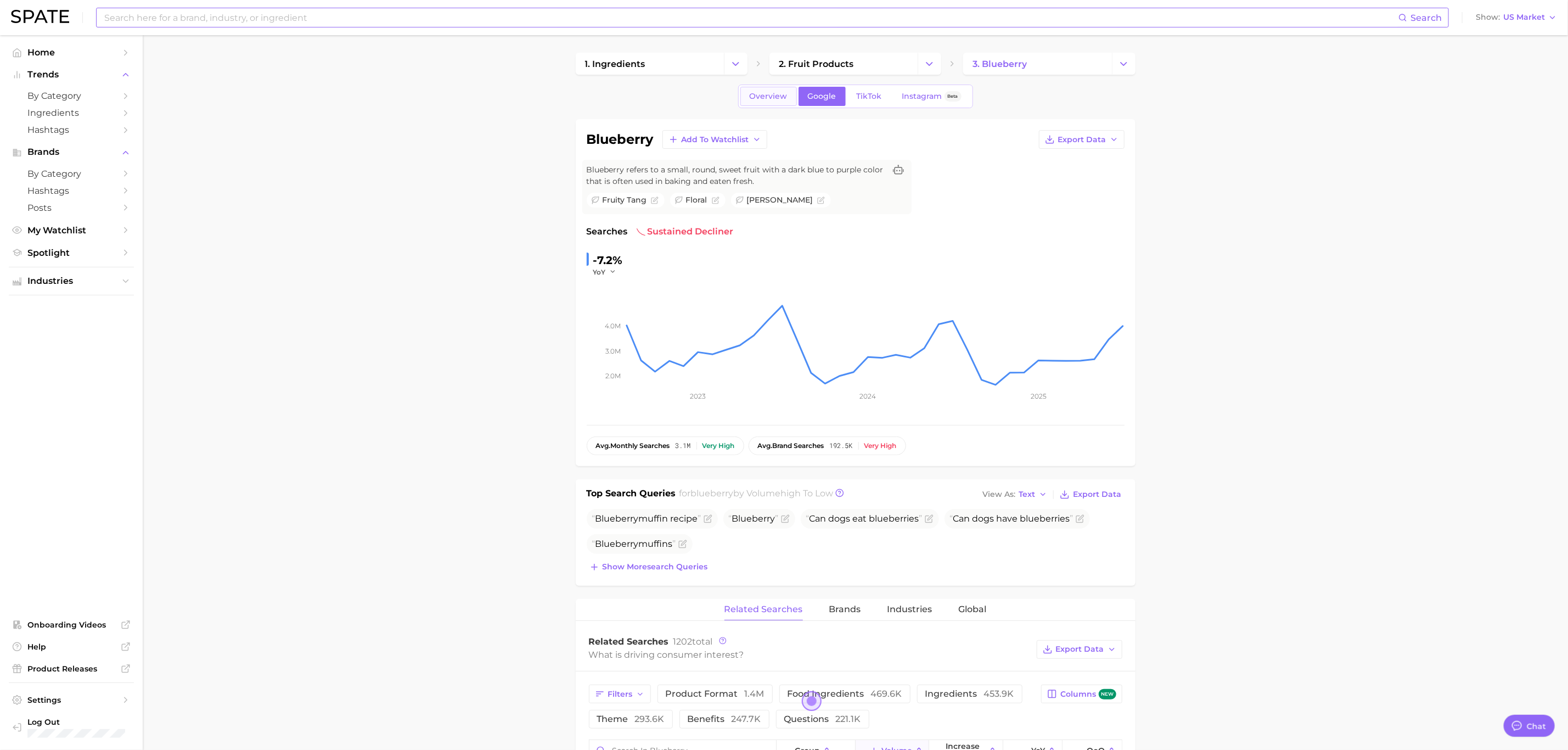
click at [777, 92] on span "Overview" at bounding box center [769, 97] width 38 height 9
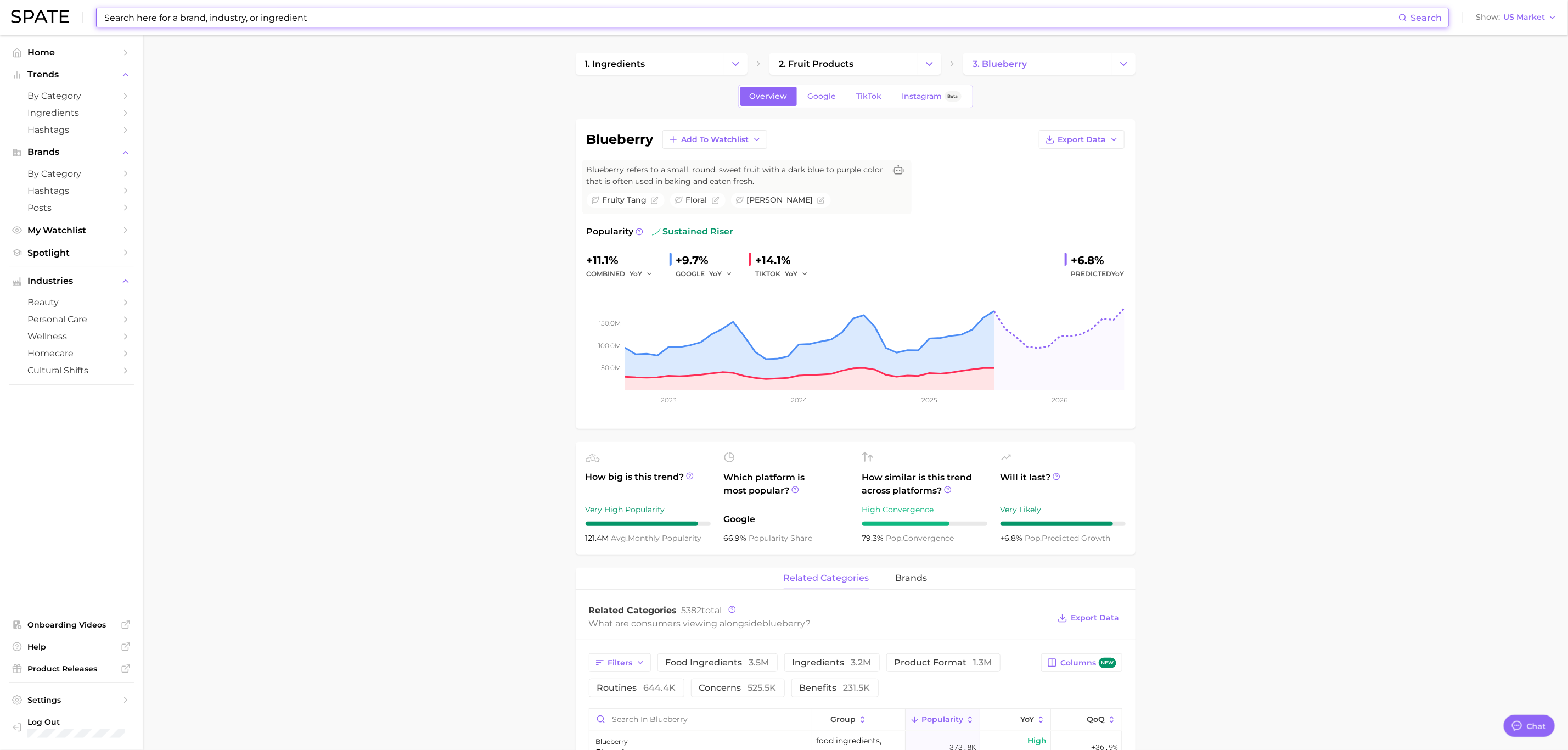
click at [160, 23] on input at bounding box center [750, 17] width 1295 height 19
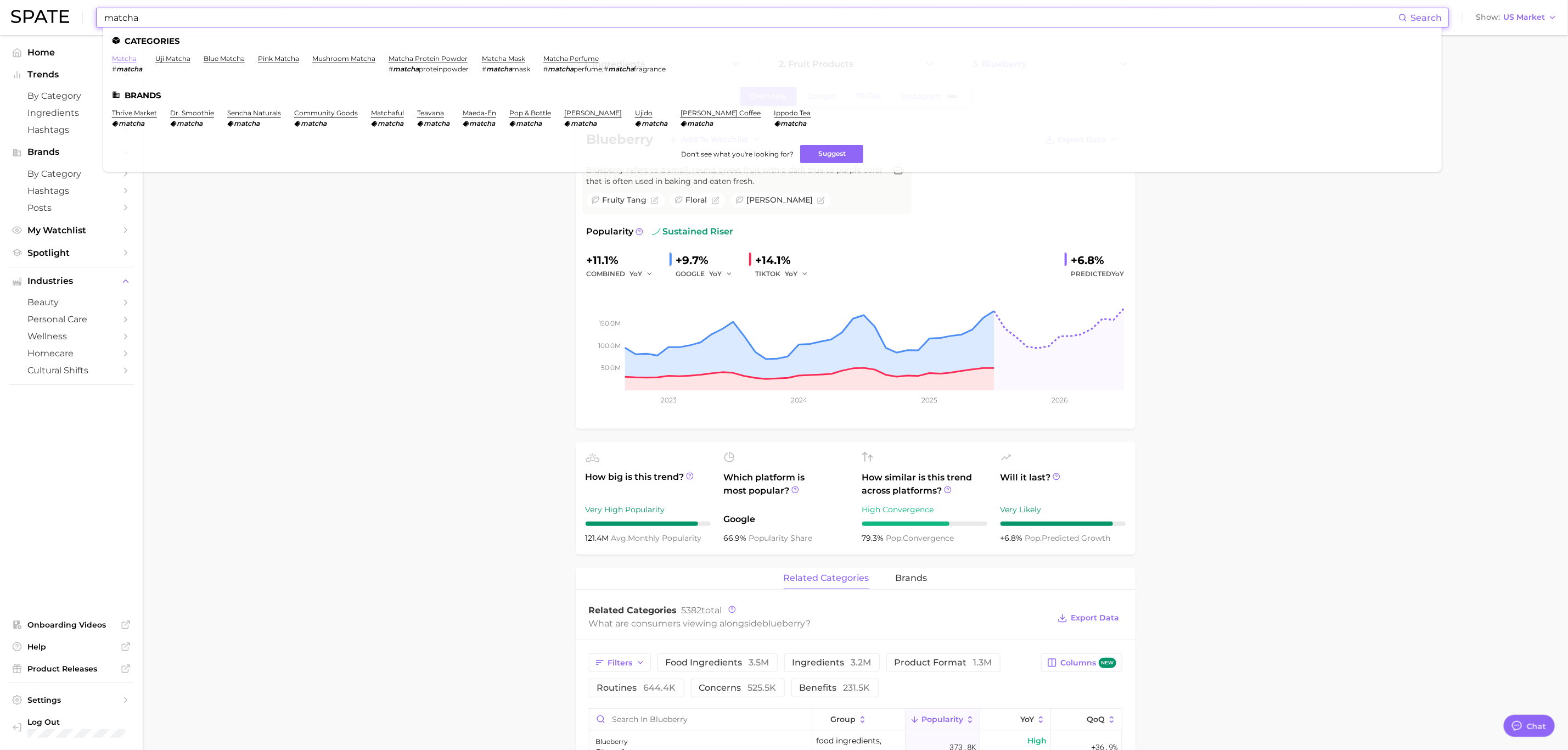
type input "matcha"
click at [127, 59] on link "matcha" at bounding box center [124, 58] width 25 height 8
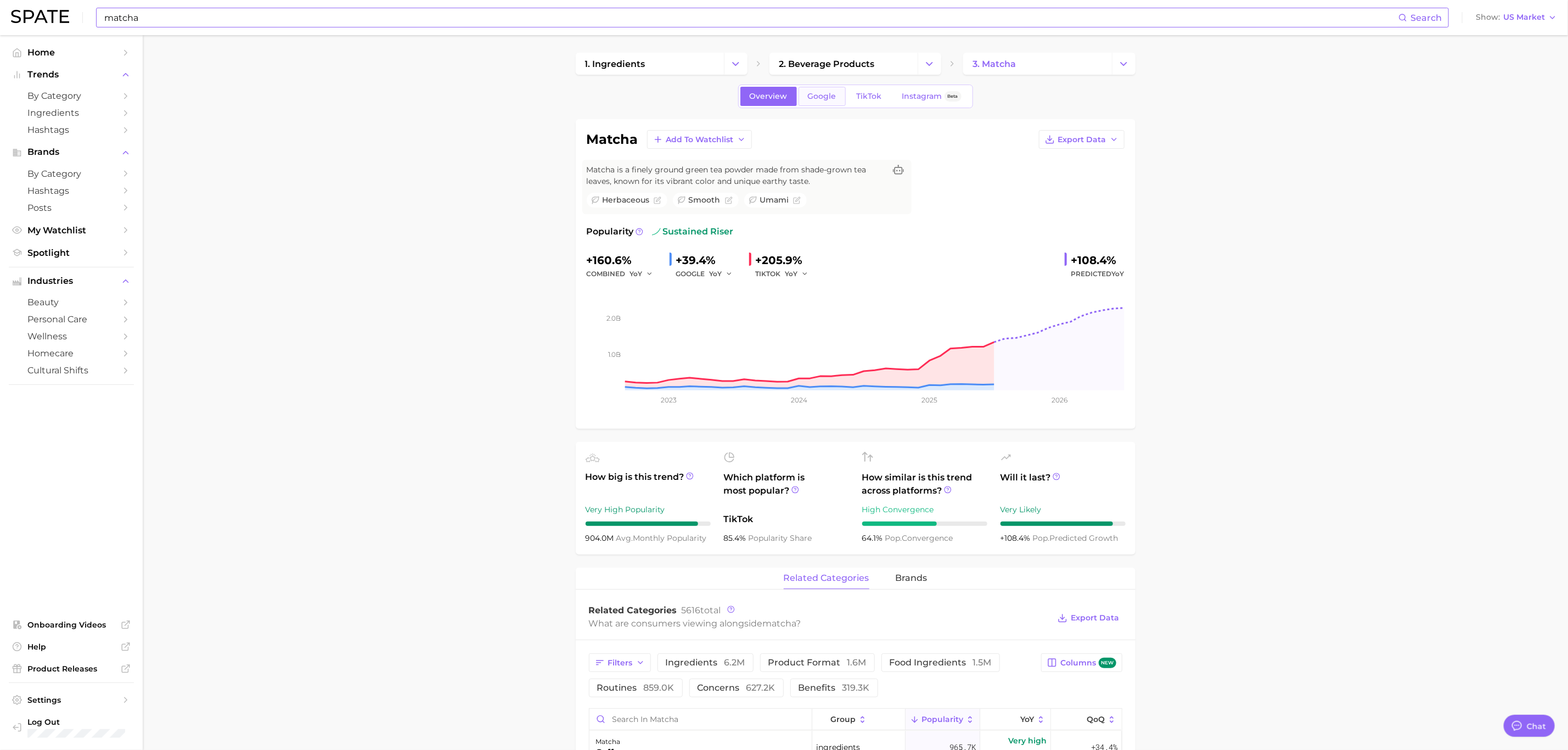
click at [814, 91] on link "Google" at bounding box center [822, 96] width 47 height 19
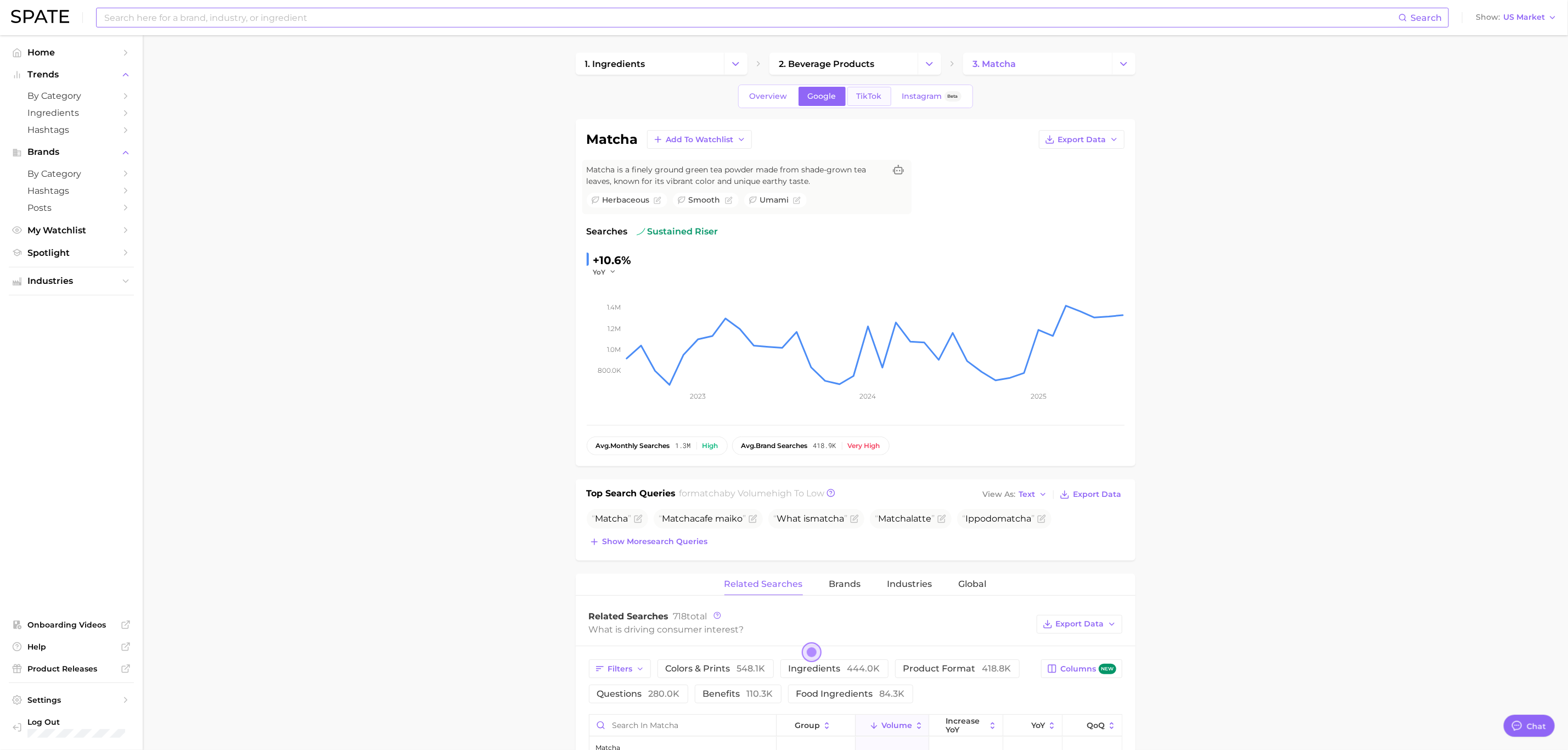
click at [856, 92] on span "TikTok" at bounding box center [869, 97] width 26 height 9
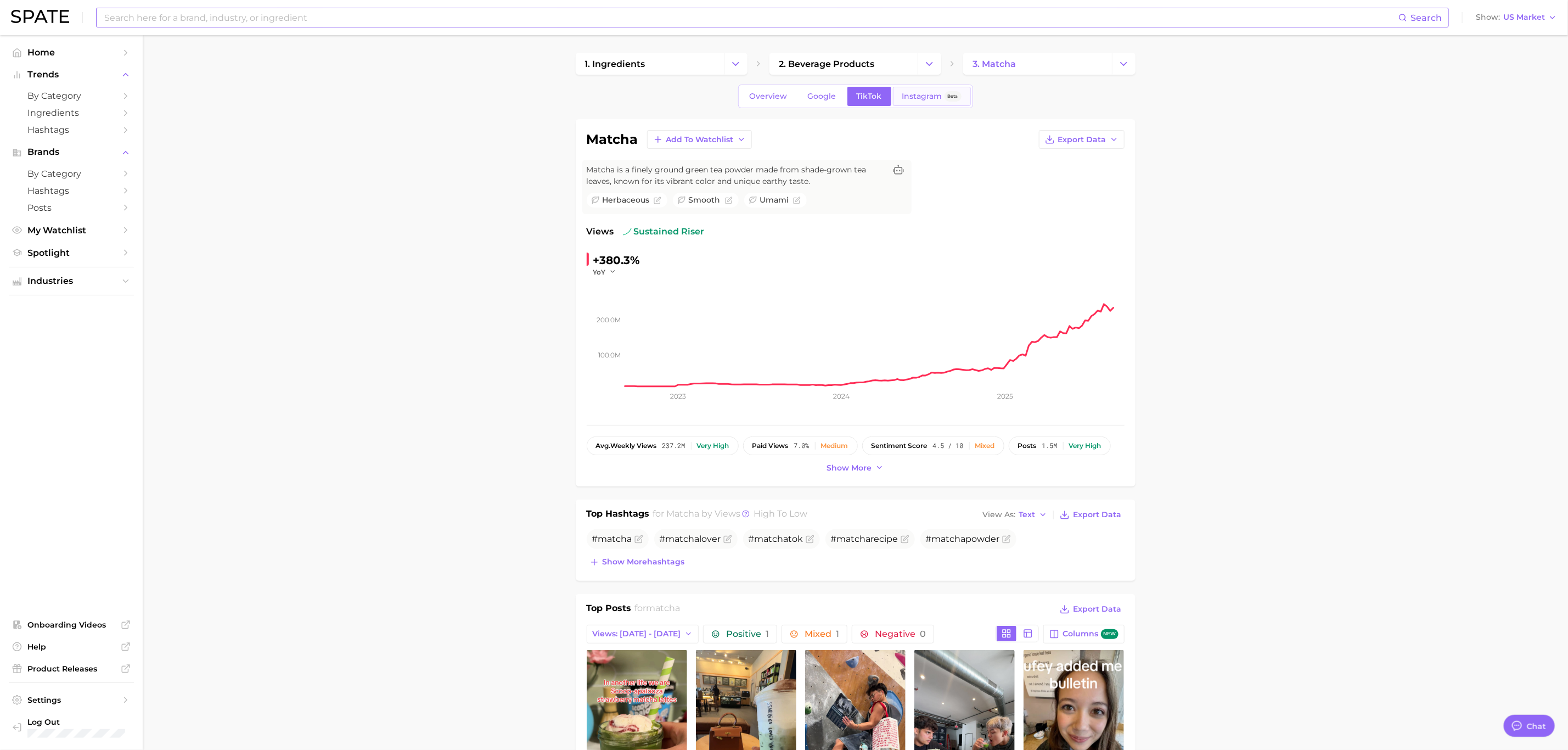
click at [936, 89] on link "Instagram Beta" at bounding box center [932, 96] width 78 height 19
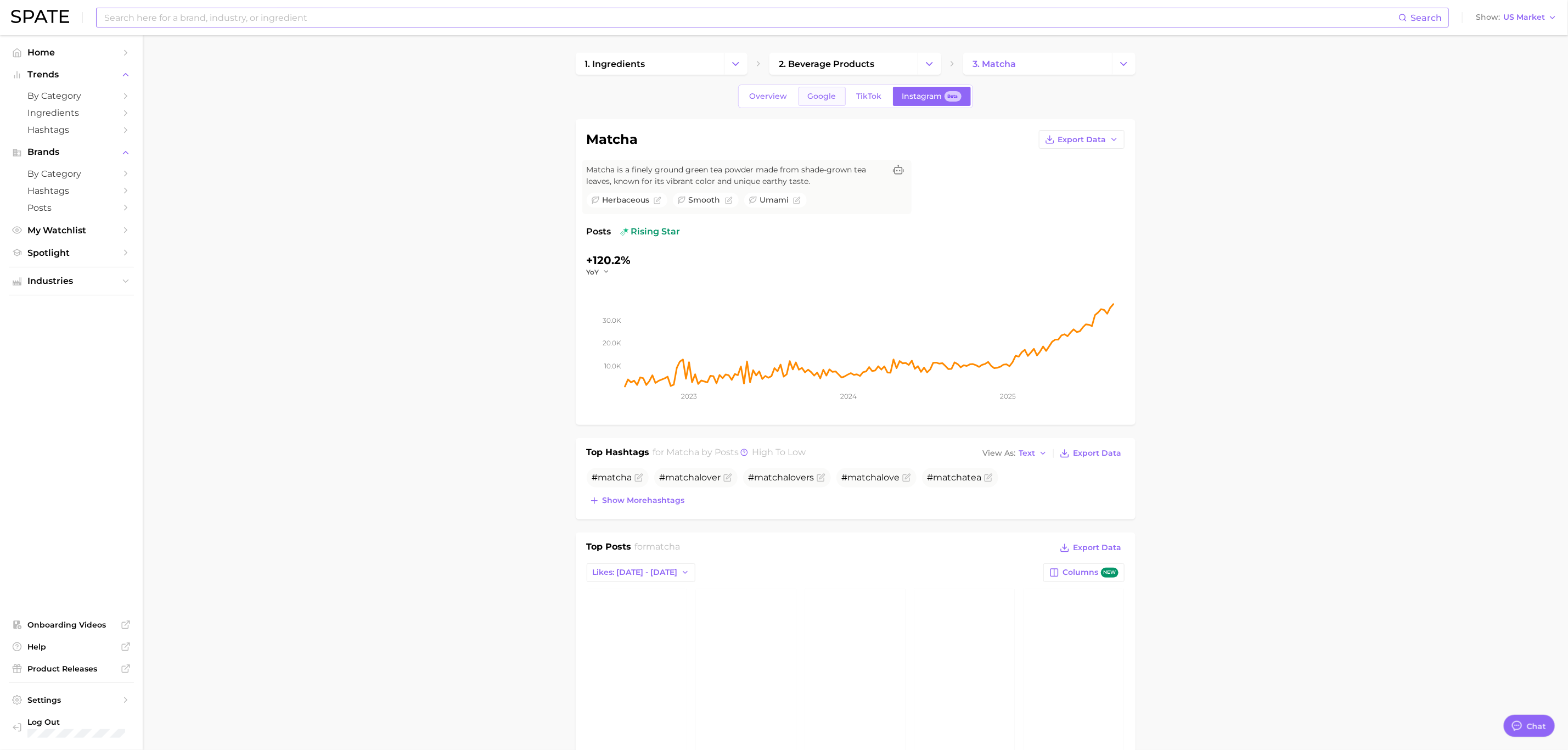
click at [815, 98] on span "Google" at bounding box center [822, 97] width 29 height 9
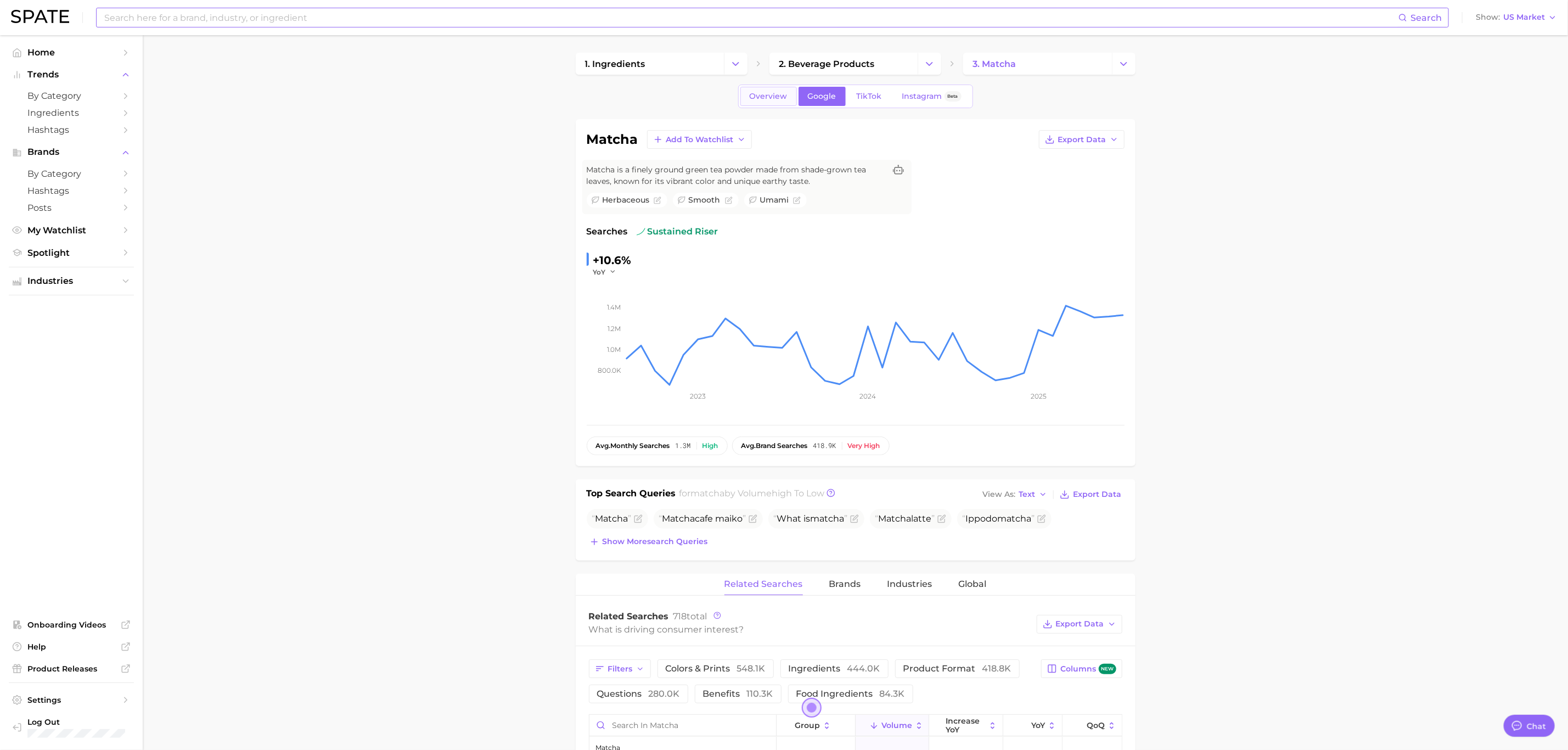
click at [769, 93] on span "Overview" at bounding box center [769, 97] width 38 height 9
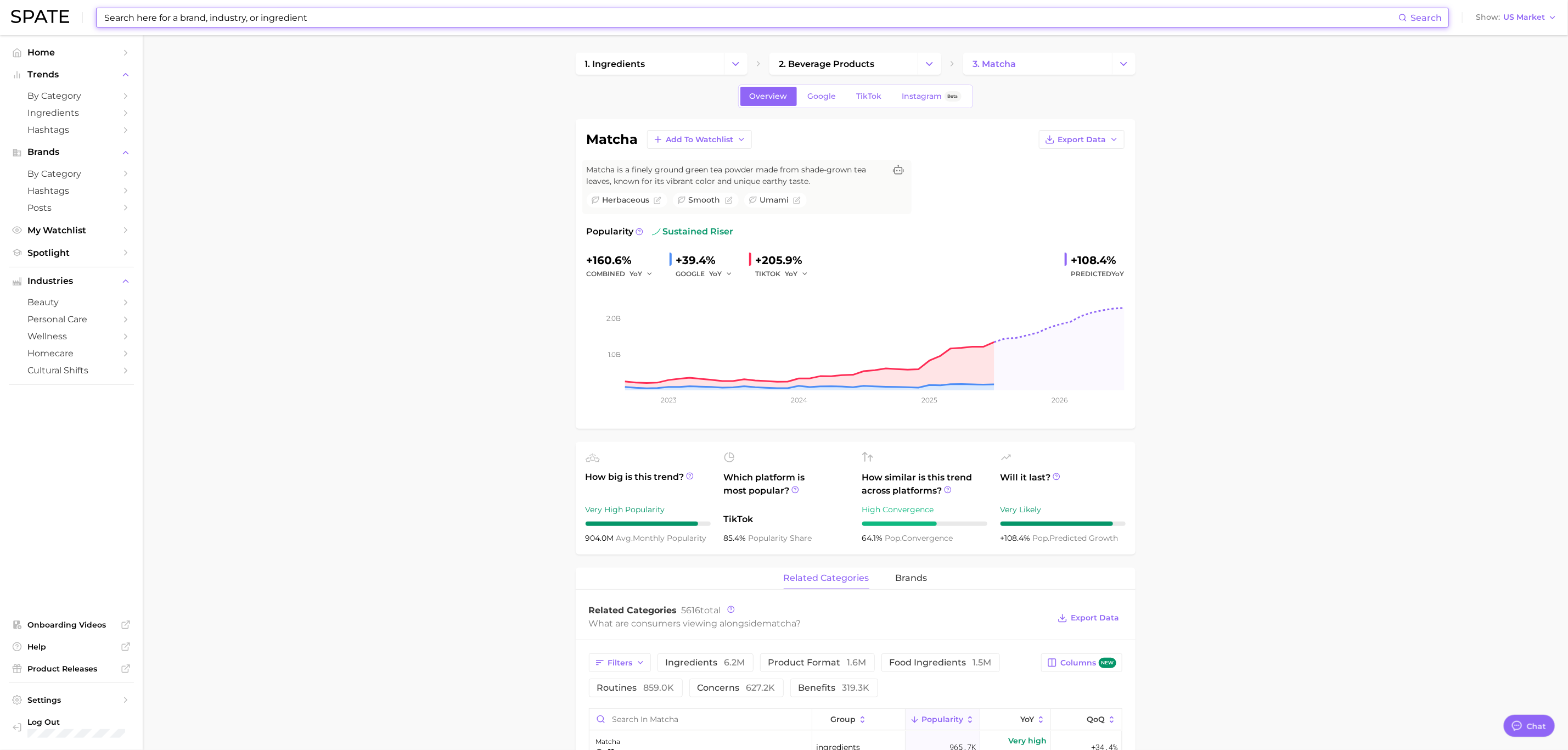
click at [364, 11] on input at bounding box center [750, 17] width 1295 height 19
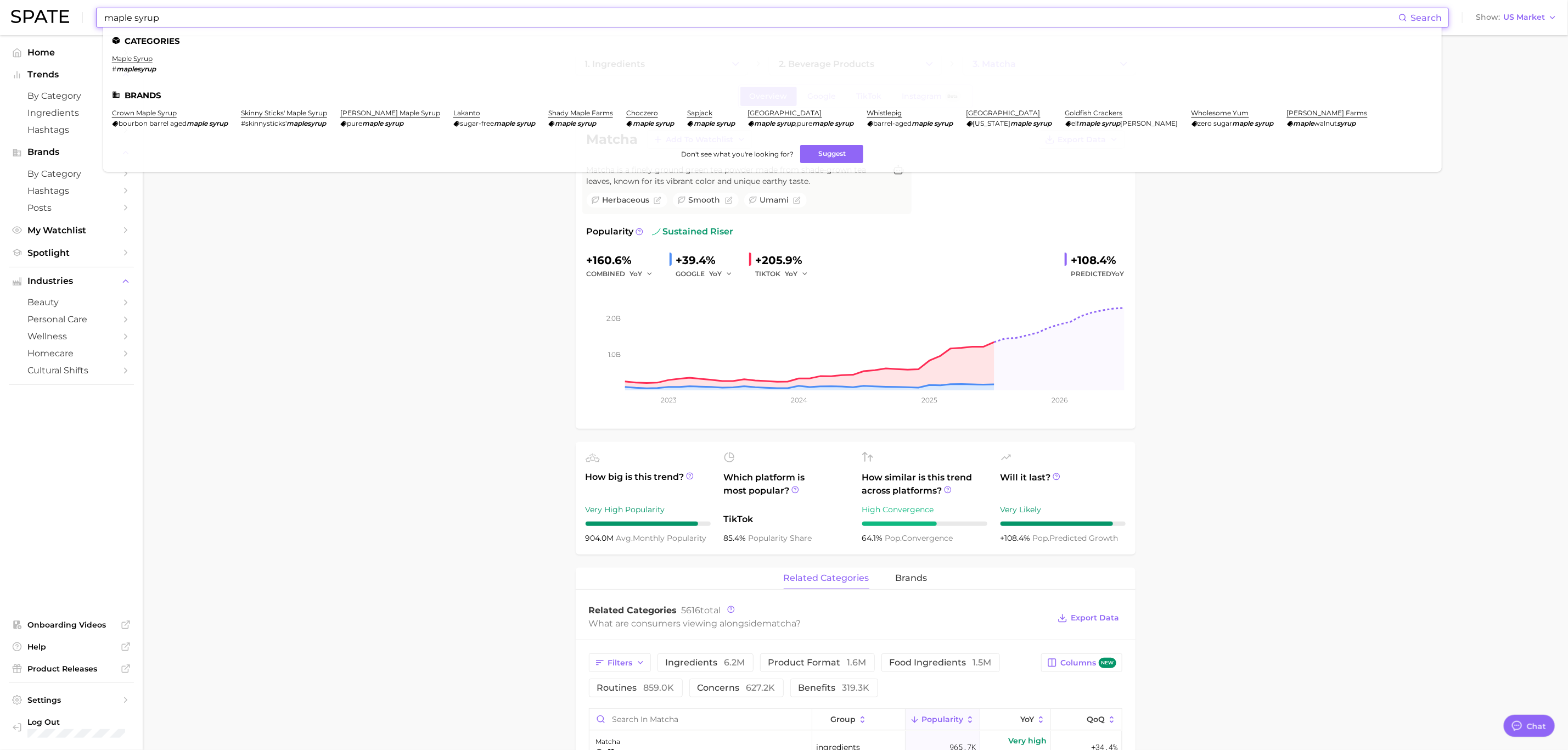
type input "maple syrup"
click at [131, 53] on ul "Categories maple syrup # maplesyrup Brands crown maple syrup bourbon barrel age…" at bounding box center [773, 99] width 1338 height 144
click at [138, 62] on link "maple syrup" at bounding box center [132, 58] width 40 height 8
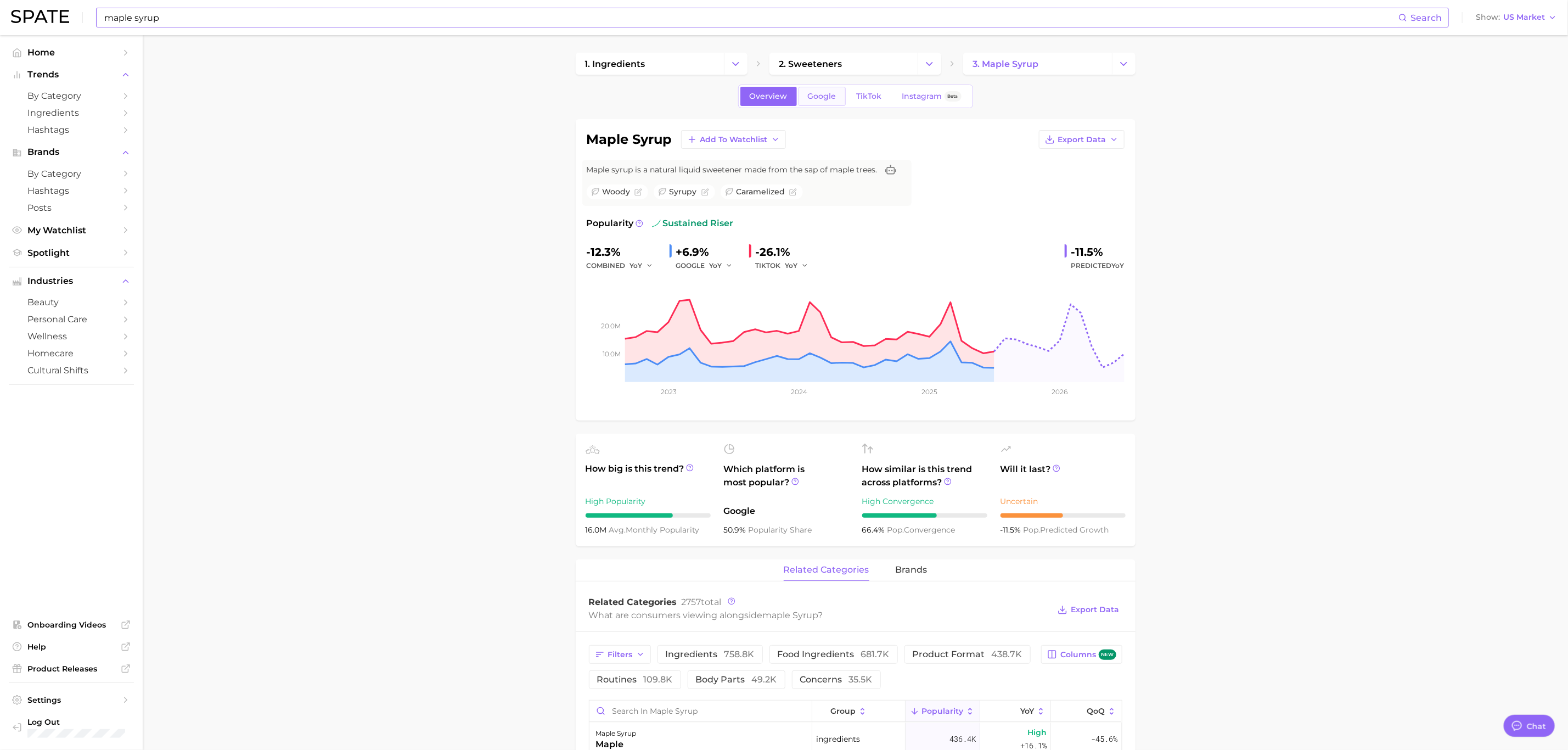
click at [807, 101] on span "Google" at bounding box center [822, 97] width 29 height 9
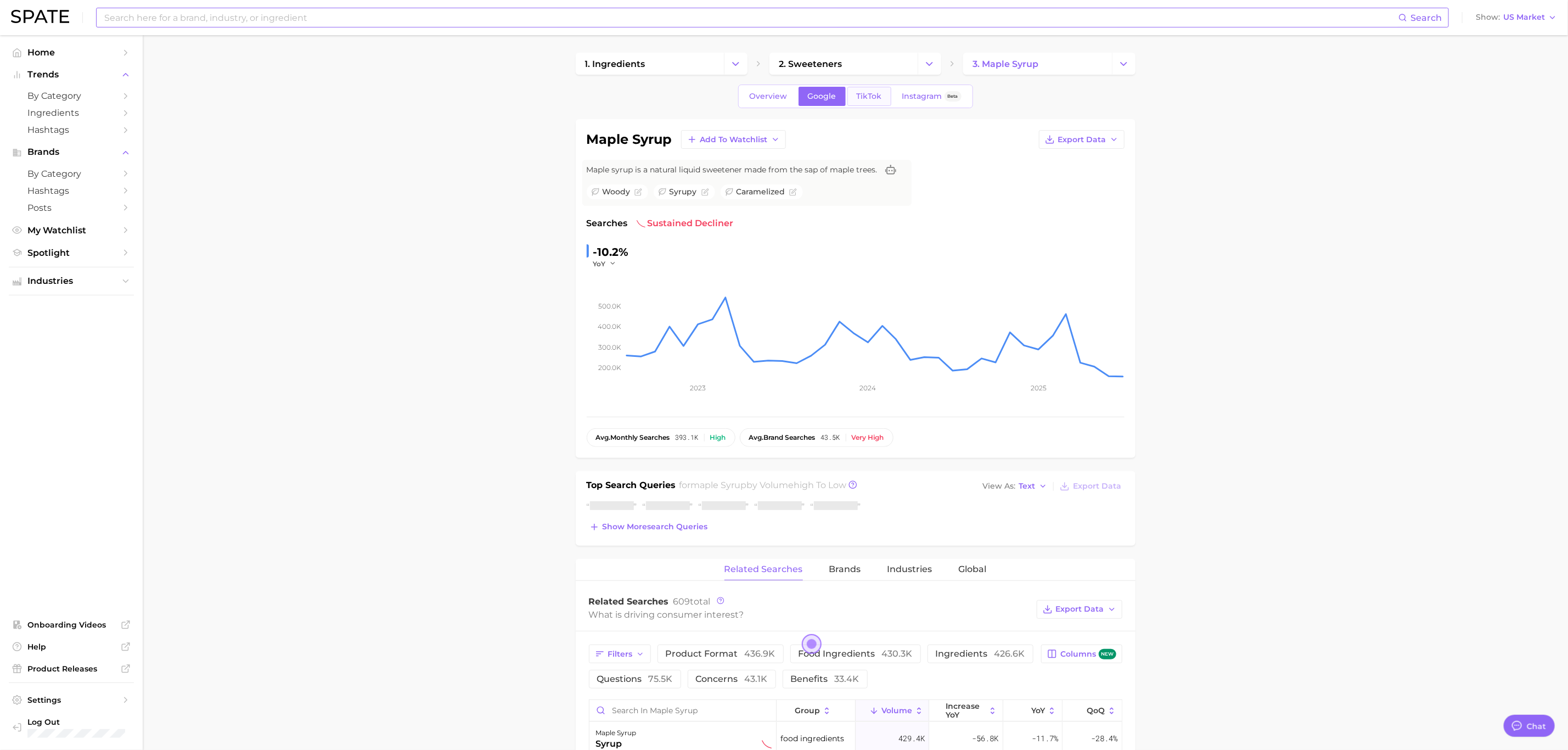
click at [867, 101] on span "TikTok" at bounding box center [869, 97] width 26 height 9
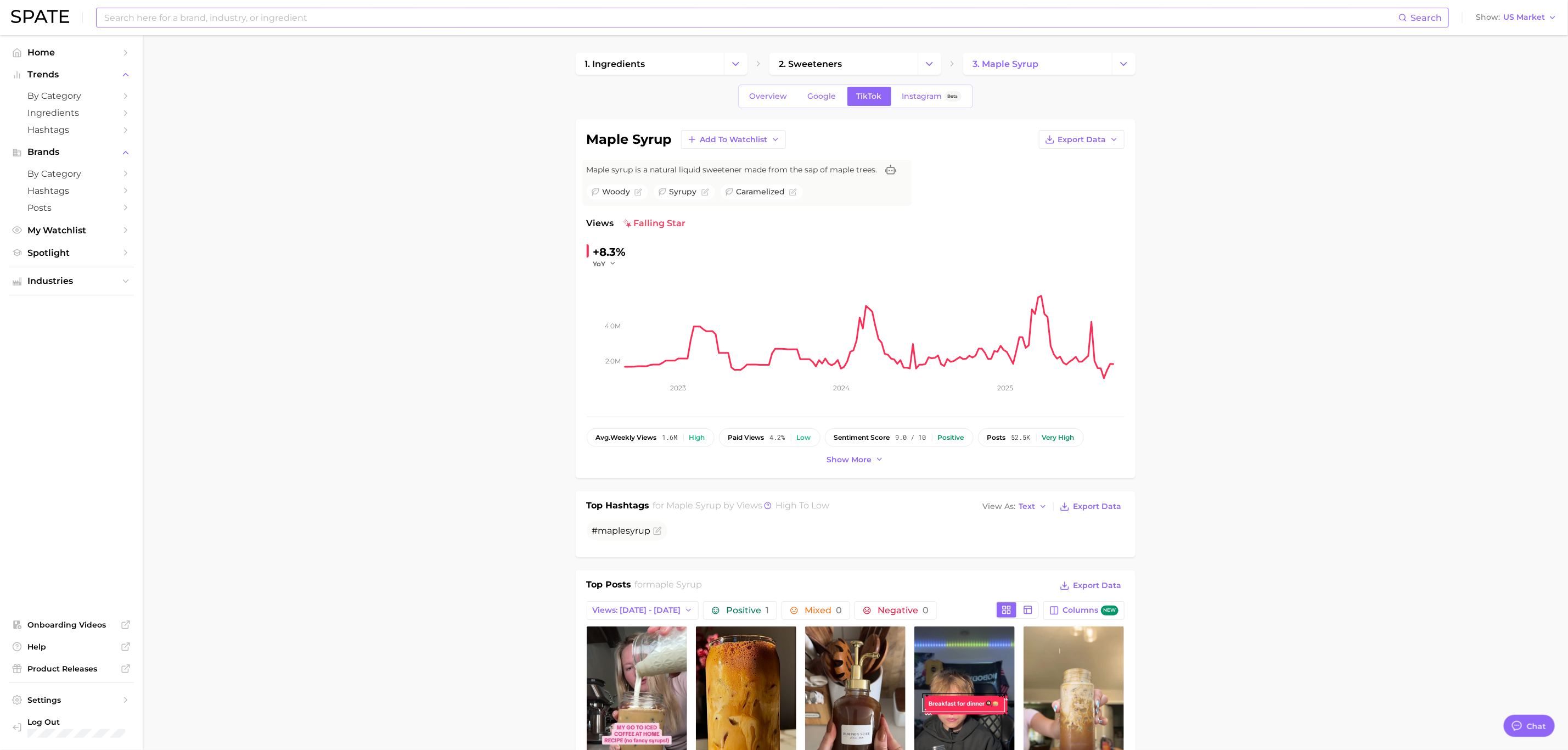
click at [910, 86] on div "Overview Google TikTok Instagram Beta" at bounding box center [856, 96] width 235 height 24
click at [912, 91] on link "Instagram Beta" at bounding box center [932, 96] width 78 height 19
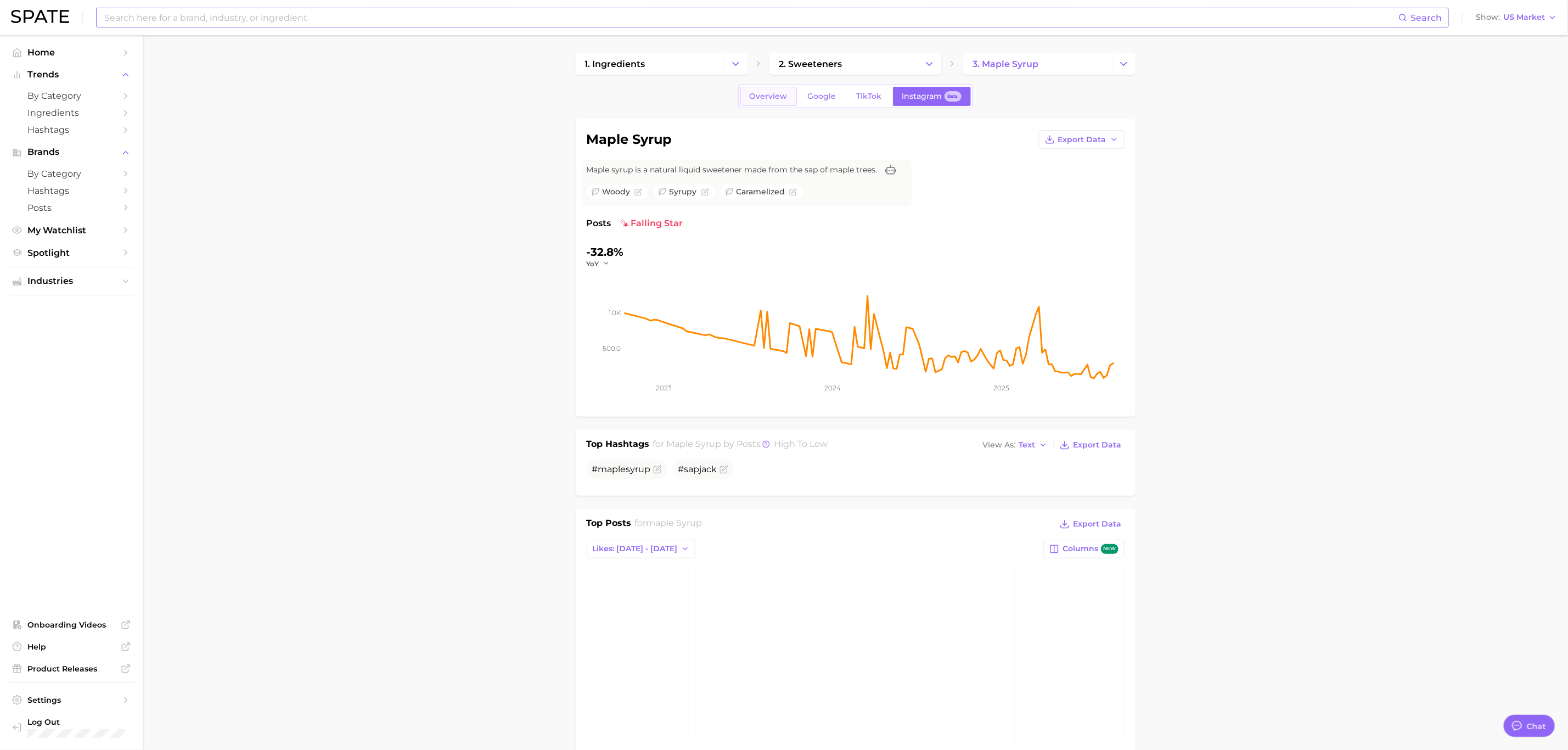
click at [752, 101] on span "Overview" at bounding box center [769, 97] width 38 height 9
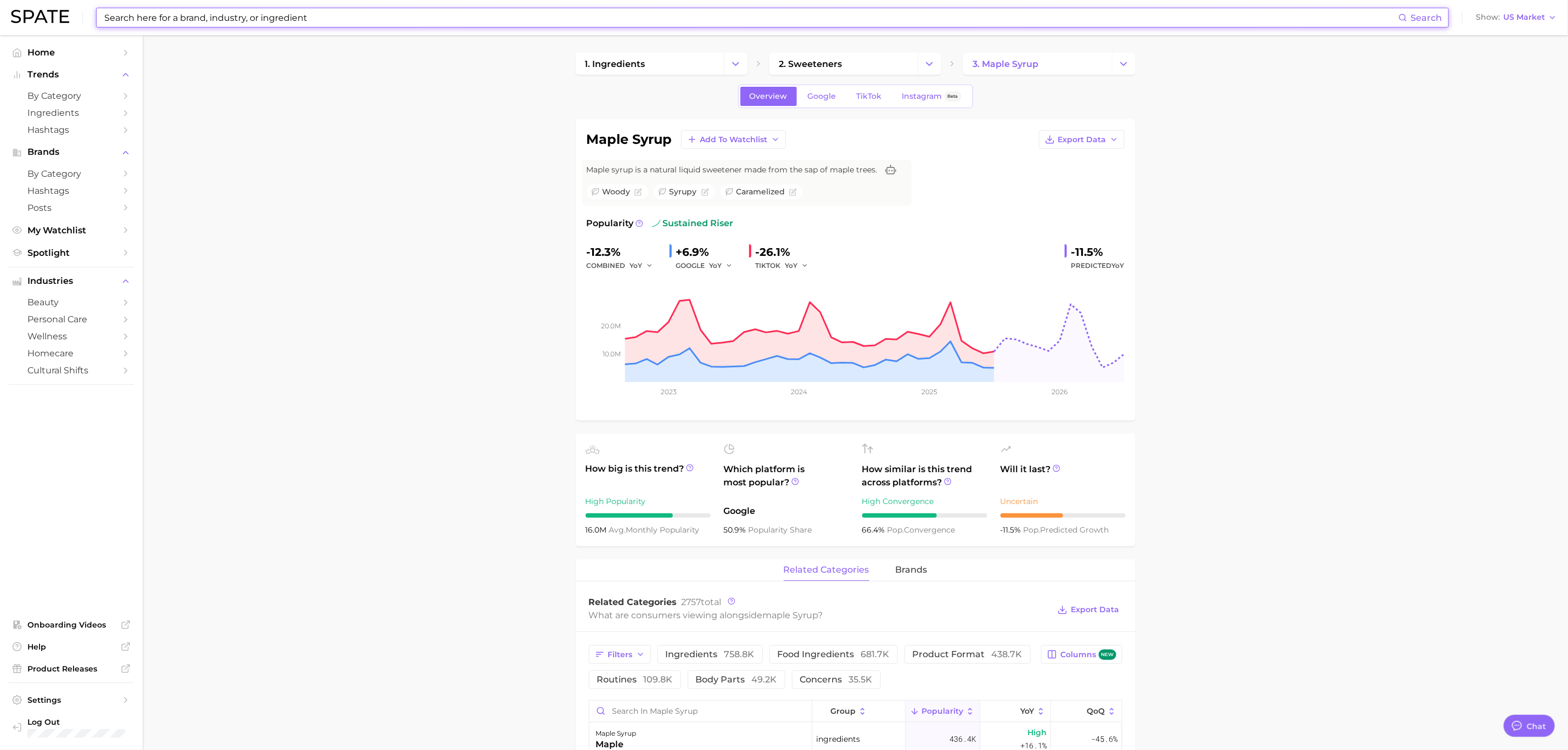
click at [301, 19] on input at bounding box center [750, 17] width 1295 height 19
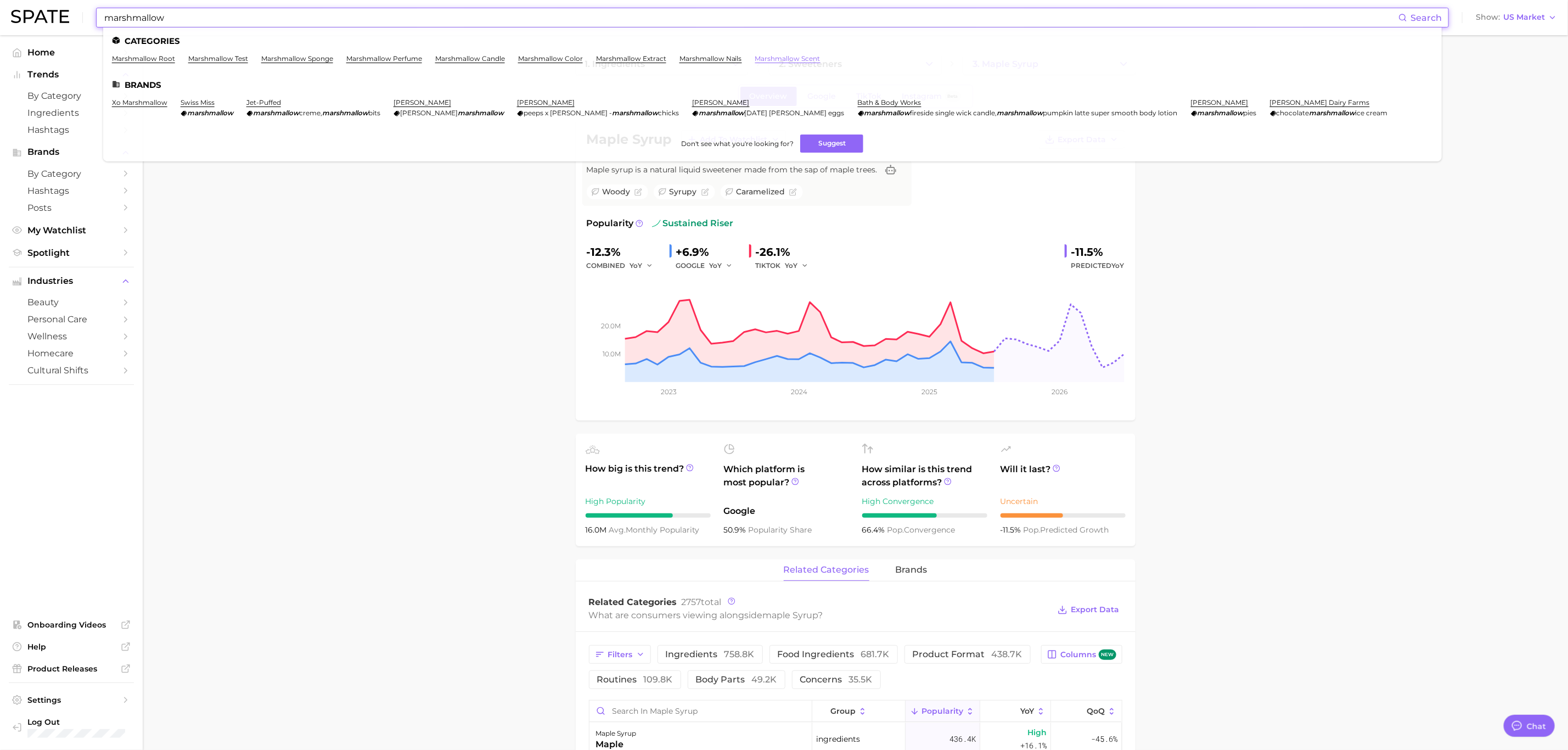
type input "marshmallow"
click at [787, 58] on link "marshmallow scent" at bounding box center [787, 58] width 65 height 8
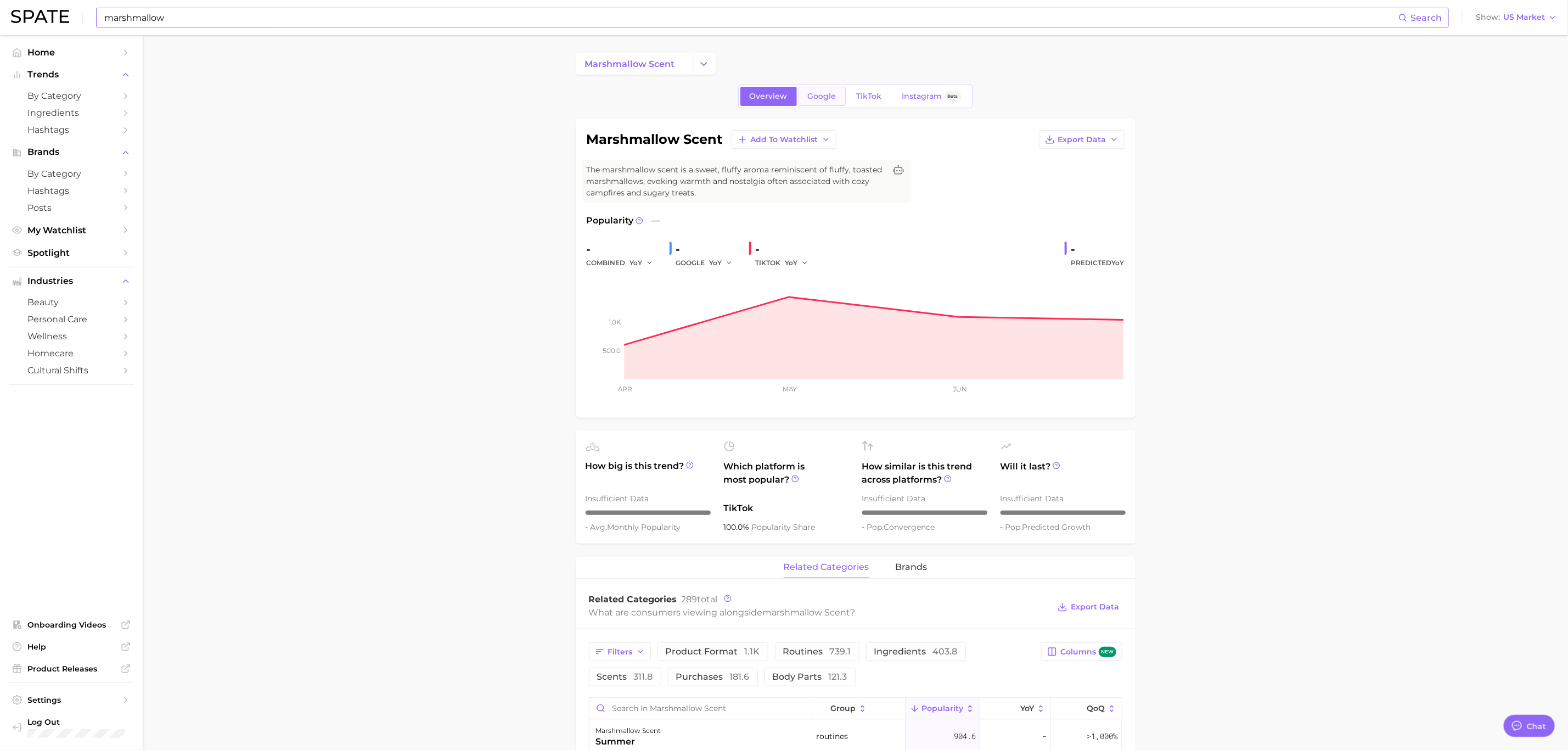
click at [825, 99] on span "Google" at bounding box center [822, 97] width 29 height 9
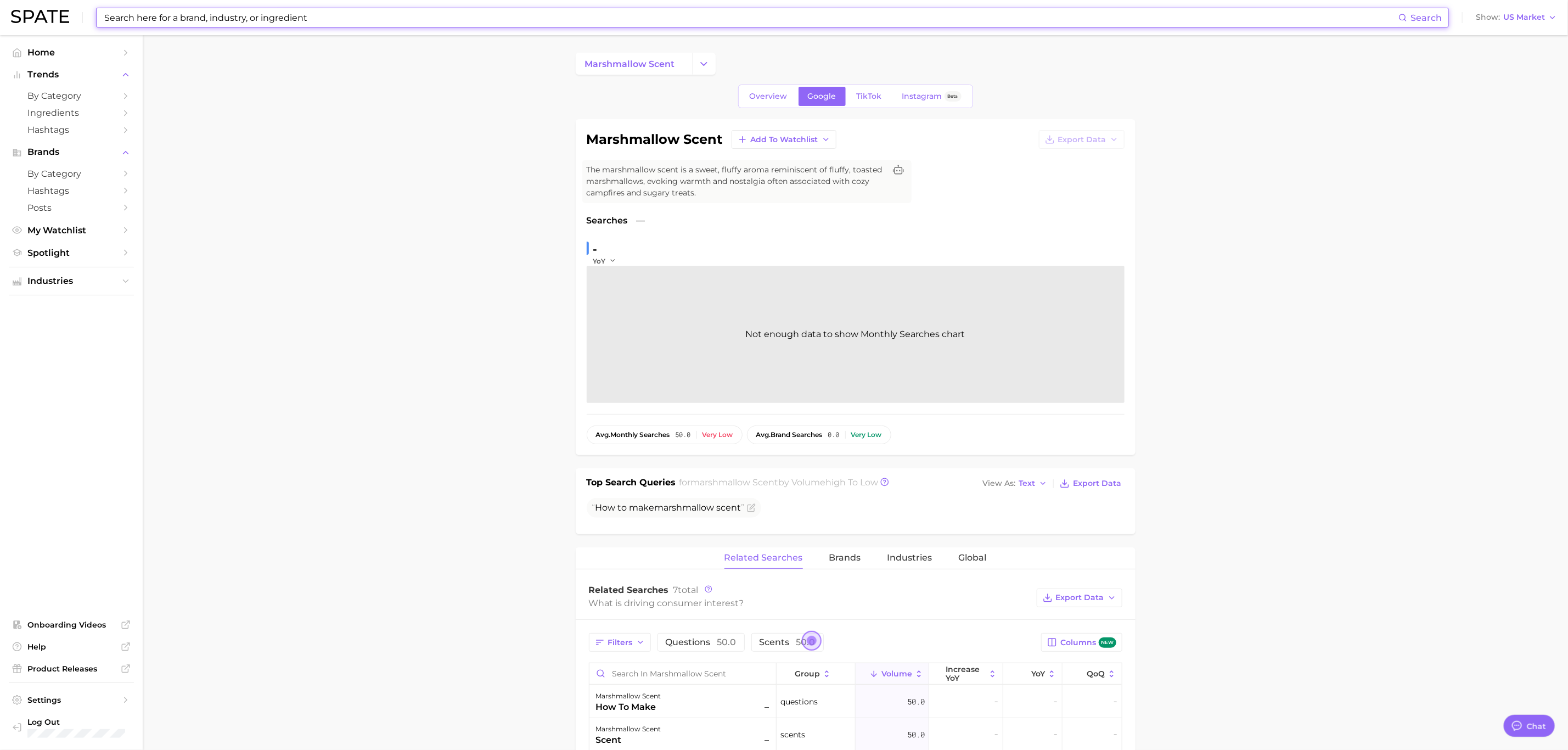
click at [873, 108] on div "Overview Google TikTok Instagram Beta" at bounding box center [856, 96] width 235 height 24
click at [266, 15] on input at bounding box center [750, 17] width 1295 height 19
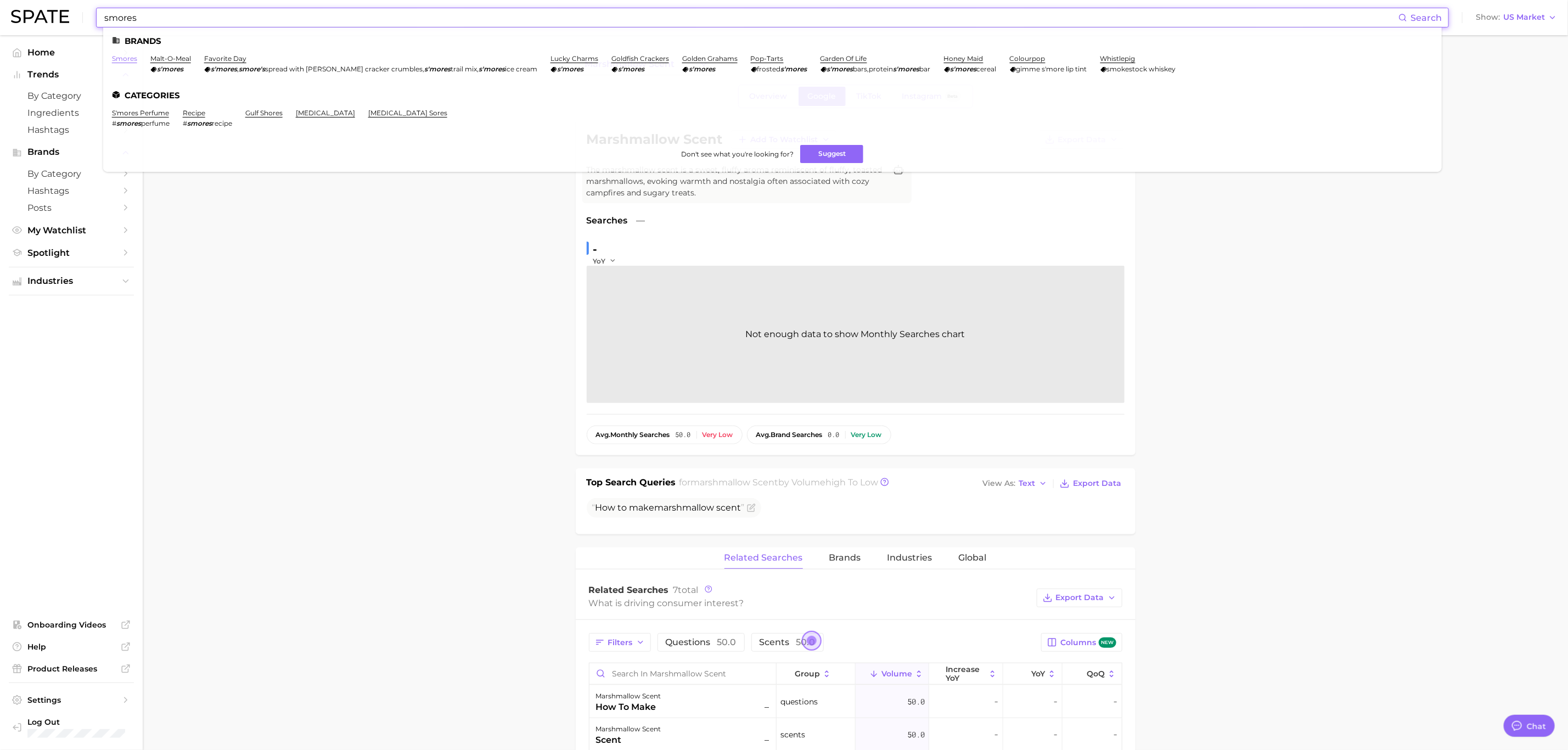
type input "smores"
click at [121, 61] on link "smores" at bounding box center [125, 58] width 26 height 8
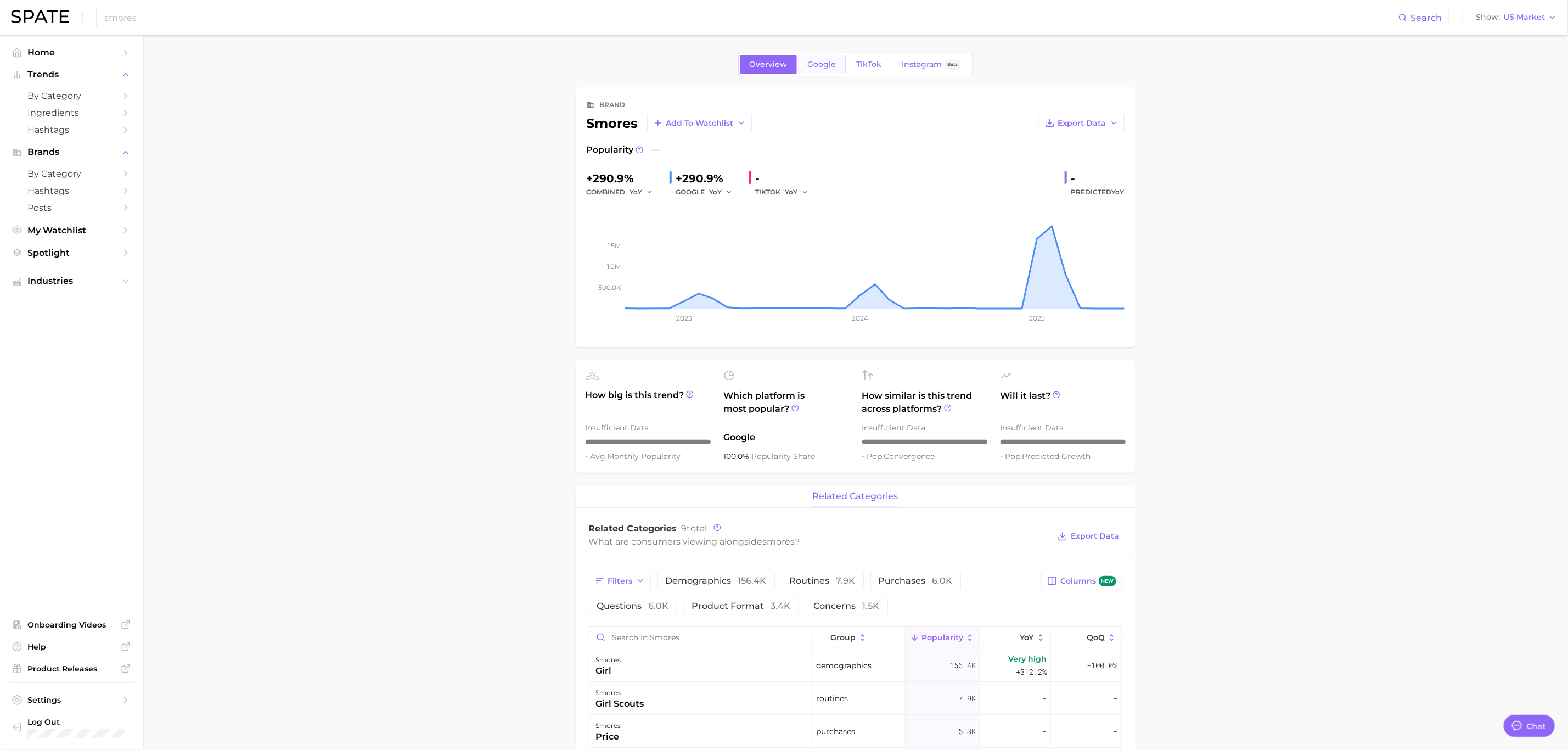
click at [822, 58] on link "Google" at bounding box center [822, 64] width 47 height 19
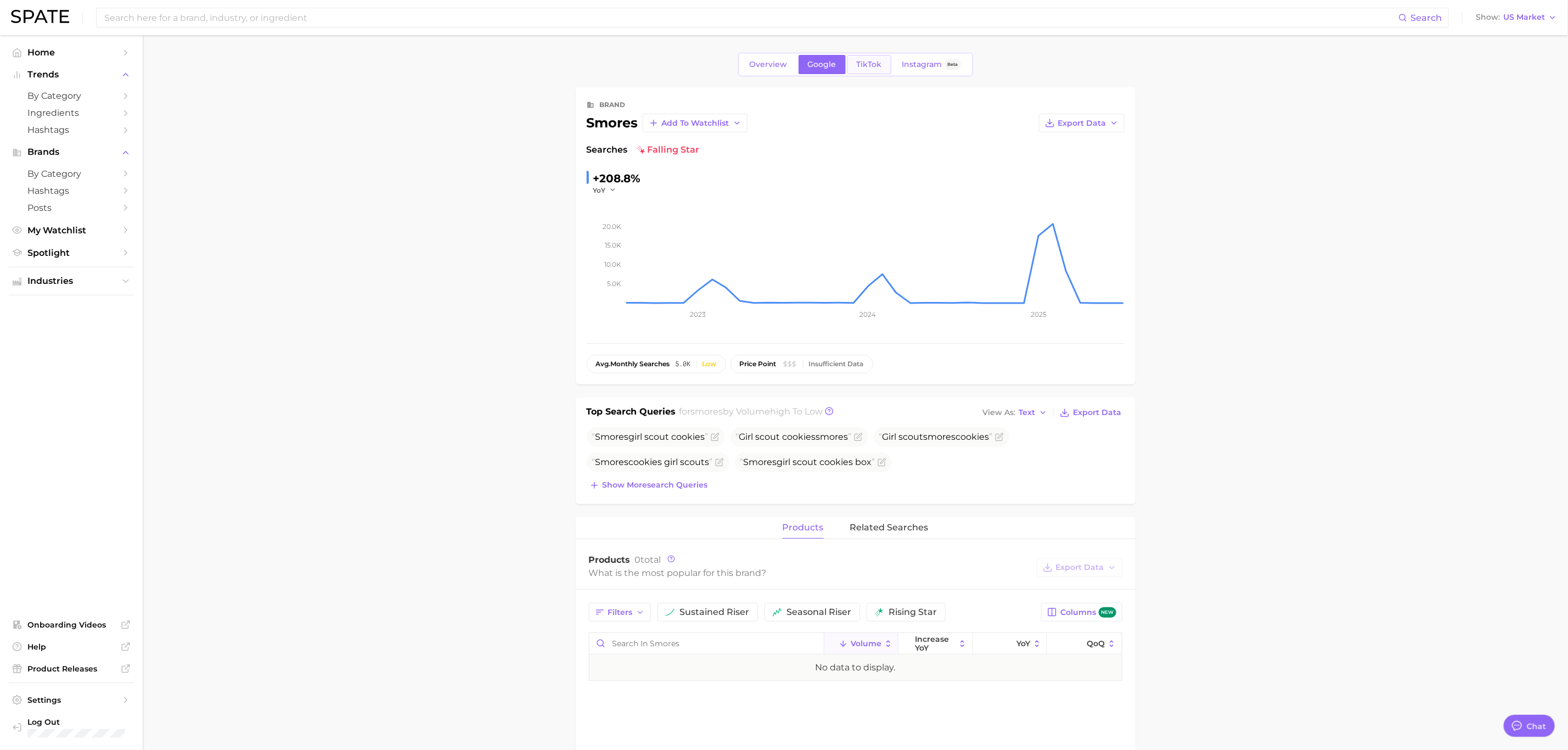
click at [877, 61] on span "TikTok" at bounding box center [869, 64] width 26 height 9
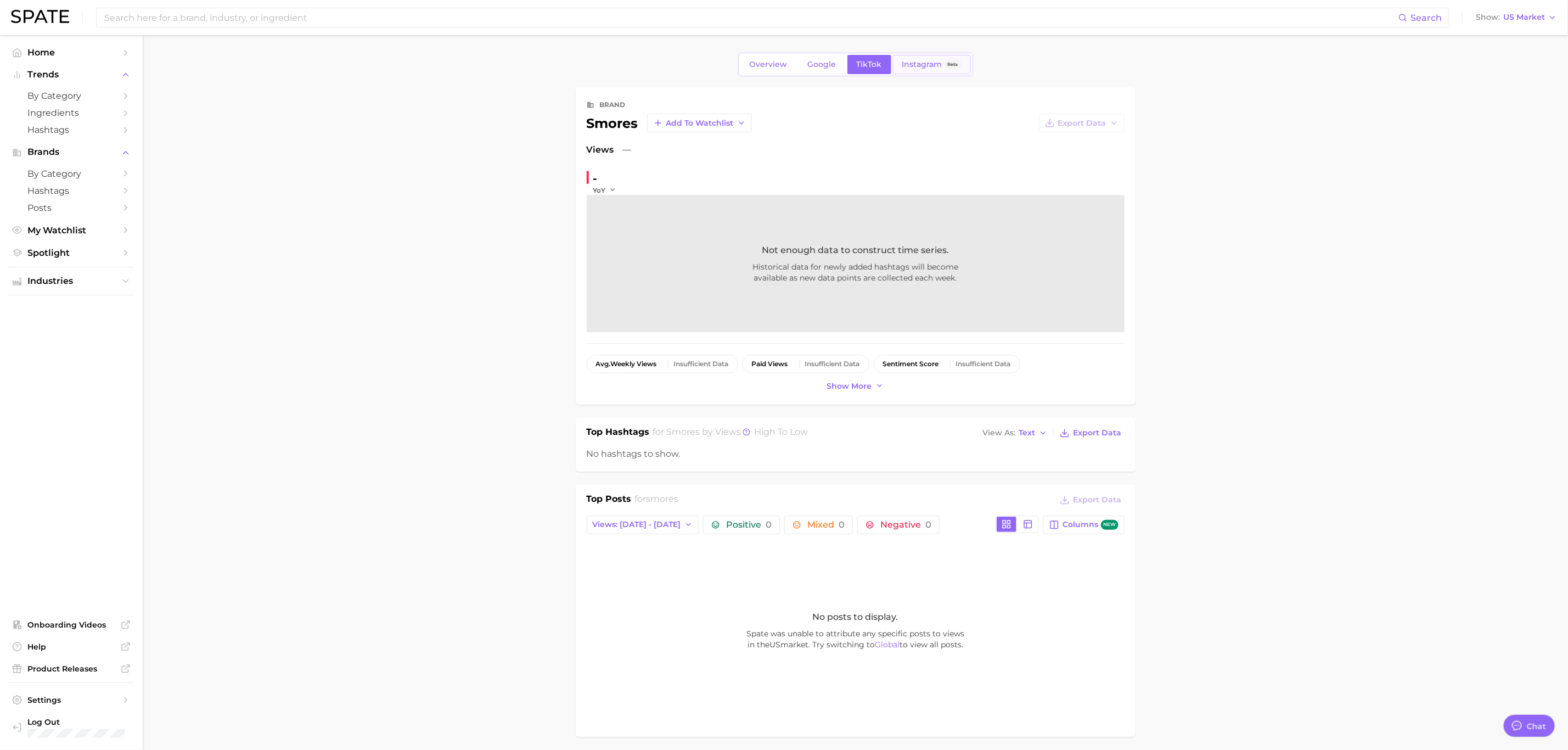
click at [916, 58] on link "Instagram Beta" at bounding box center [932, 64] width 78 height 19
